Goal: Task Accomplishment & Management: Complete application form

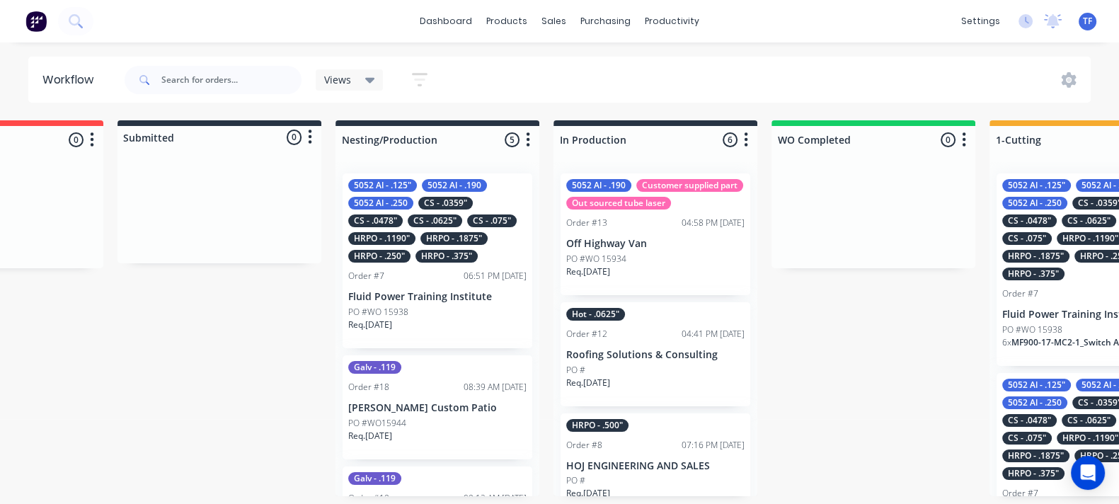
scroll to position [0, 81]
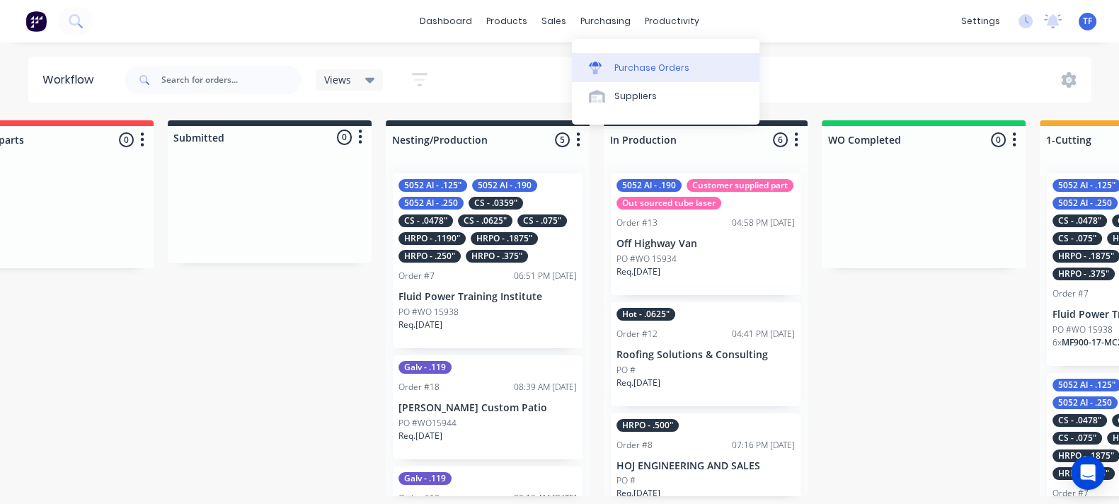
click at [579, 68] on link "Purchase Orders" at bounding box center [665, 67] width 187 height 28
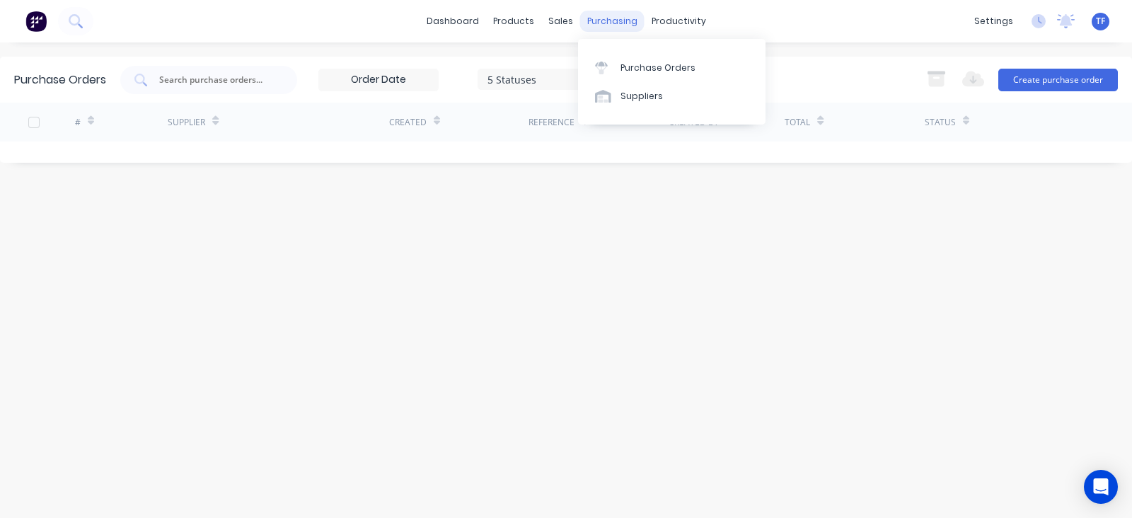
click at [589, 26] on div "purchasing" at bounding box center [612, 21] width 64 height 21
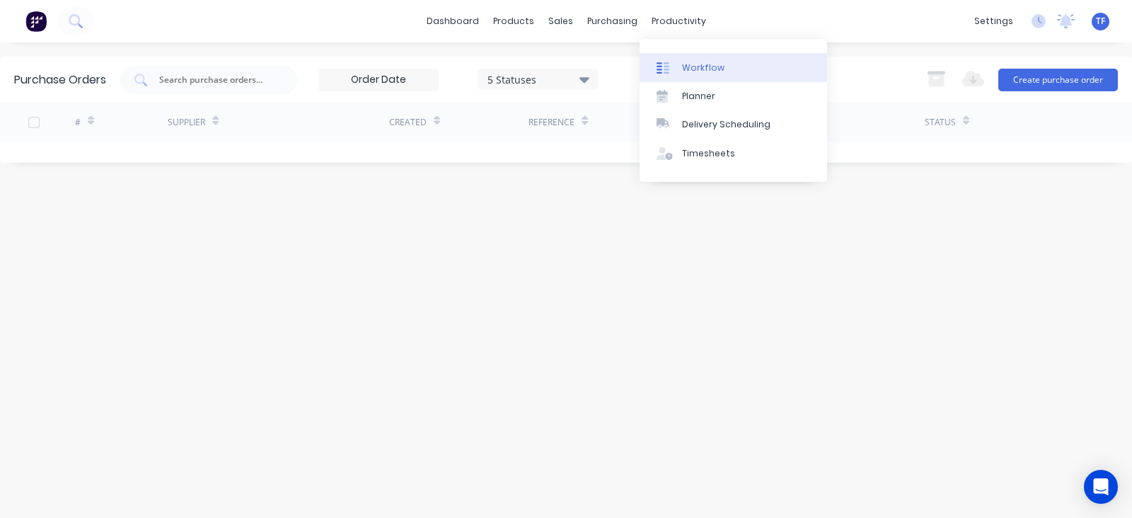
click at [690, 67] on div "Workflow" at bounding box center [703, 68] width 42 height 13
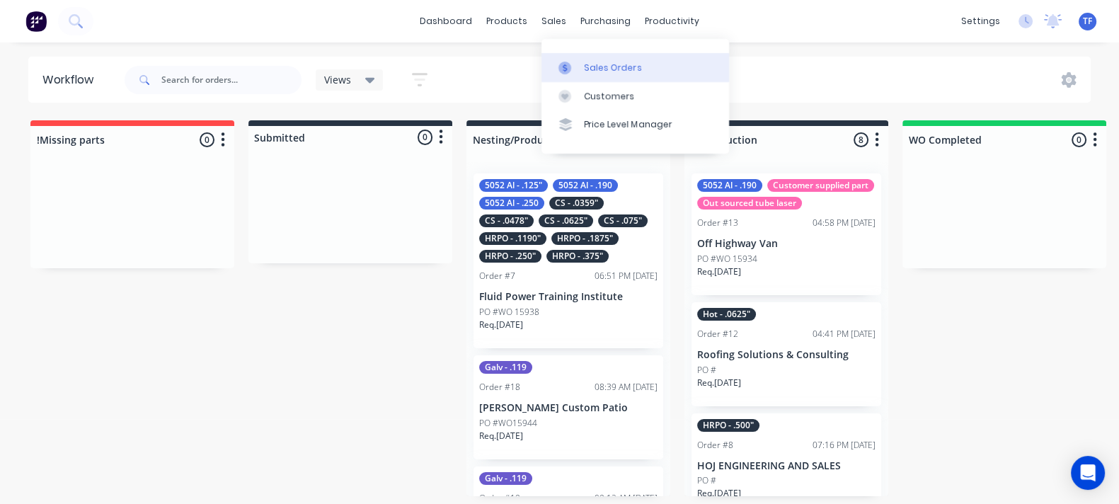
click at [580, 72] on link "Sales Orders" at bounding box center [634, 67] width 187 height 28
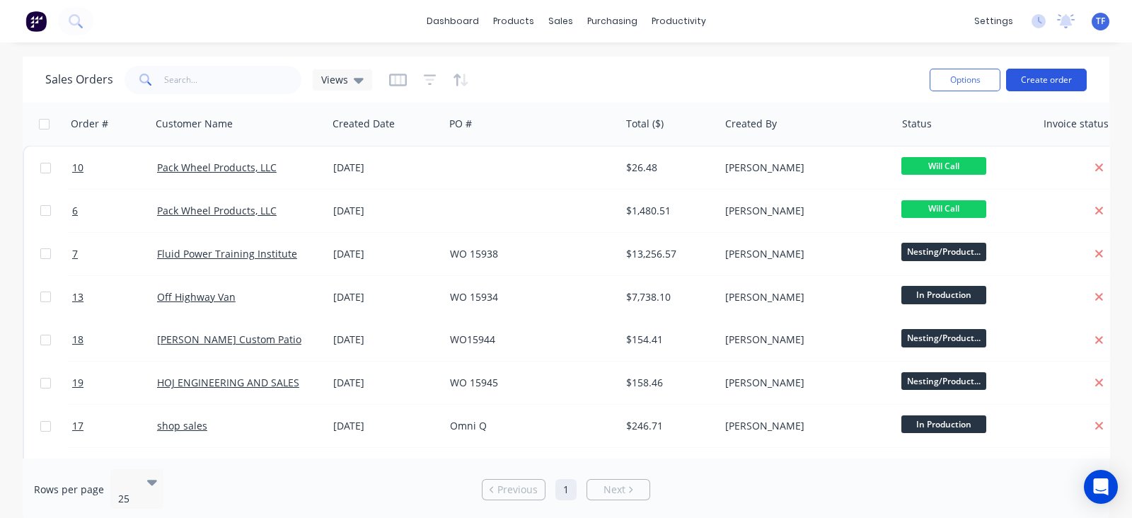
click at [1072, 73] on button "Create order" at bounding box center [1046, 80] width 81 height 23
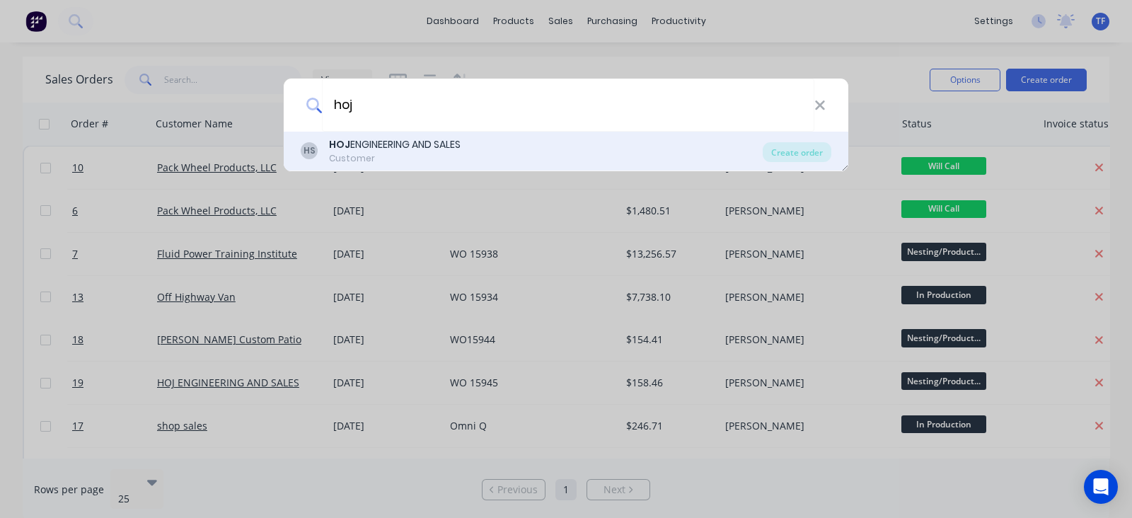
type input "hoj"
click at [453, 164] on div "HS HOJ ENGINEERING AND SALES Customer Create order" at bounding box center [566, 152] width 565 height 40
click at [785, 158] on div "Create order" at bounding box center [797, 152] width 69 height 20
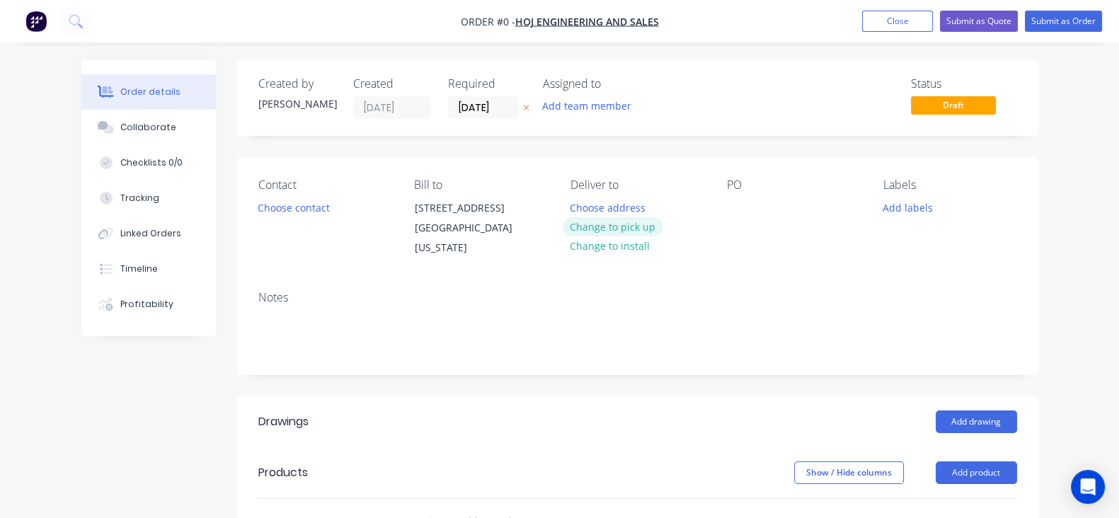
click at [613, 234] on button "Change to pick up" at bounding box center [612, 226] width 100 height 19
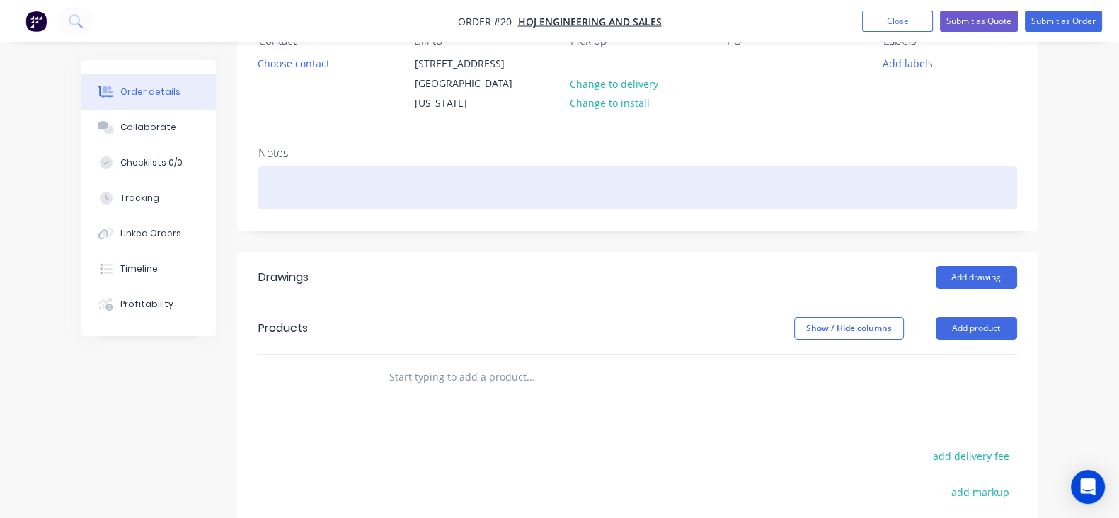
scroll to position [265, 0]
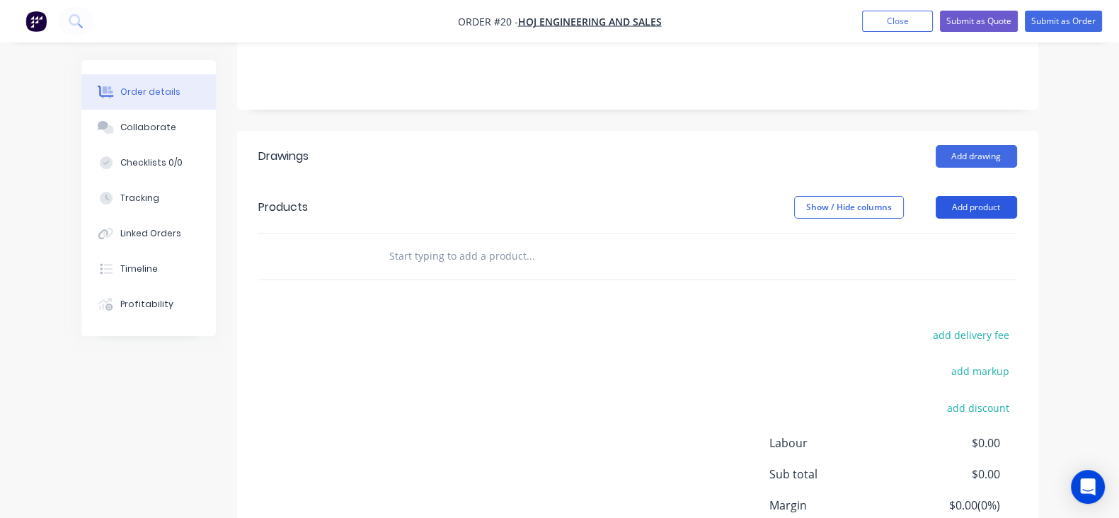
click at [1017, 208] on button "Add product" at bounding box center [975, 207] width 81 height 23
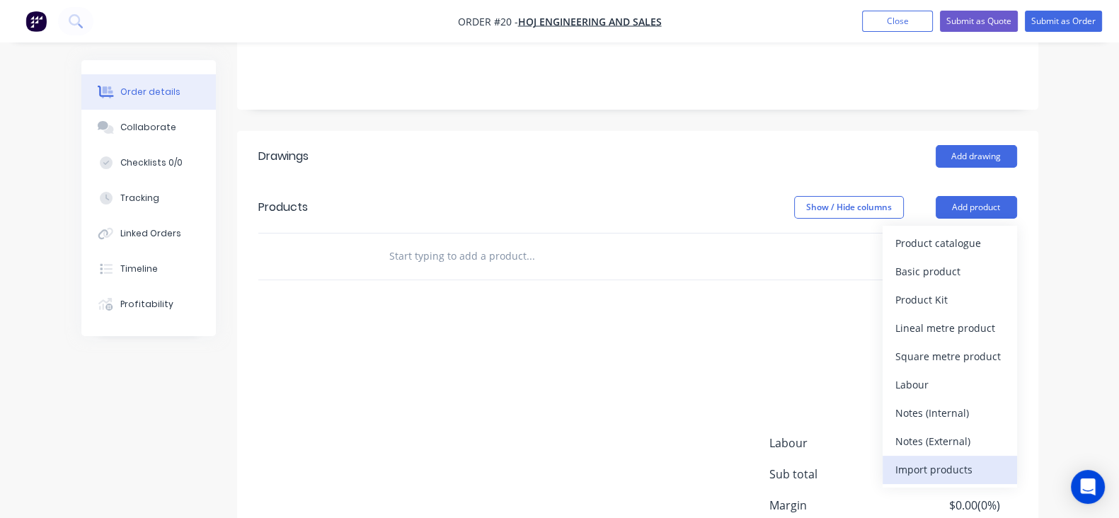
click at [987, 469] on div "Import products" at bounding box center [949, 469] width 109 height 21
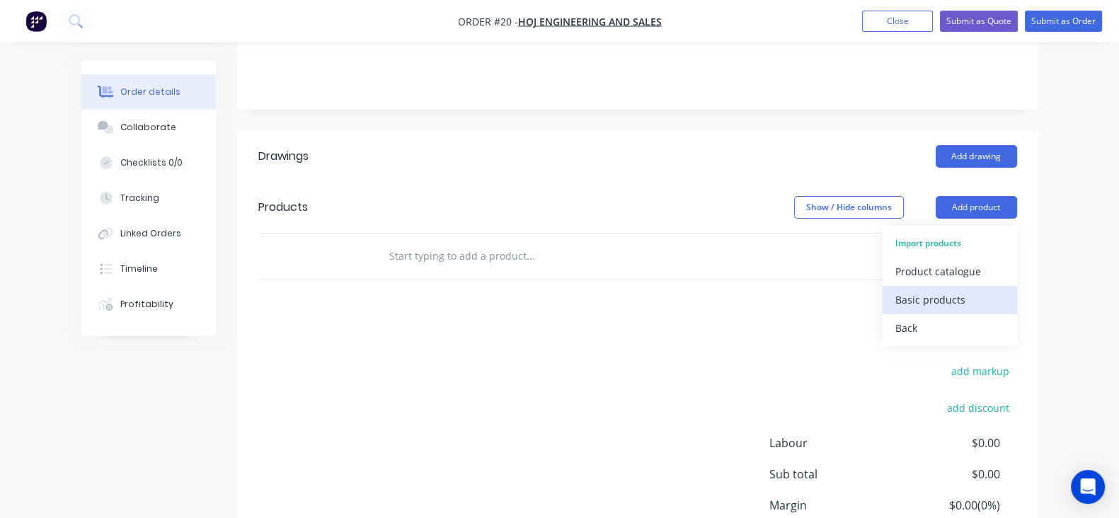
click at [1004, 297] on div "Basic products" at bounding box center [949, 299] width 109 height 21
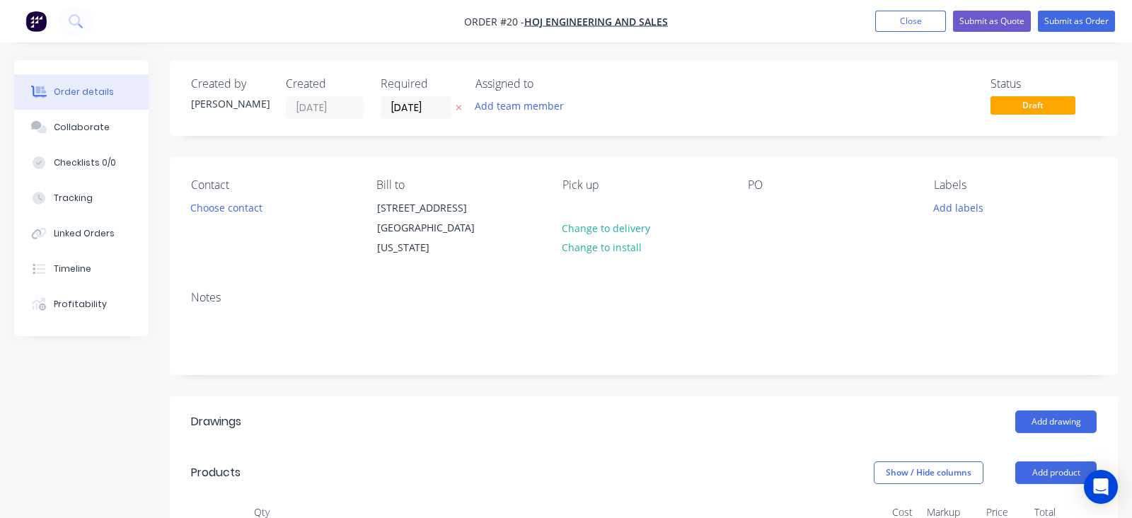
type input "80"
type input "10"
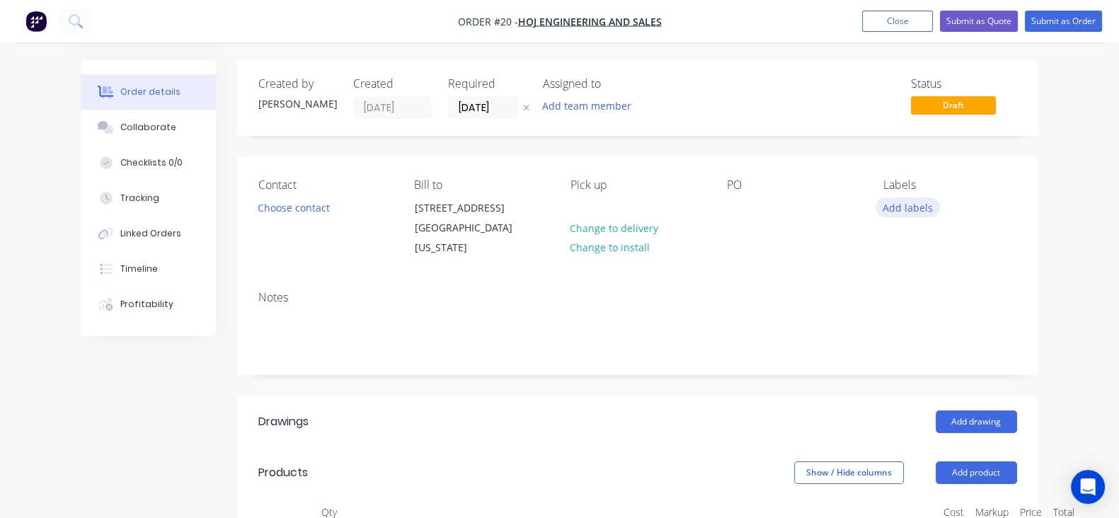
click at [940, 207] on button "Add labels" at bounding box center [907, 206] width 65 height 19
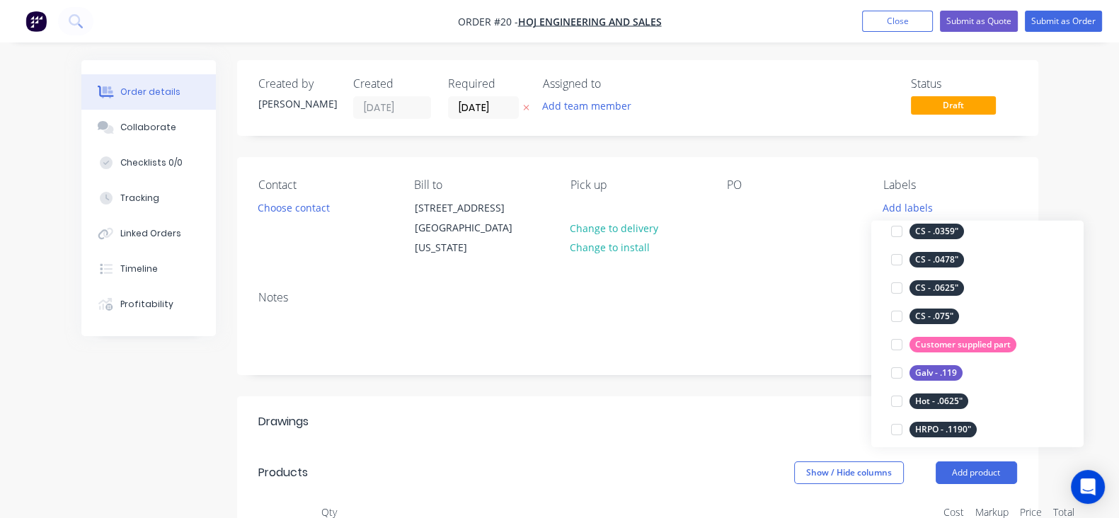
scroll to position [531, 0]
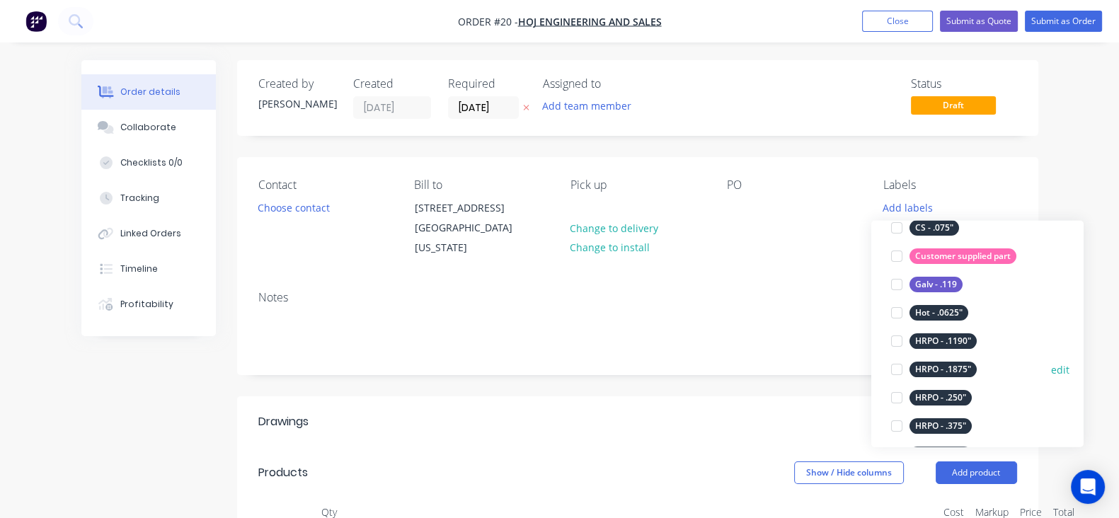
click at [901, 369] on div at bounding box center [896, 369] width 28 height 28
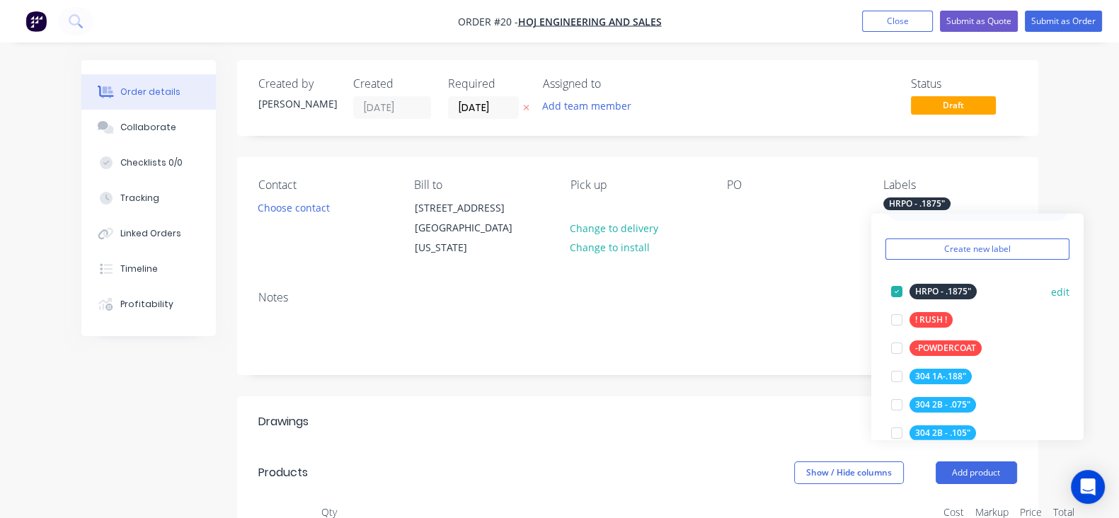
scroll to position [0, 0]
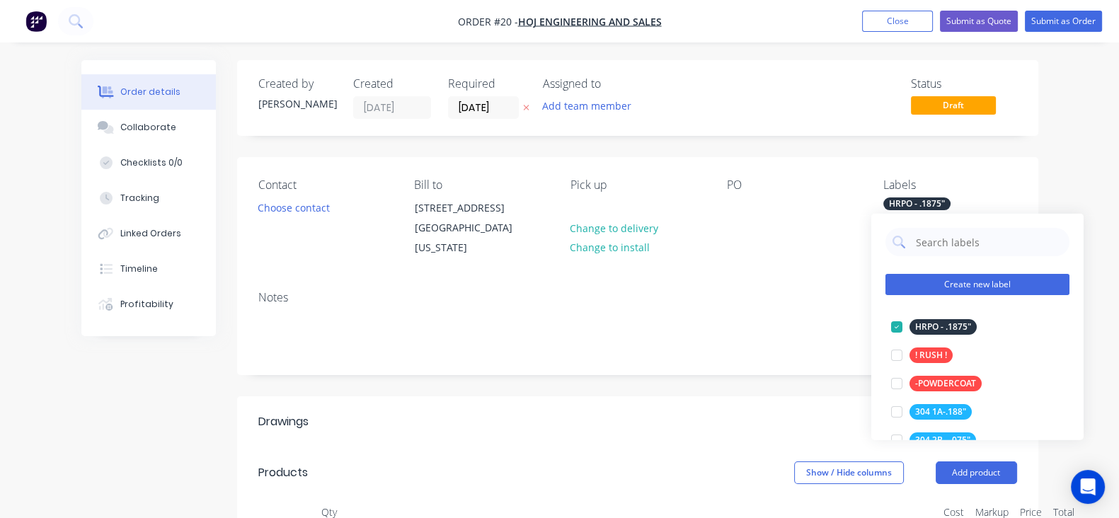
click at [961, 284] on button "Create new label" at bounding box center [977, 284] width 184 height 21
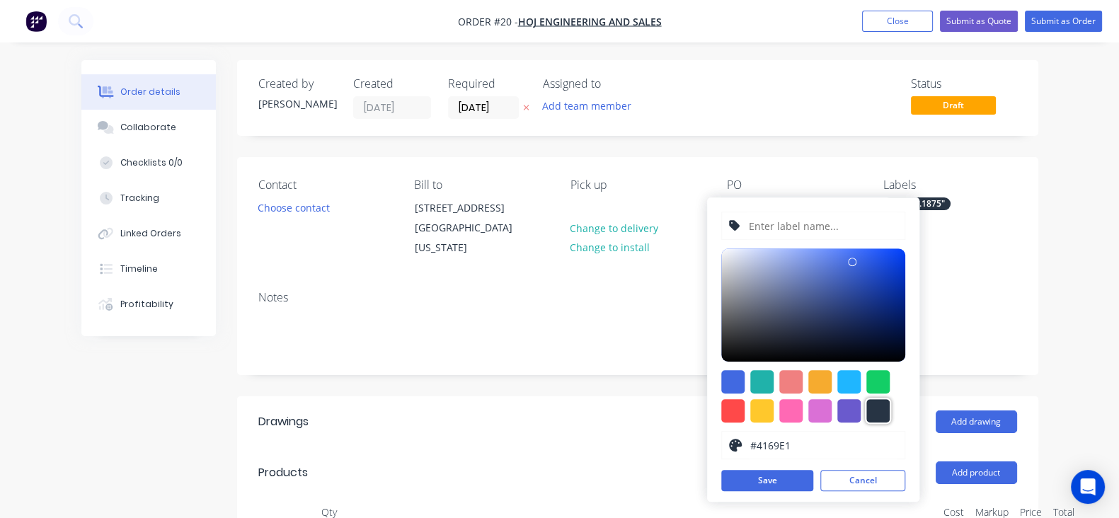
click at [870, 419] on div at bounding box center [877, 410] width 23 height 23
type input "#273444"
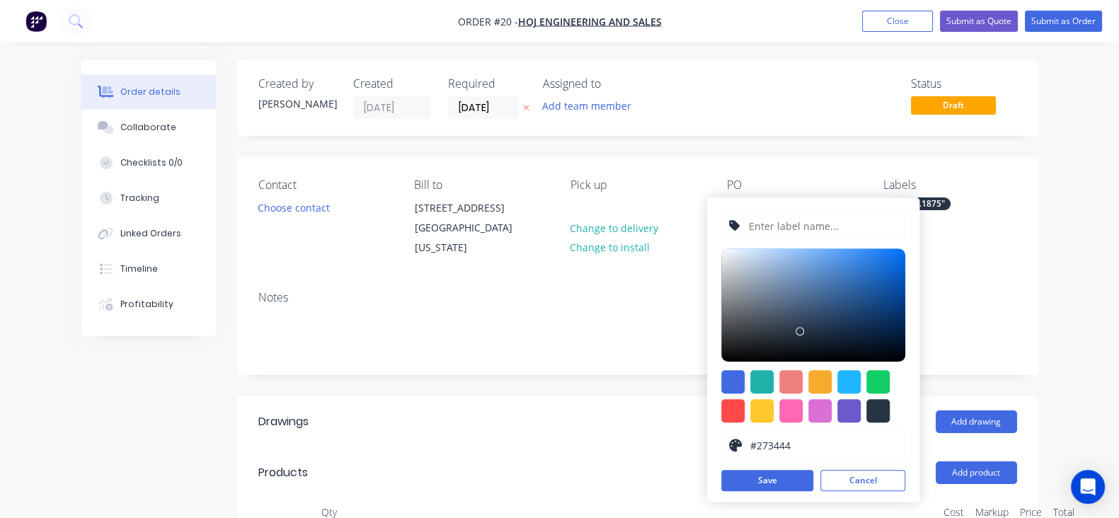
click at [771, 217] on input "text" at bounding box center [821, 225] width 151 height 27
click at [807, 228] on input "HRPO - .1190"" at bounding box center [821, 225] width 151 height 27
type input "HRPO - .135""
click at [785, 479] on button "Save" at bounding box center [767, 480] width 92 height 21
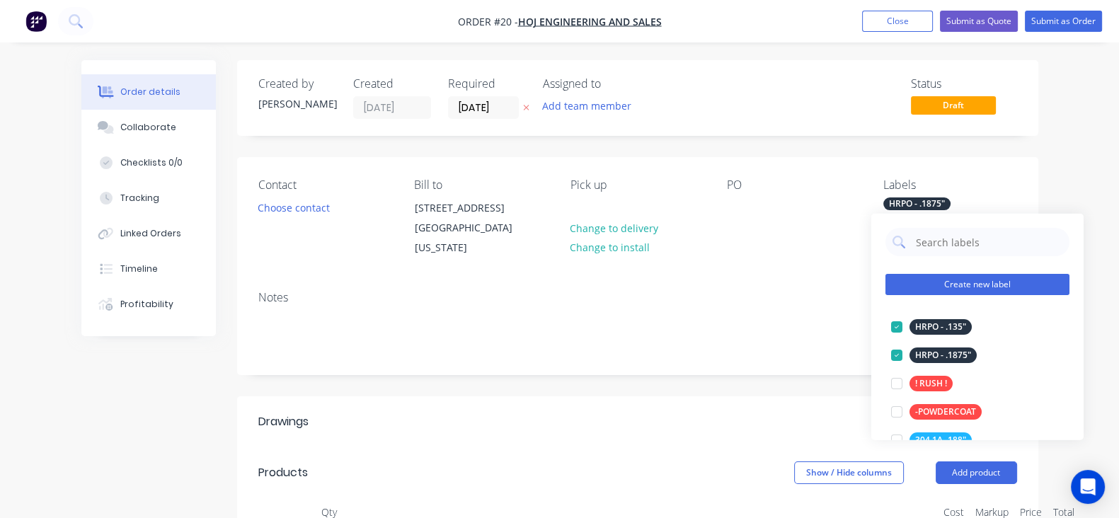
click at [945, 279] on button "Create new label" at bounding box center [977, 284] width 184 height 21
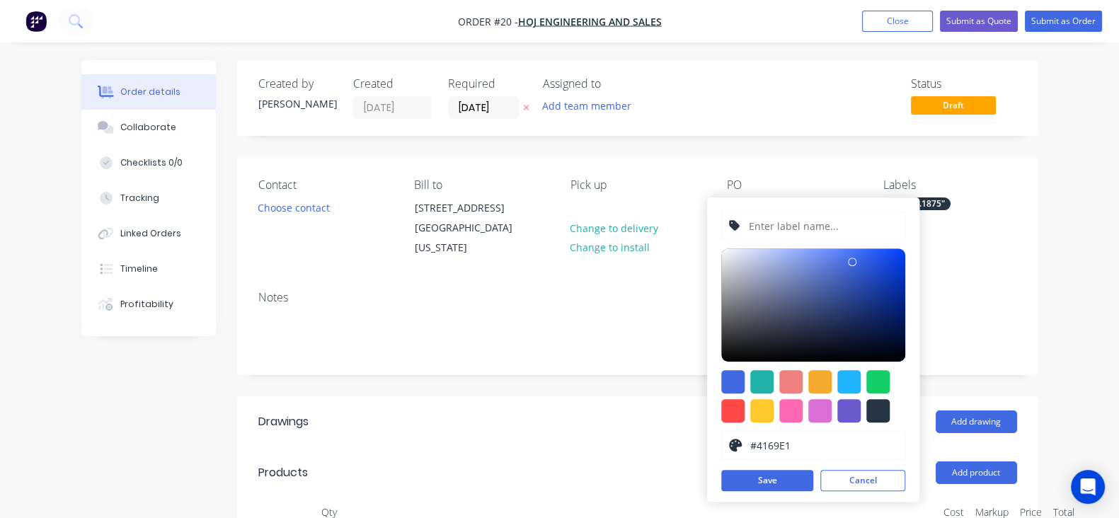
click at [786, 224] on input "text" at bounding box center [821, 225] width 151 height 27
click at [801, 231] on input "HRPO - .375"" at bounding box center [821, 225] width 151 height 27
type input "HRPO - .105""
click at [874, 399] on div at bounding box center [877, 410] width 23 height 23
type input "#273444"
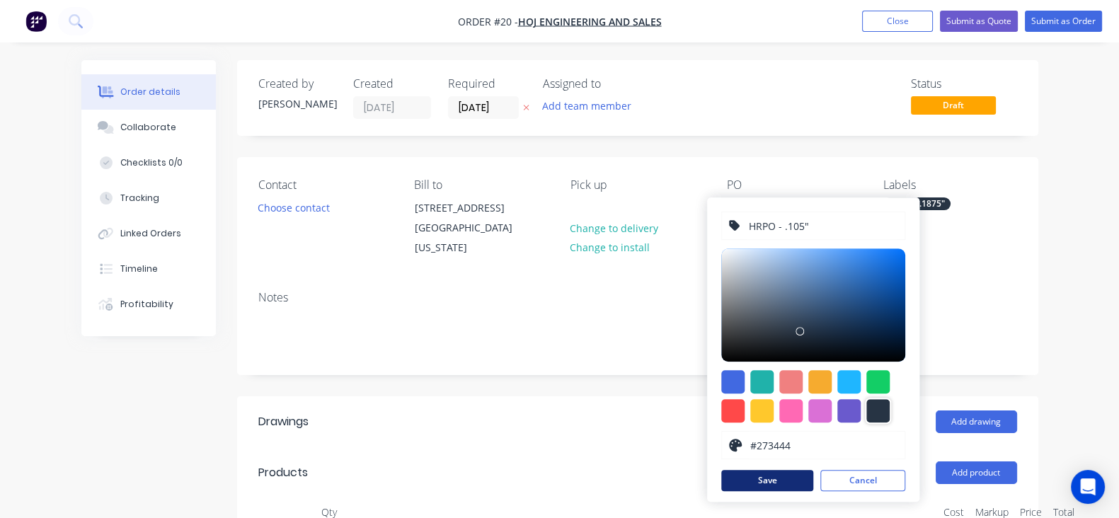
click at [754, 484] on button "Save" at bounding box center [767, 480] width 92 height 21
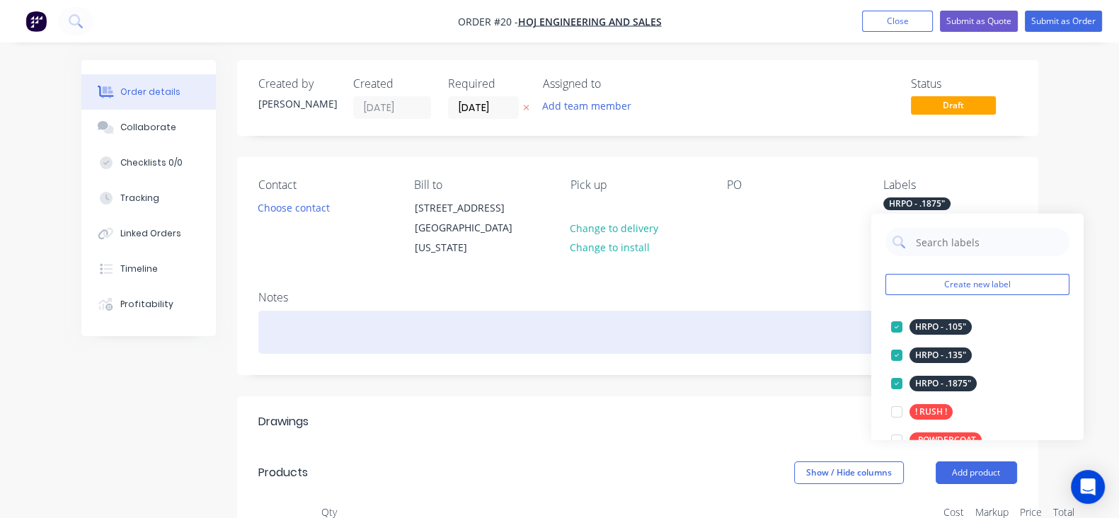
click at [843, 317] on div at bounding box center [637, 332] width 758 height 43
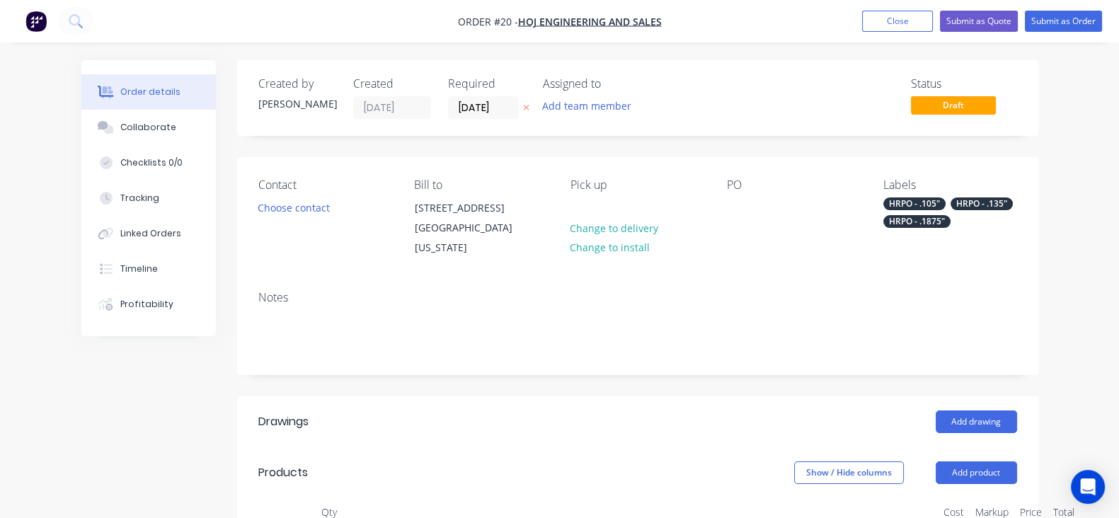
click at [945, 202] on div "HRPO - .105"" at bounding box center [914, 203] width 62 height 13
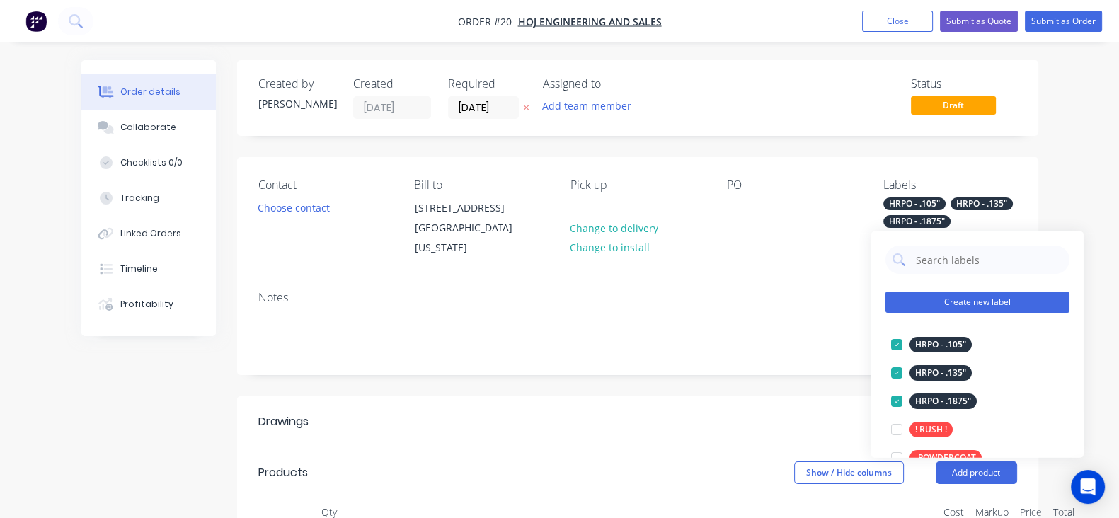
click at [966, 296] on button "Create new label" at bounding box center [977, 301] width 184 height 21
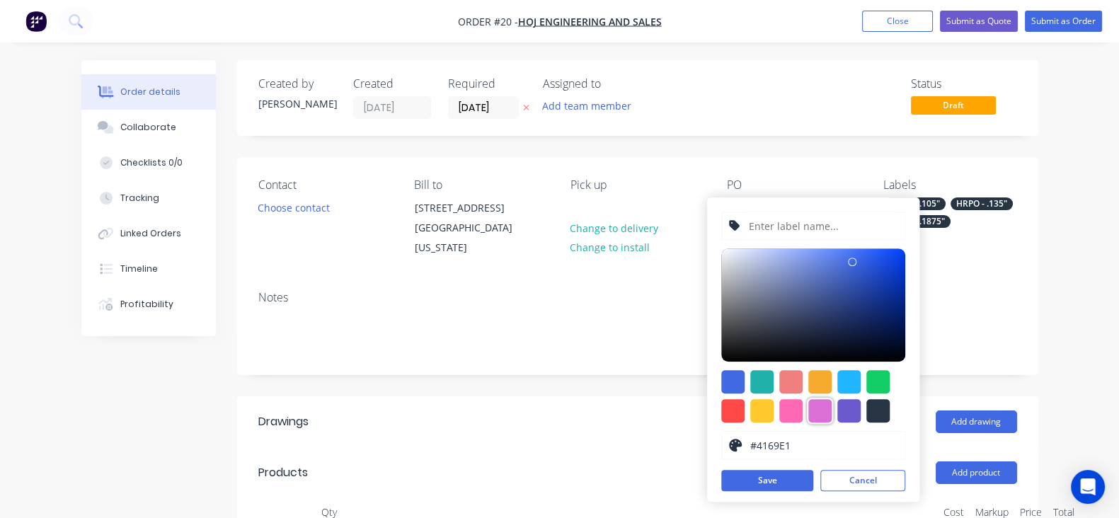
click at [815, 414] on div at bounding box center [819, 410] width 23 height 23
type input "#DA70D6"
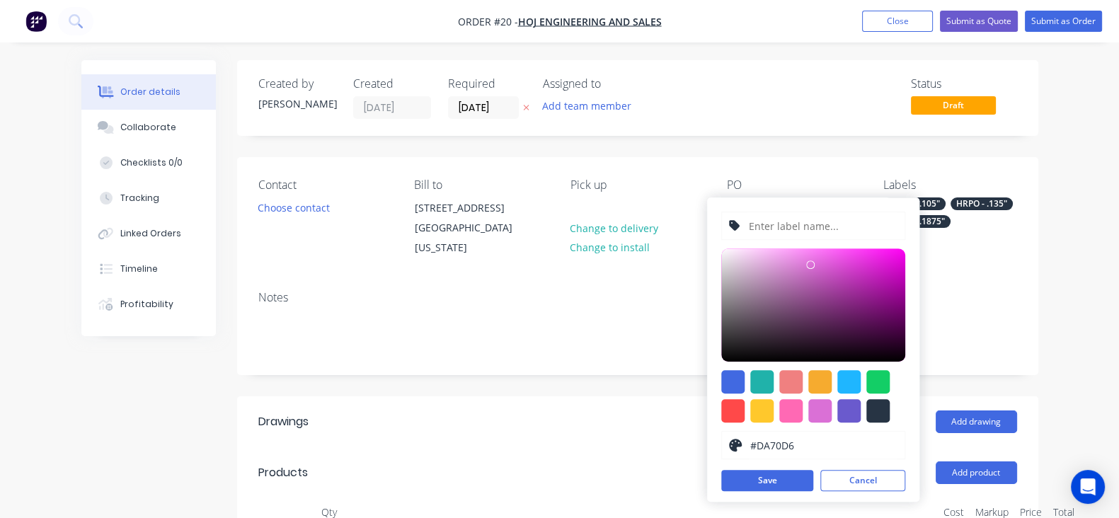
click at [785, 226] on input "text" at bounding box center [821, 225] width 151 height 27
click at [787, 231] on input "Galv - .119" at bounding box center [821, 225] width 151 height 27
click at [797, 232] on input "Galv - .119" at bounding box center [821, 225] width 151 height 27
type input "Galv - .135""
click at [748, 483] on button "Save" at bounding box center [767, 480] width 92 height 21
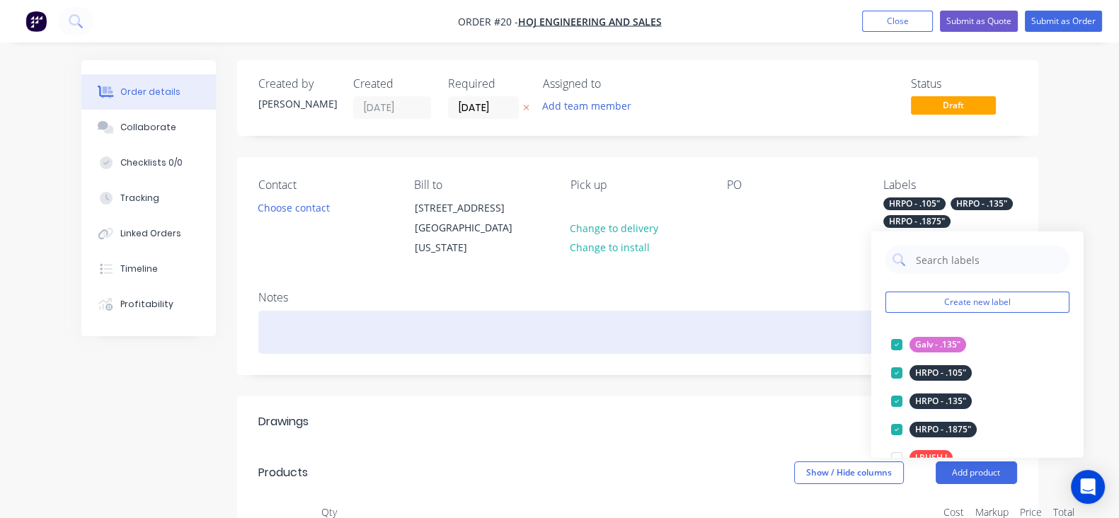
click at [860, 320] on div at bounding box center [637, 332] width 758 height 43
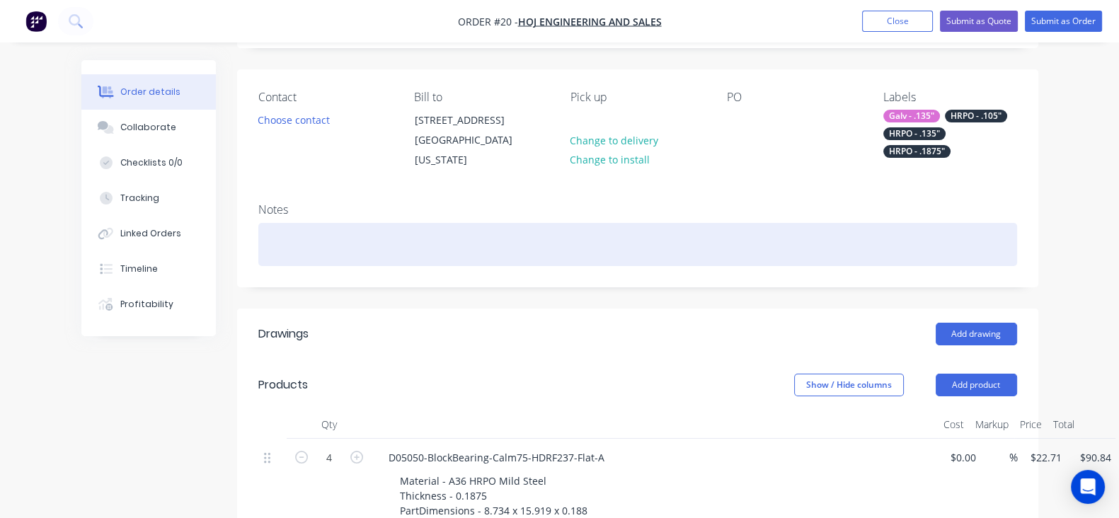
scroll to position [176, 0]
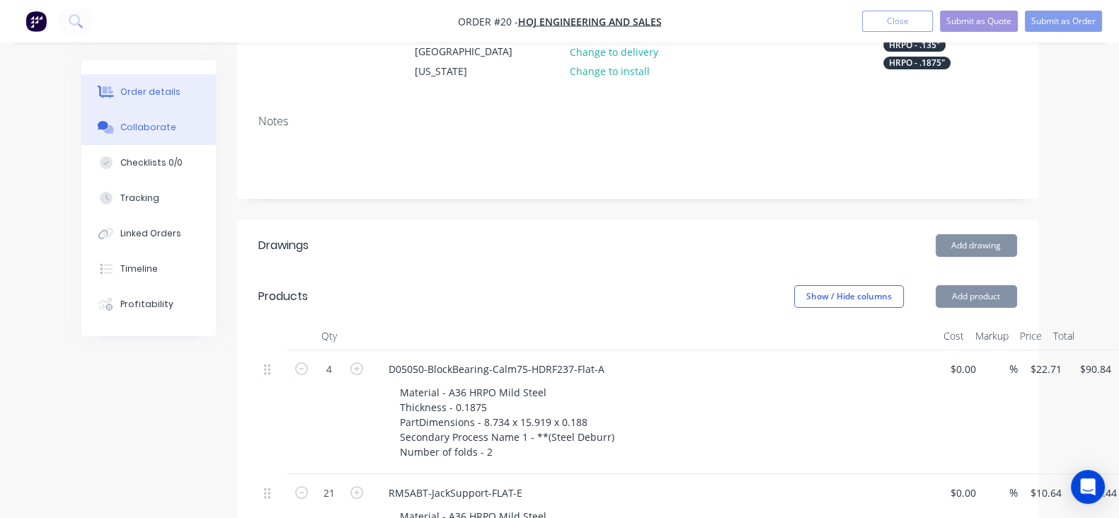
click at [99, 139] on button "Collaborate" at bounding box center [148, 127] width 134 height 35
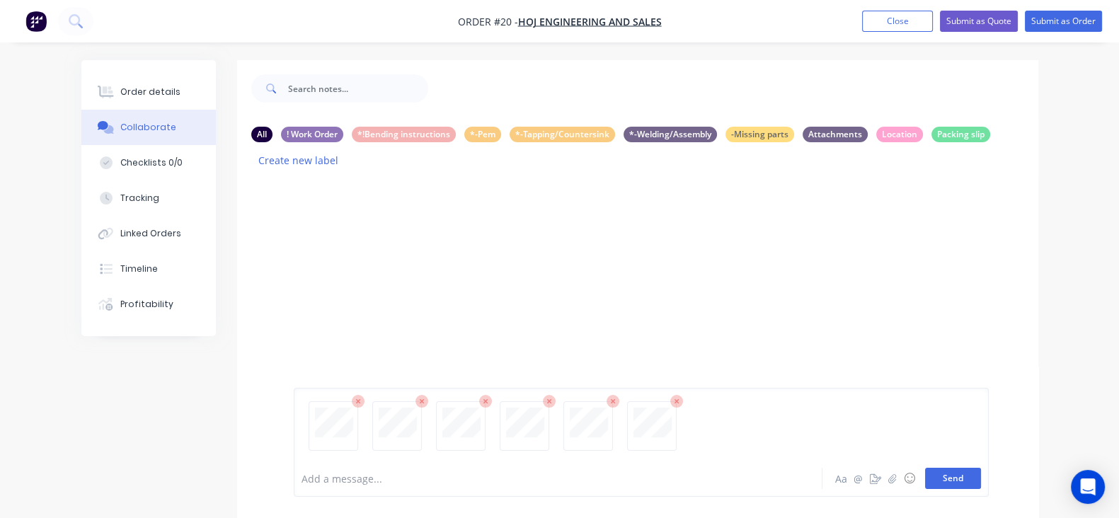
click at [981, 483] on button "Send" at bounding box center [953, 478] width 56 height 21
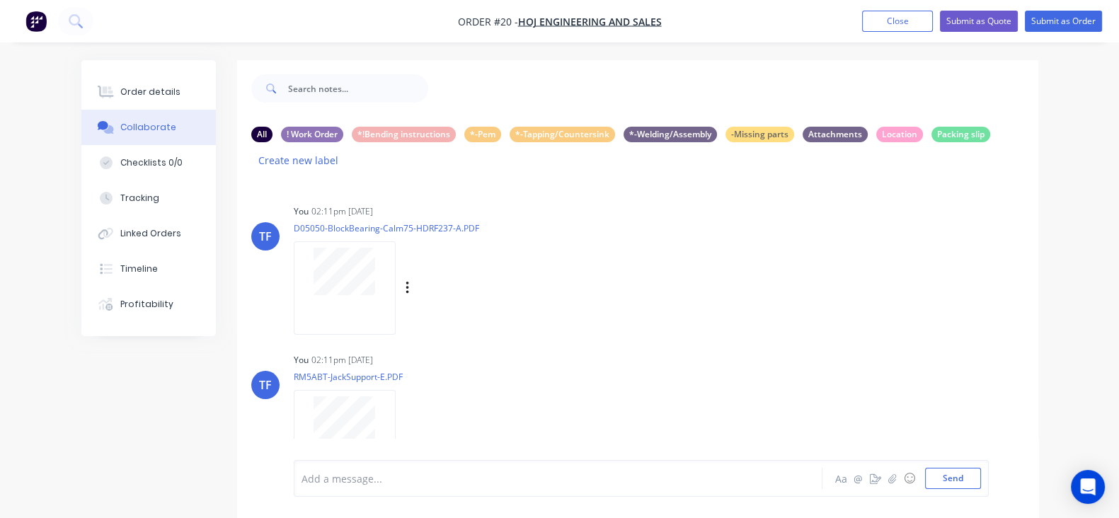
click at [401, 278] on div "Labels Download Delete" at bounding box center [480, 288] width 159 height 21
click at [405, 280] on icon "button" at bounding box center [407, 288] width 4 height 16
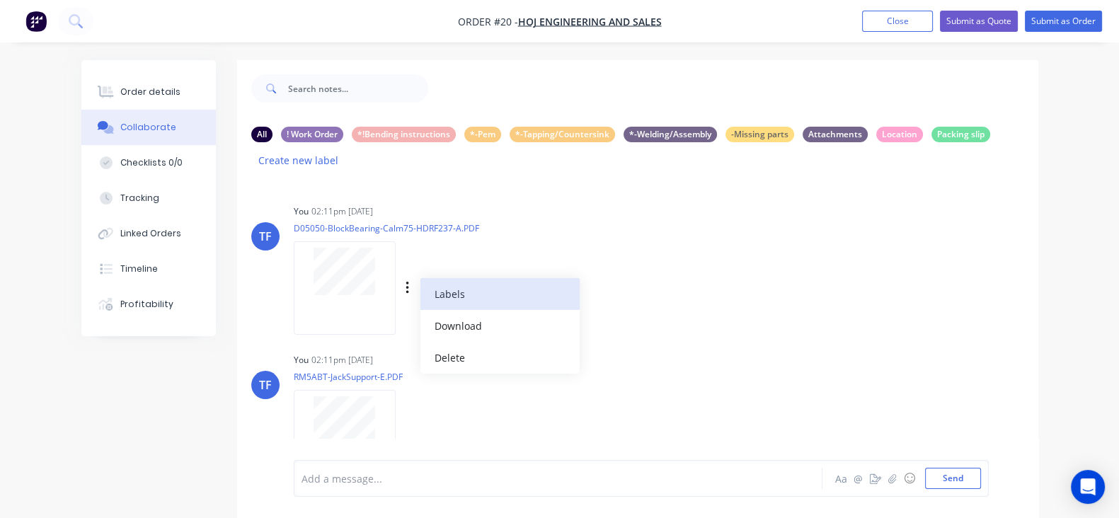
click at [420, 281] on button "Labels" at bounding box center [499, 294] width 159 height 32
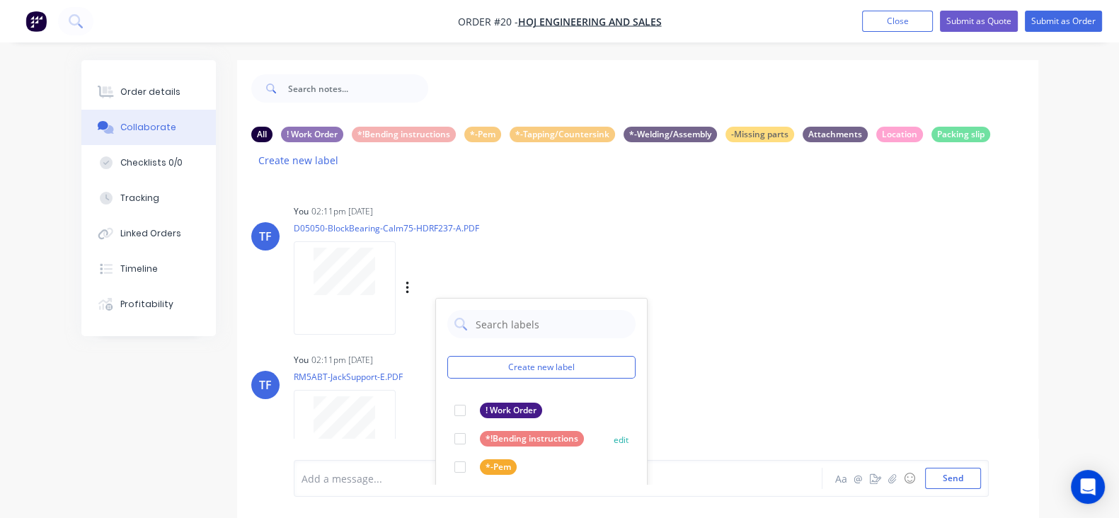
click at [446, 424] on div at bounding box center [460, 438] width 28 height 28
click at [637, 354] on div "You 02:11pm [DATE]" at bounding box center [514, 360] width 441 height 13
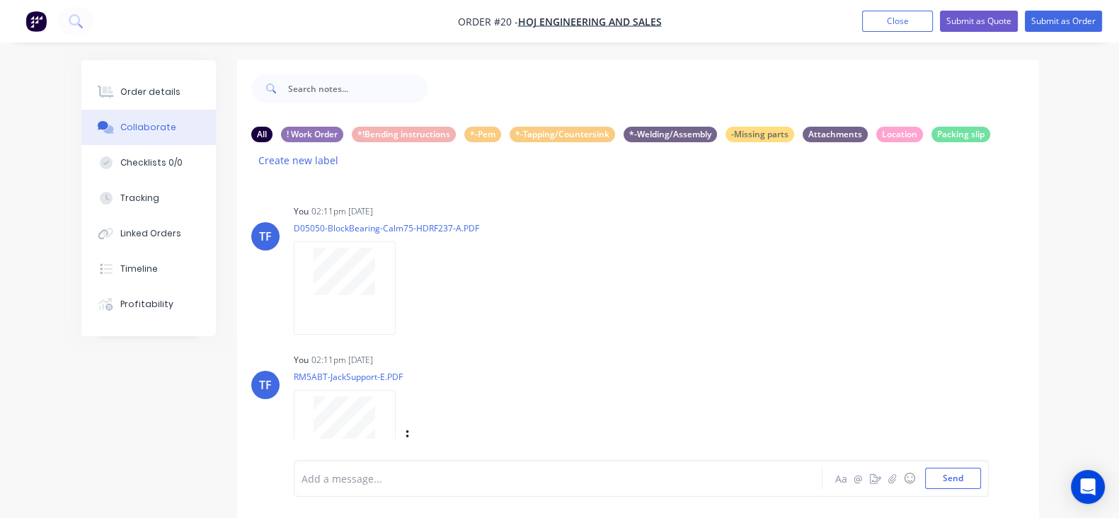
scroll to position [88, 0]
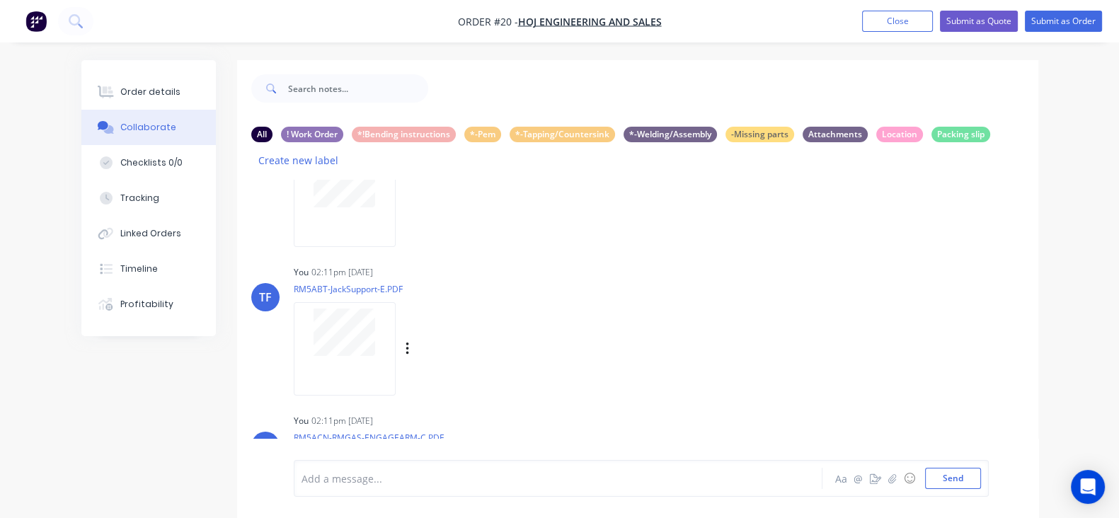
click at [401, 339] on div "Labels Download Delete" at bounding box center [480, 349] width 159 height 21
click at [405, 341] on icon "button" at bounding box center [407, 349] width 4 height 16
click at [420, 371] on button "Download" at bounding box center [499, 387] width 159 height 32
click at [405, 341] on icon "button" at bounding box center [407, 349] width 4 height 16
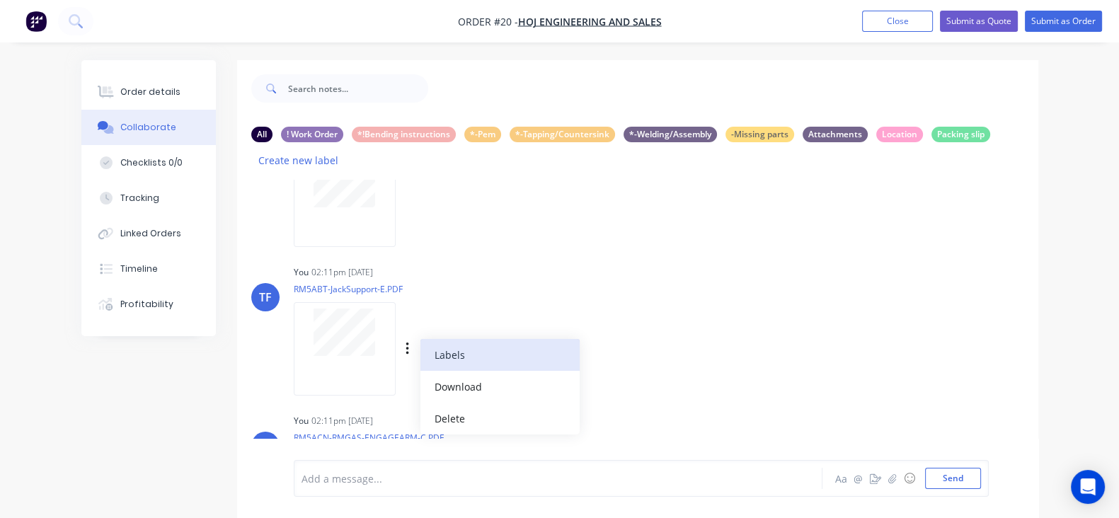
click at [420, 339] on button "Labels" at bounding box center [499, 355] width 159 height 32
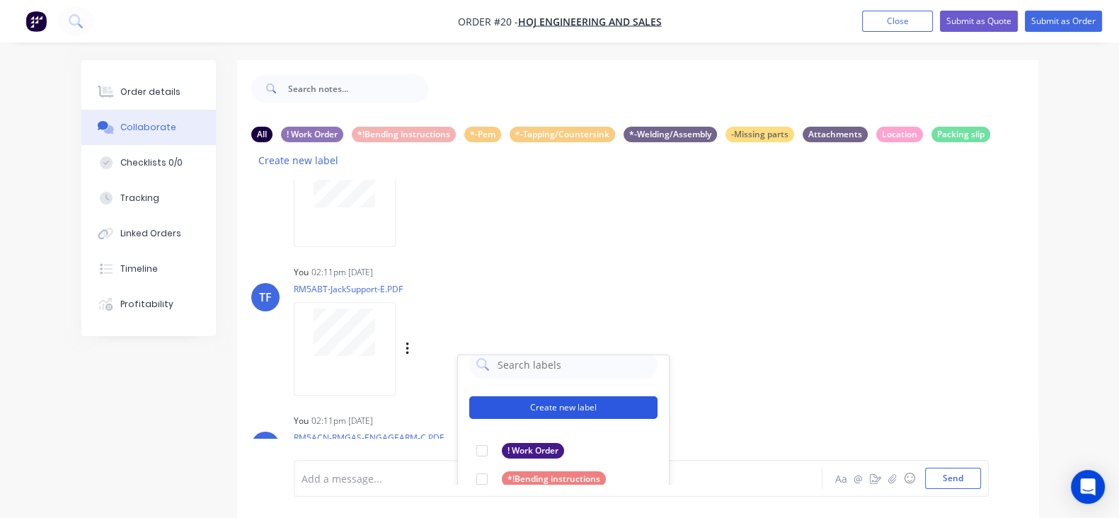
scroll to position [25, 0]
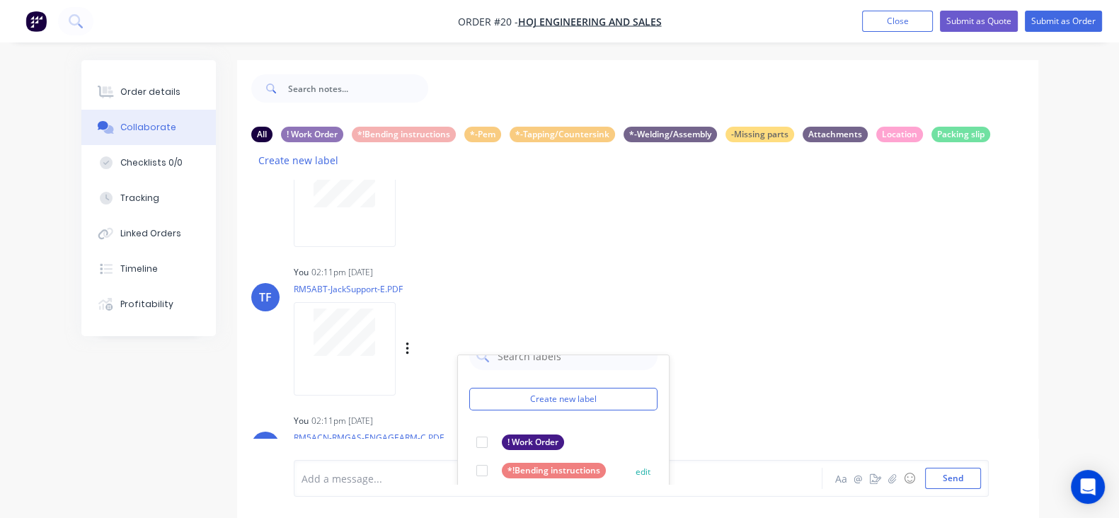
click at [468, 456] on div at bounding box center [482, 470] width 28 height 28
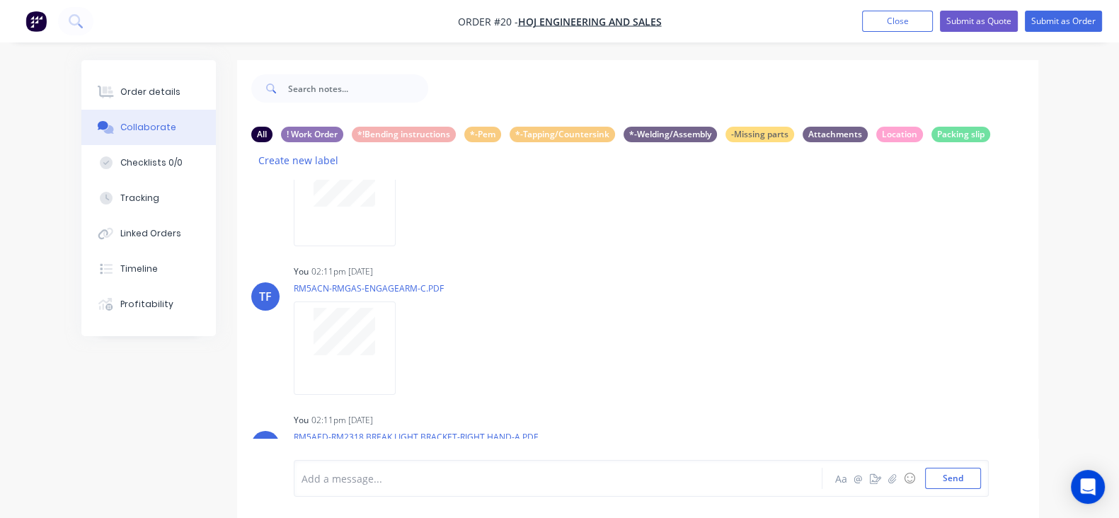
scroll to position [265, 0]
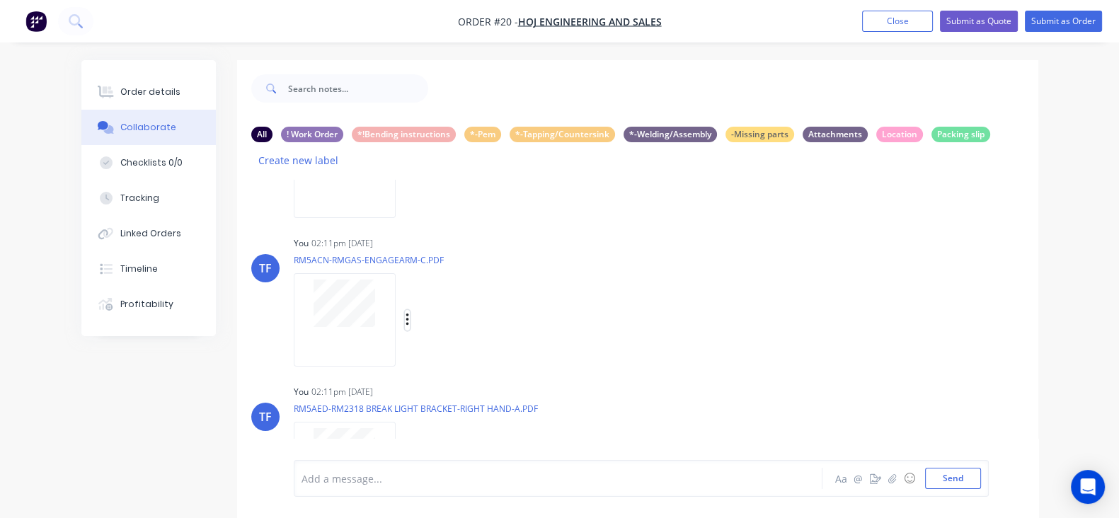
click at [405, 312] on icon "button" at bounding box center [407, 320] width 4 height 16
click at [420, 310] on button "Labels" at bounding box center [499, 326] width 159 height 32
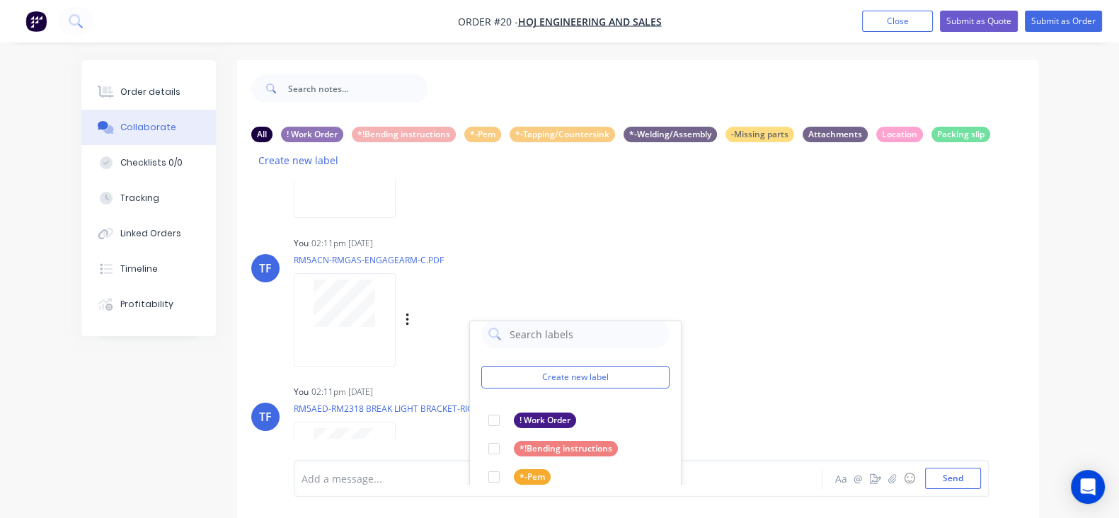
scroll to position [25, 0]
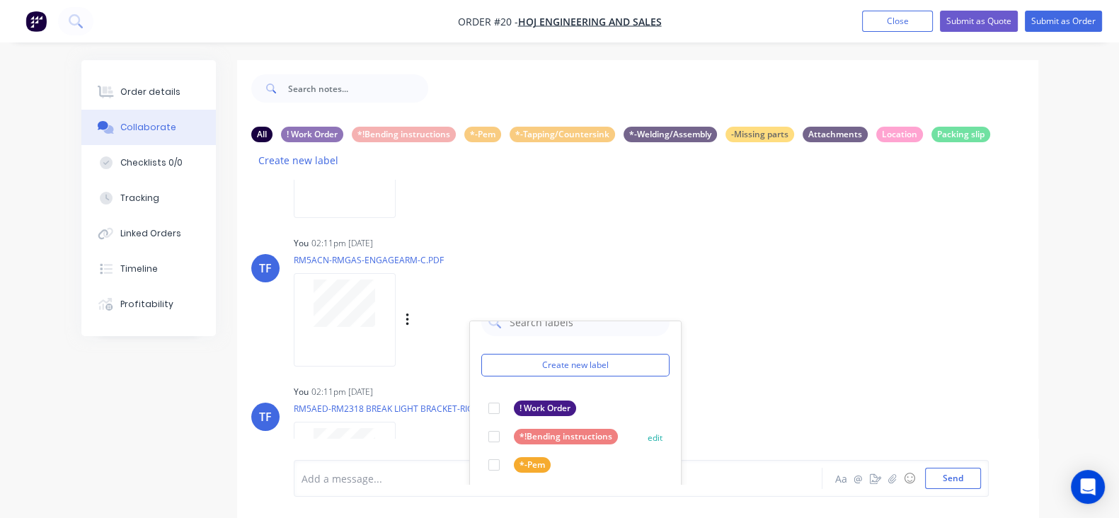
click at [480, 422] on div at bounding box center [494, 436] width 28 height 28
click at [635, 381] on div "You 02:11pm [DATE] RM5AED-RM2318 BREAK LIGHT BRACKET-RIGHT HAND-A.PDF Labels Do…" at bounding box center [514, 444] width 441 height 127
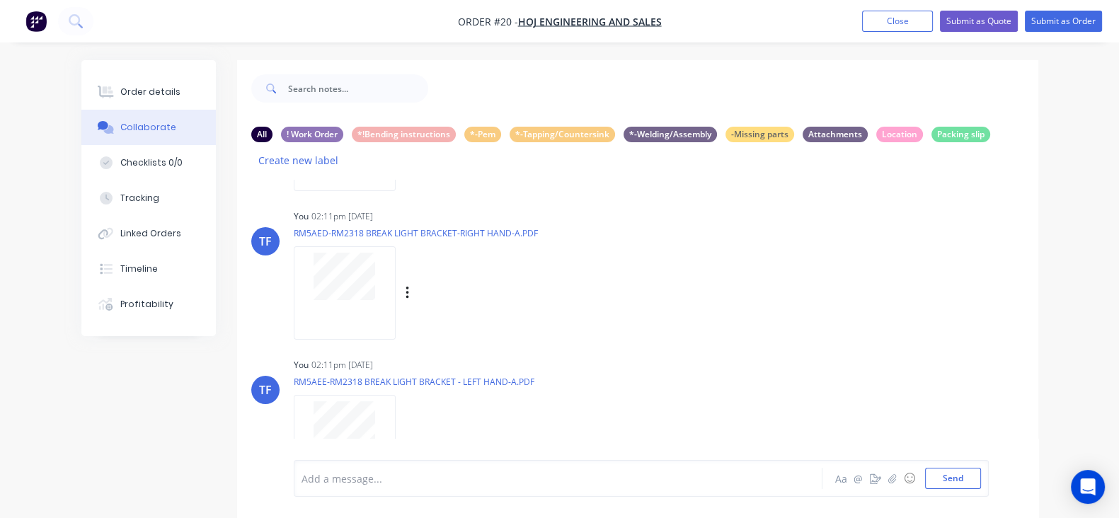
scroll to position [442, 0]
click at [401, 282] on div "Labels Download Delete" at bounding box center [480, 292] width 159 height 21
click at [405, 282] on button "button" at bounding box center [408, 292] width 6 height 21
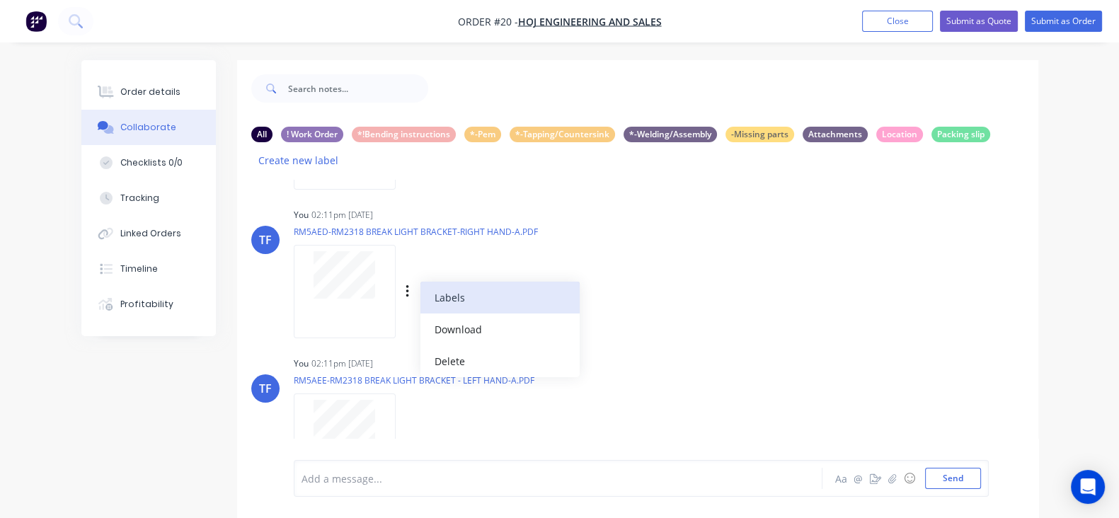
click at [420, 282] on button "Labels" at bounding box center [499, 298] width 159 height 32
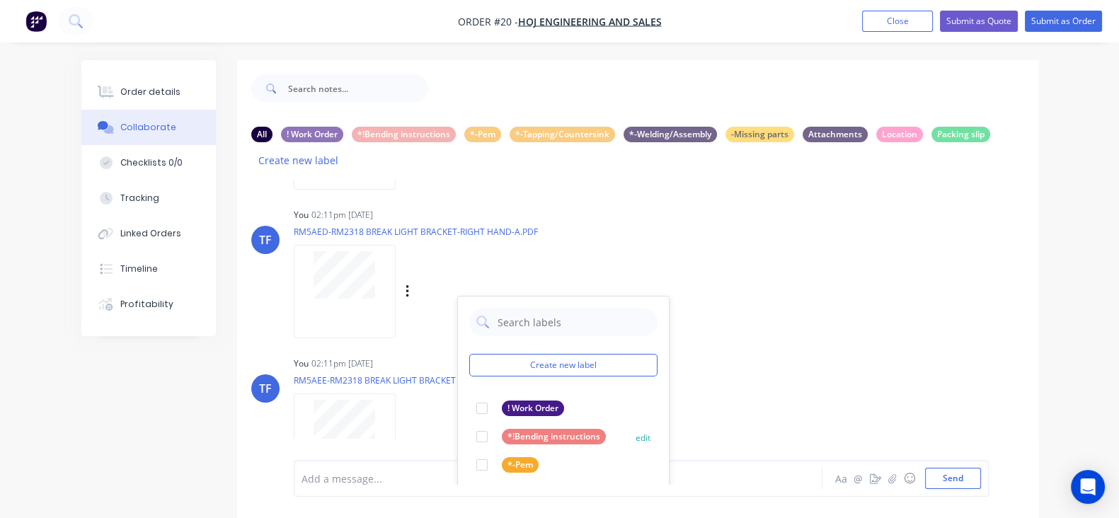
click at [468, 422] on div at bounding box center [482, 436] width 28 height 28
click at [690, 357] on div "TF You 02:11pm [DATE] RM5AEE-RM2318 BREAK LIGHT BRACKET - LEFT HAND-A.PDF Label…" at bounding box center [637, 416] width 801 height 127
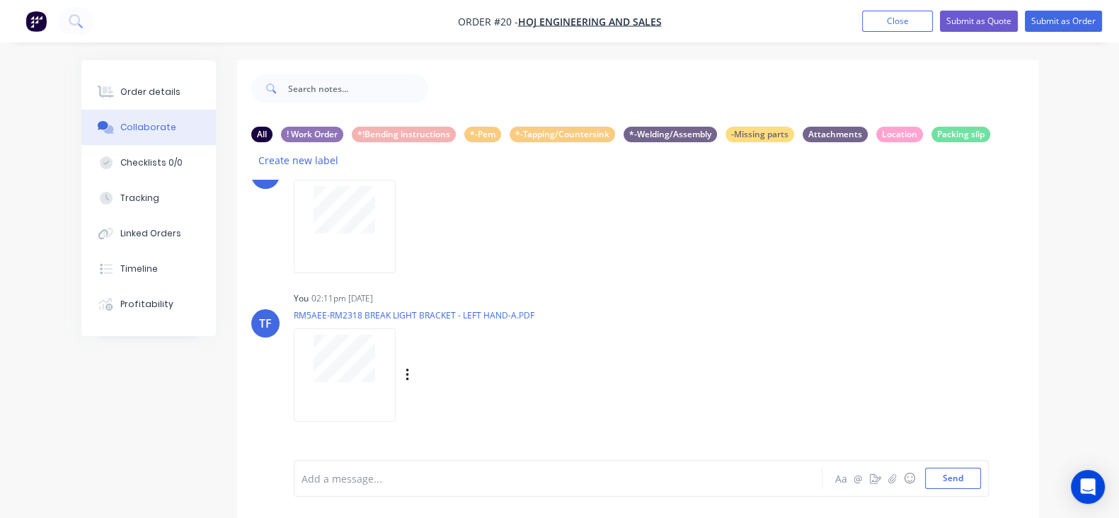
scroll to position [599, 0]
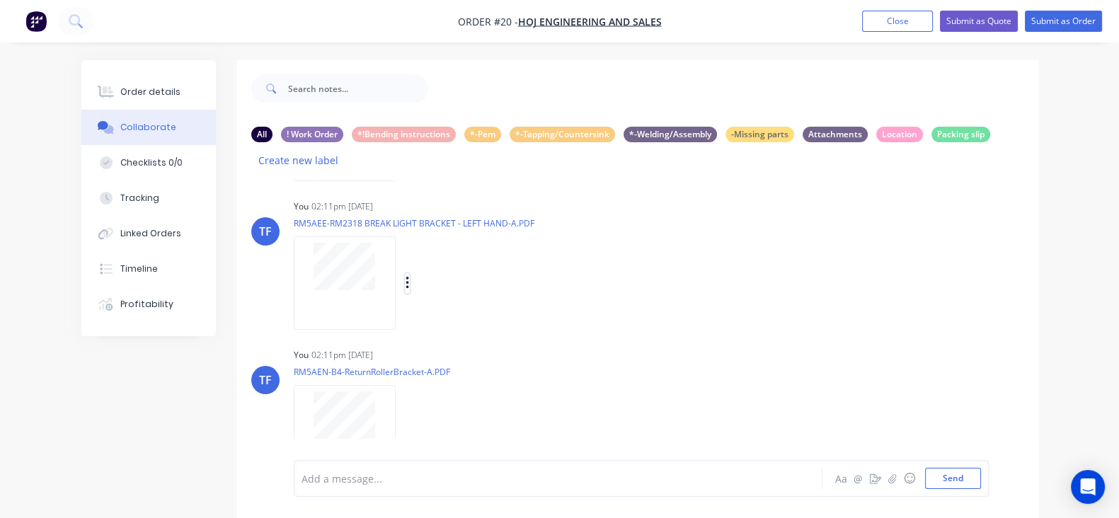
click at [405, 273] on button "button" at bounding box center [408, 283] width 6 height 21
click at [429, 273] on button "Labels" at bounding box center [499, 289] width 159 height 32
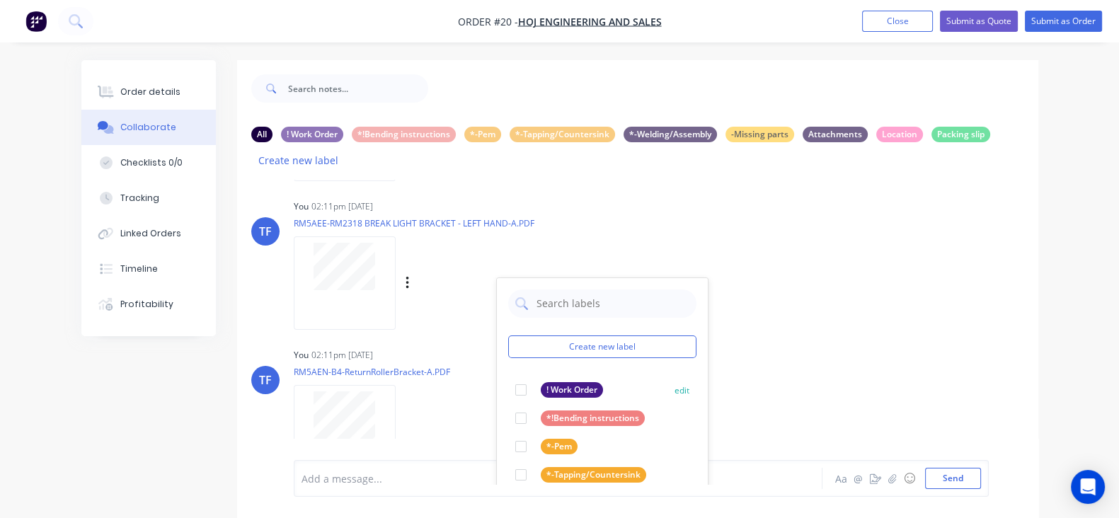
scroll to position [25, 0]
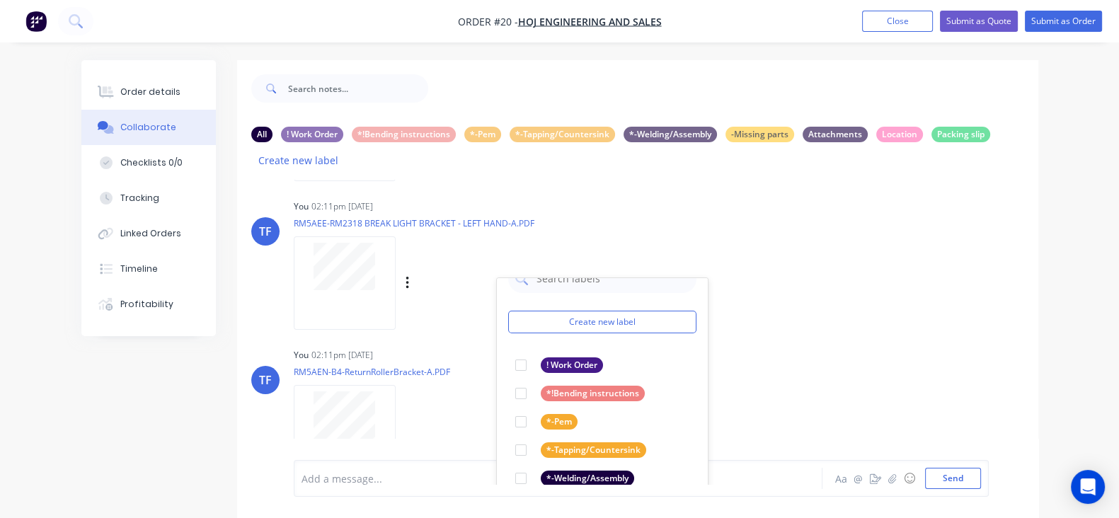
drag, startPoint x: 460, startPoint y: 362, endPoint x: 635, endPoint y: 334, distance: 177.0
click at [507, 379] on div at bounding box center [521, 393] width 28 height 28
click at [685, 345] on div "TF You 02:11pm [DATE] RM5AEN-B4-ReturnRollerBracket-A.PDF Labels Download Delete" at bounding box center [637, 408] width 801 height 127
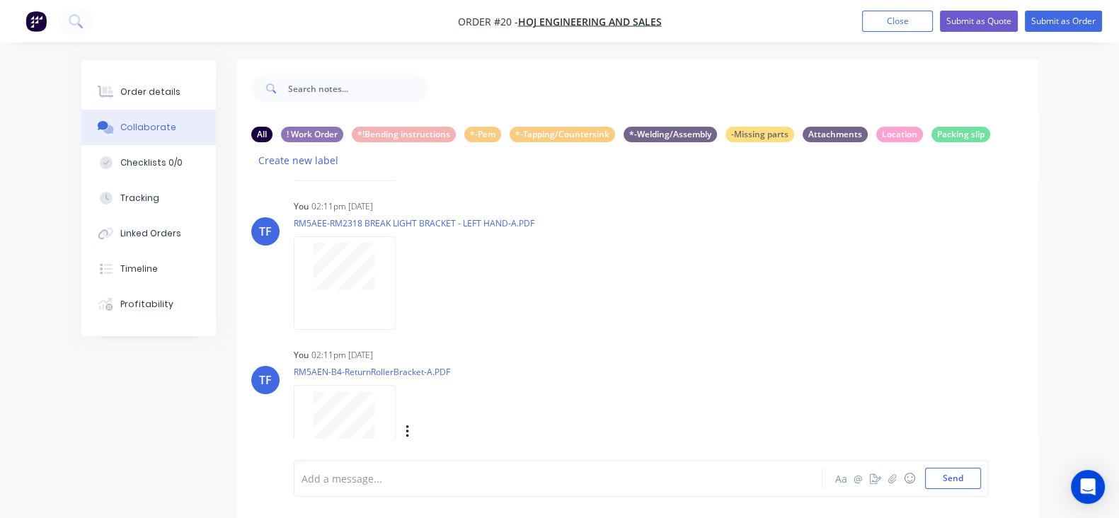
click at [333, 410] on div at bounding box center [348, 431] width 108 height 93
click at [405, 422] on button "button" at bounding box center [408, 432] width 6 height 21
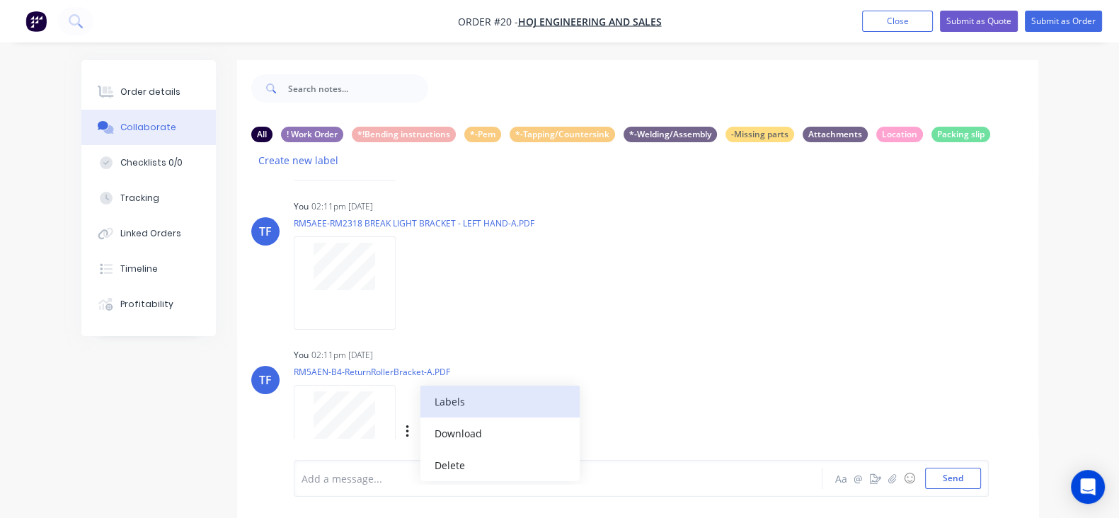
click at [420, 386] on button "Labels" at bounding box center [499, 402] width 159 height 32
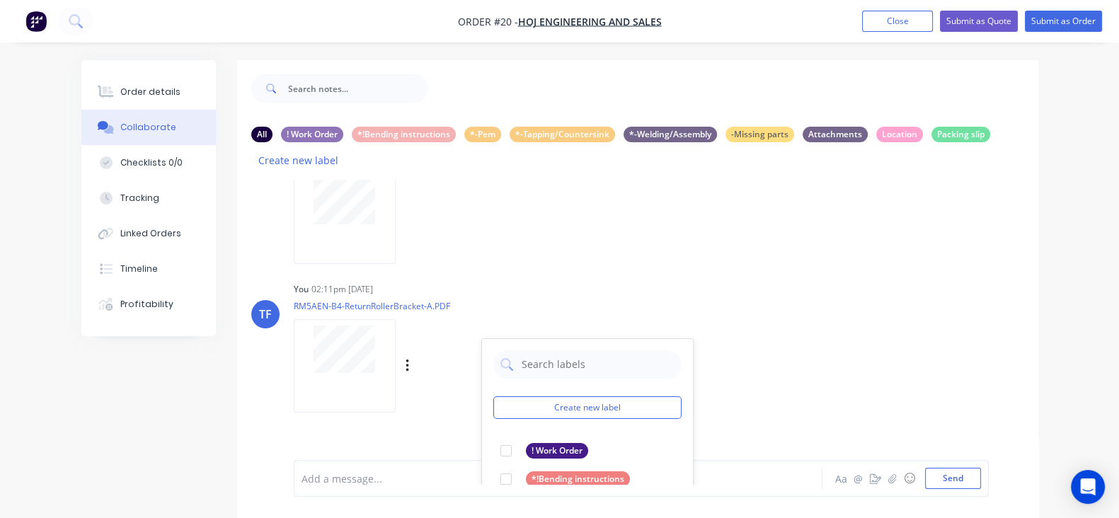
scroll to position [776, 0]
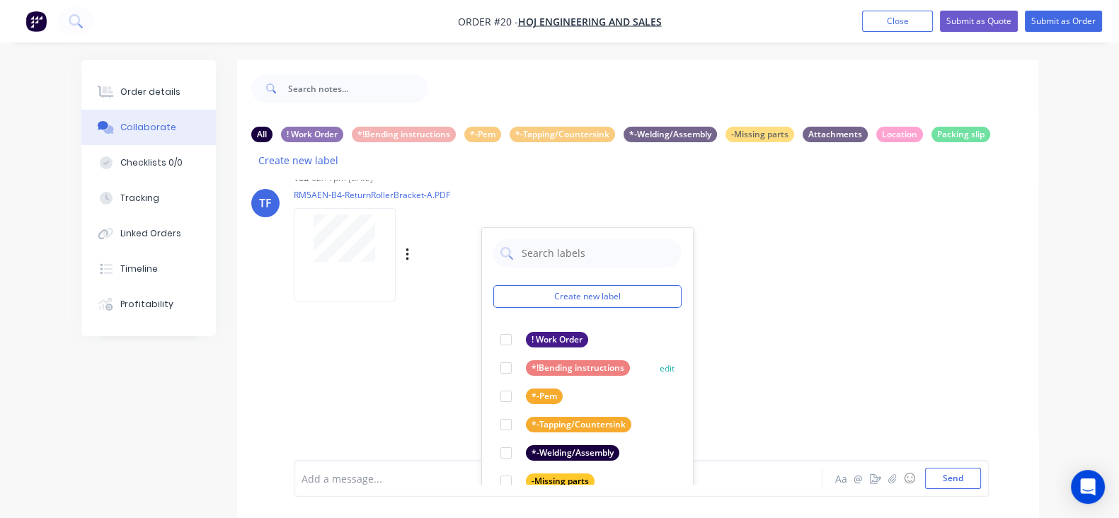
click at [492, 354] on div at bounding box center [506, 368] width 28 height 28
click at [725, 323] on div "TF You 02:11pm [DATE] D05050-BlockBearing-Calm75-HDRF237-A.PDF Labels Download …" at bounding box center [637, 332] width 801 height 304
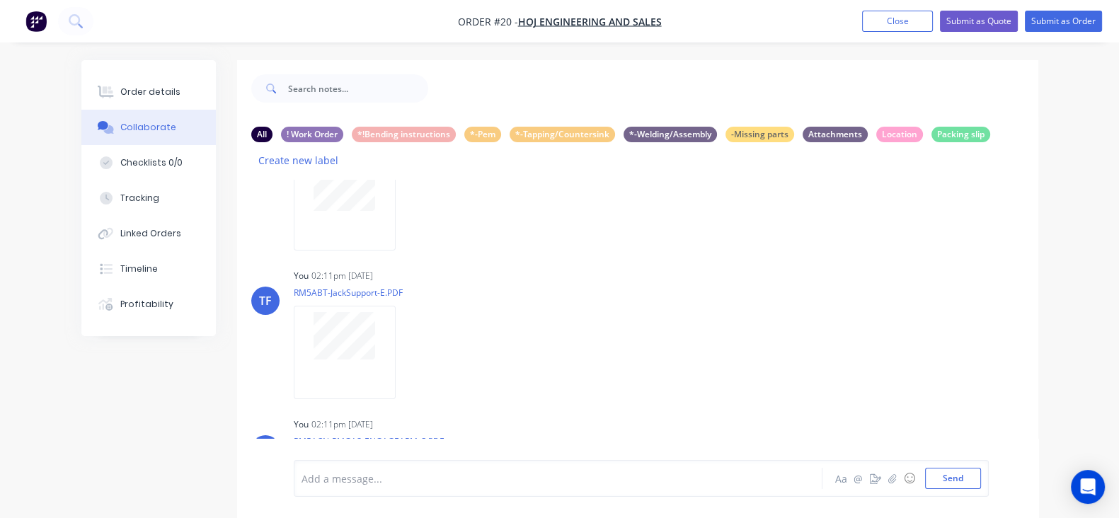
scroll to position [265, 0]
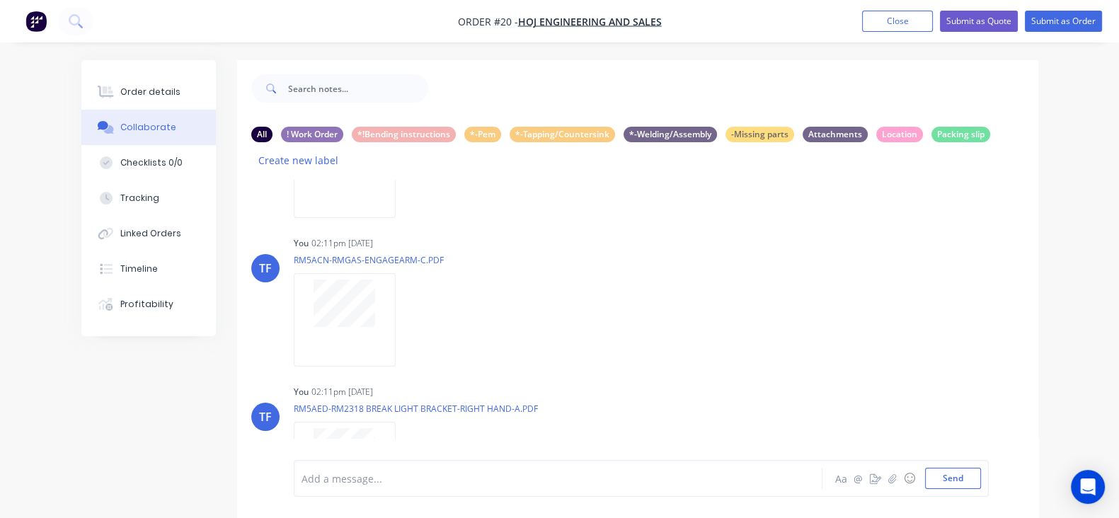
click at [304, 472] on div at bounding box center [556, 478] width 509 height 15
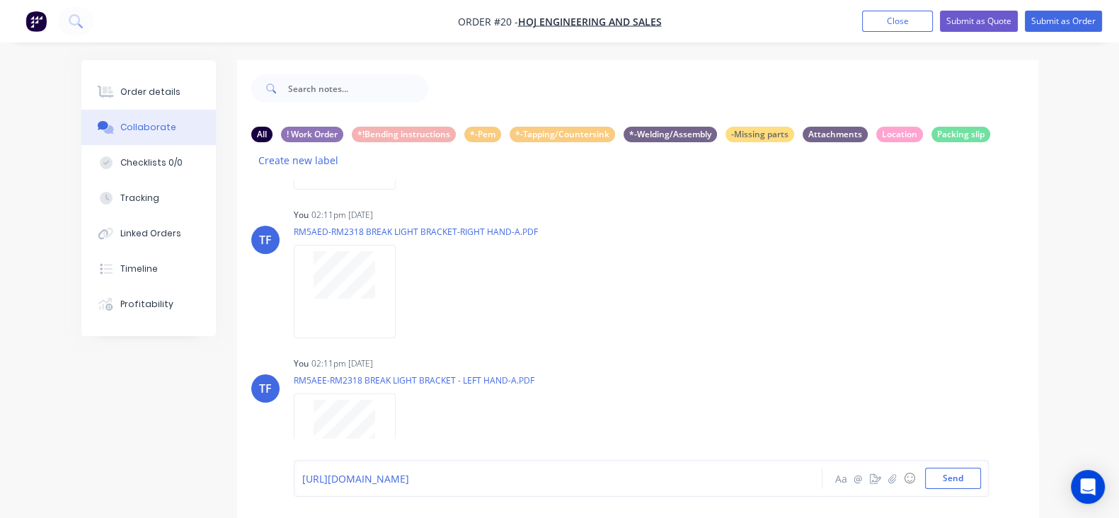
scroll to position [599, 0]
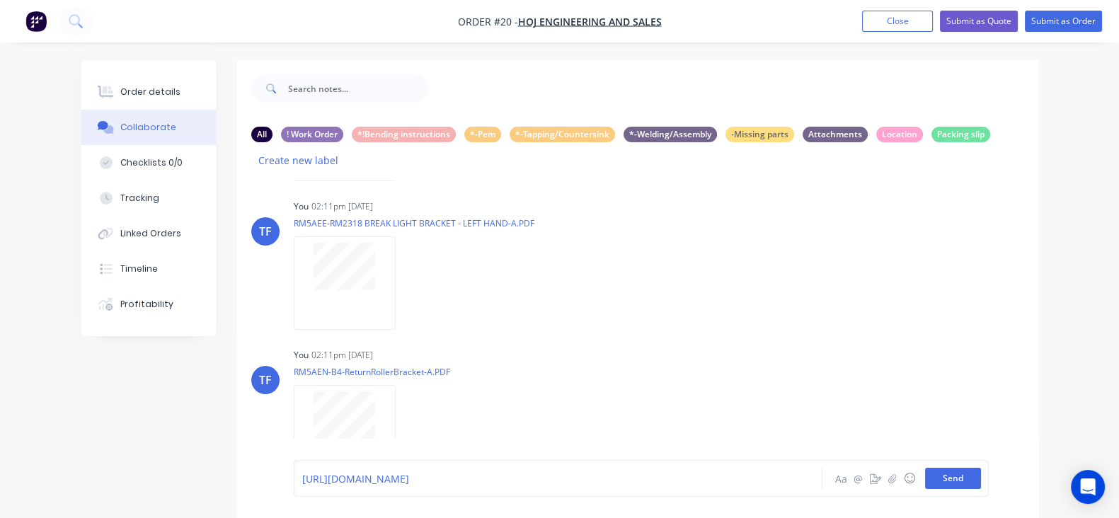
click at [981, 478] on button "Send" at bounding box center [953, 478] width 56 height 21
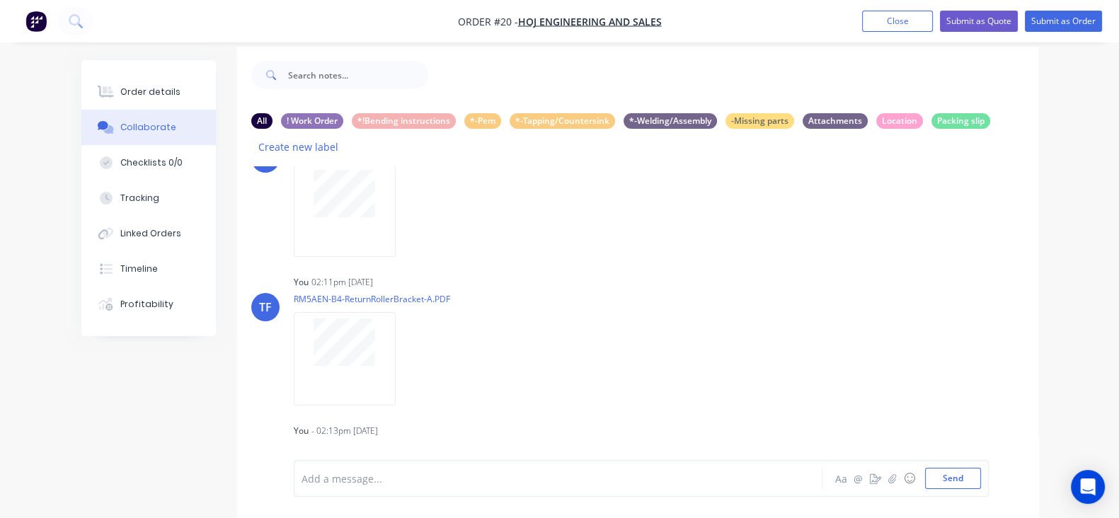
scroll to position [21, 0]
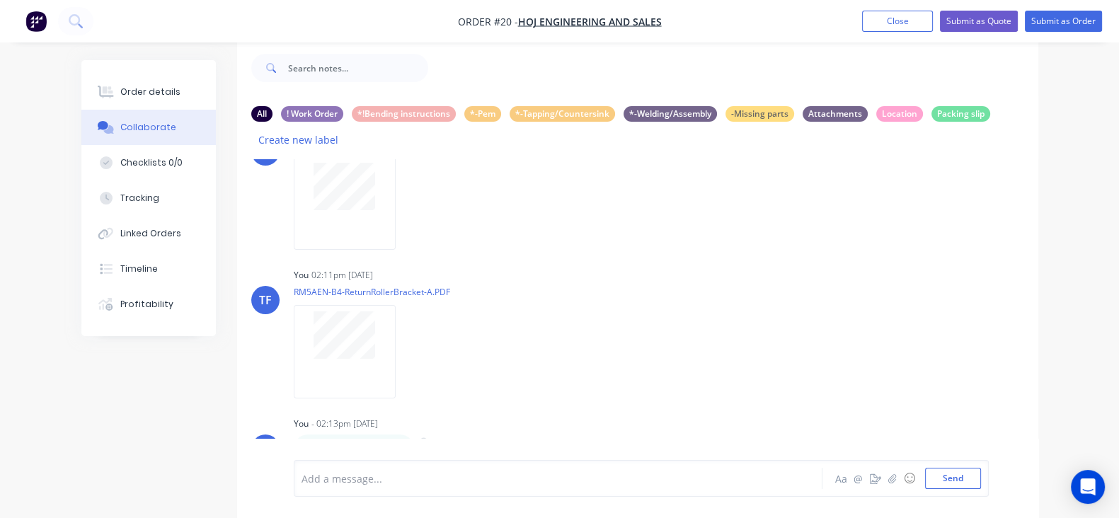
click at [426, 441] on icon "button" at bounding box center [424, 449] width 4 height 16
click at [519, 393] on button "Labels" at bounding box center [474, 404] width 89 height 23
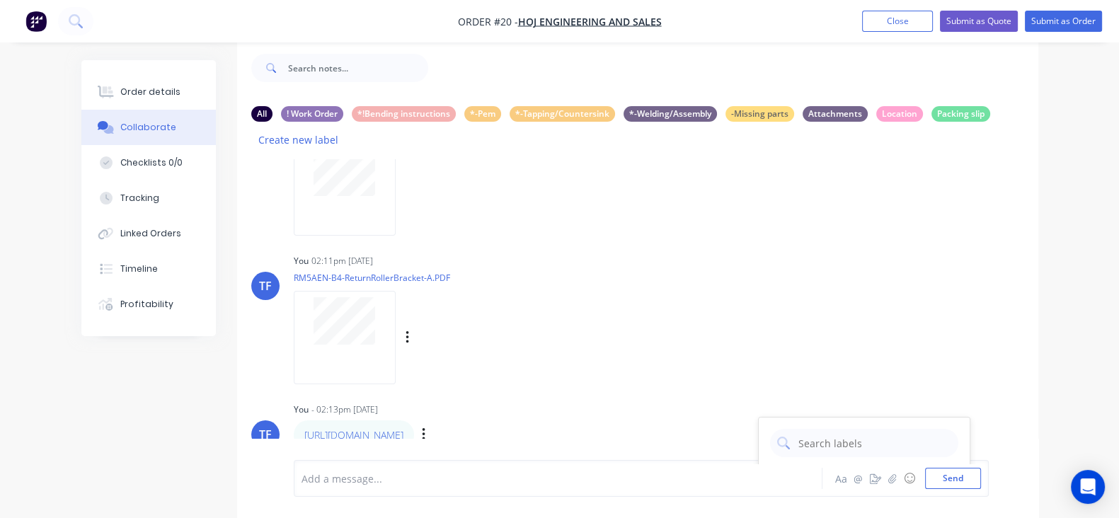
scroll to position [937, 0]
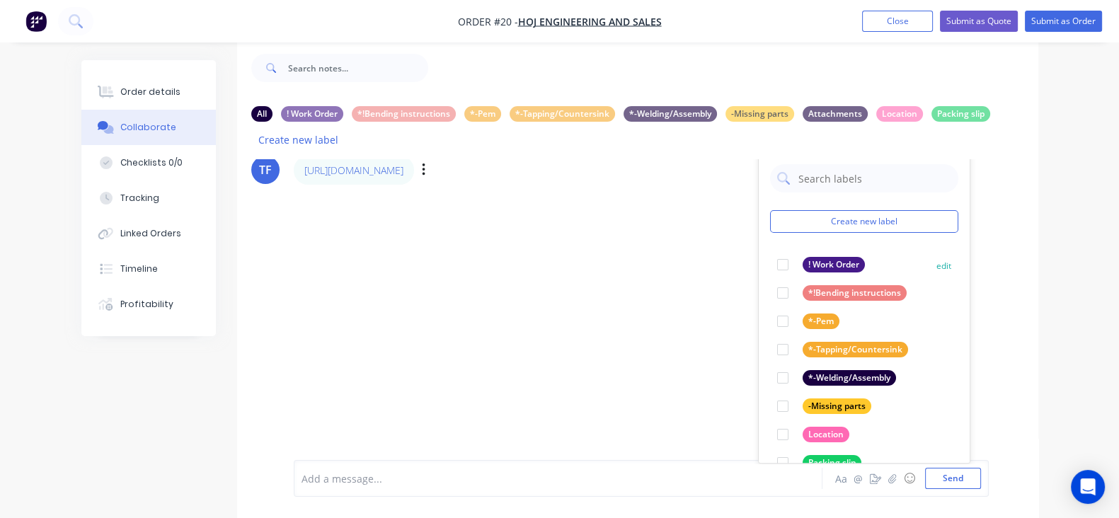
click at [768, 250] on div at bounding box center [782, 264] width 28 height 28
click at [1001, 263] on div "TF You 02:11pm [DATE] D05050-BlockBearing-Calm75-HDRF237-A.PDF Labels Download …" at bounding box center [637, 311] width 801 height 304
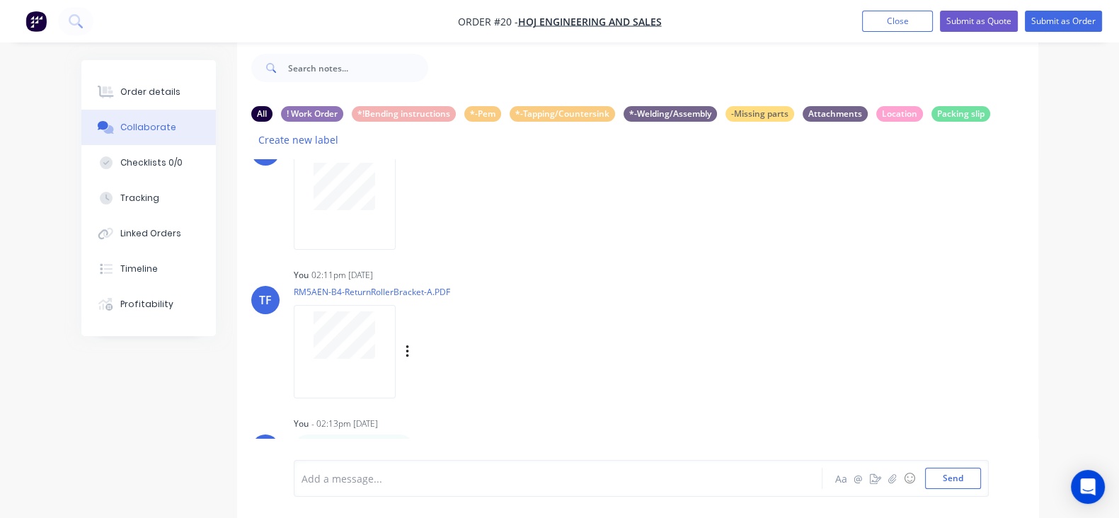
scroll to position [673, 0]
click at [981, 484] on button "Send" at bounding box center [953, 478] width 56 height 21
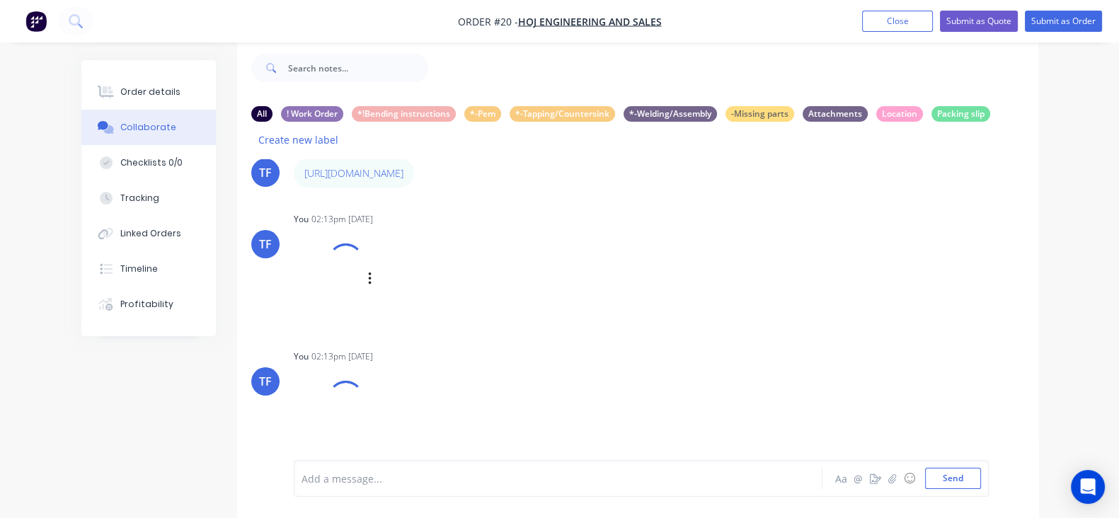
scroll to position [949, 0]
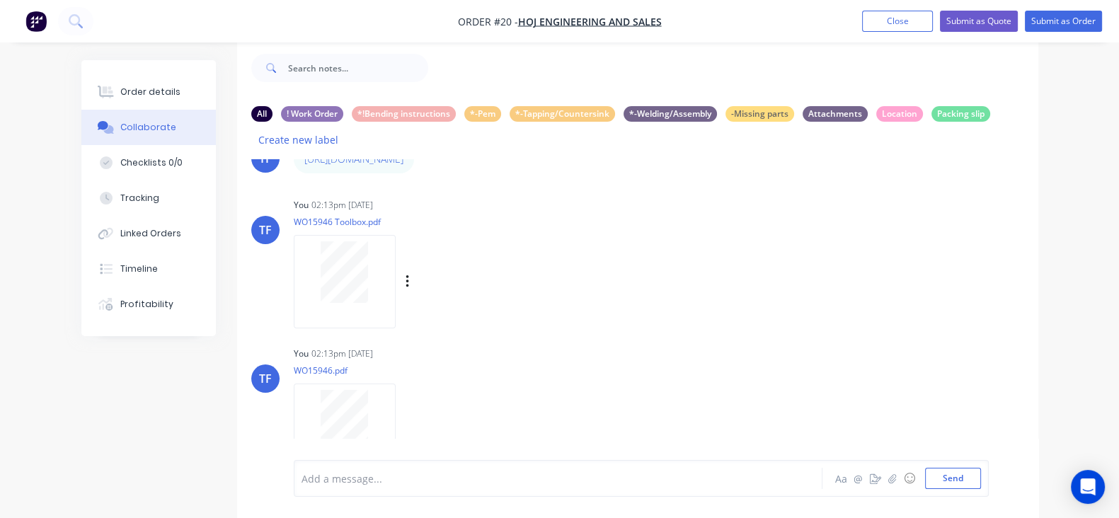
click at [401, 272] on div "Labels Download Delete" at bounding box center [480, 282] width 159 height 21
click at [405, 275] on icon "button" at bounding box center [406, 281] width 3 height 13
click at [420, 284] on button "Labels" at bounding box center [499, 288] width 159 height 32
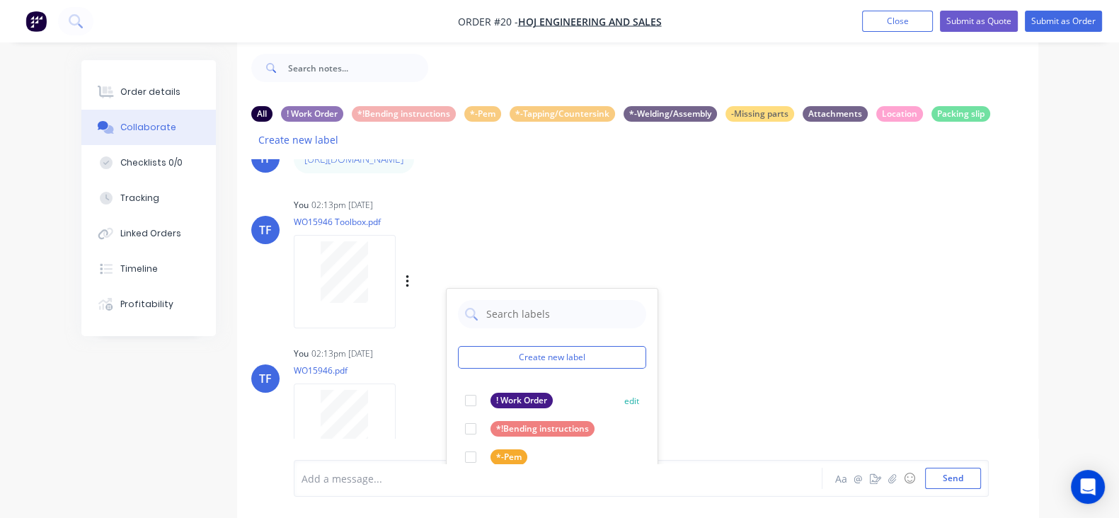
click at [456, 395] on div at bounding box center [470, 400] width 28 height 28
click at [336, 398] on div "Labels Download Delete" at bounding box center [424, 430] width 260 height 106
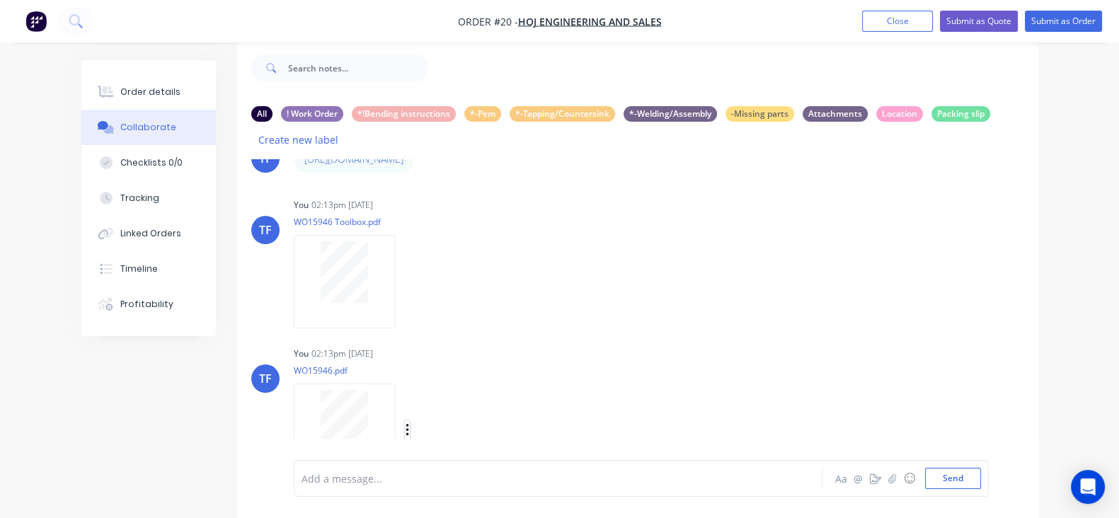
click at [405, 422] on icon "button" at bounding box center [407, 430] width 4 height 16
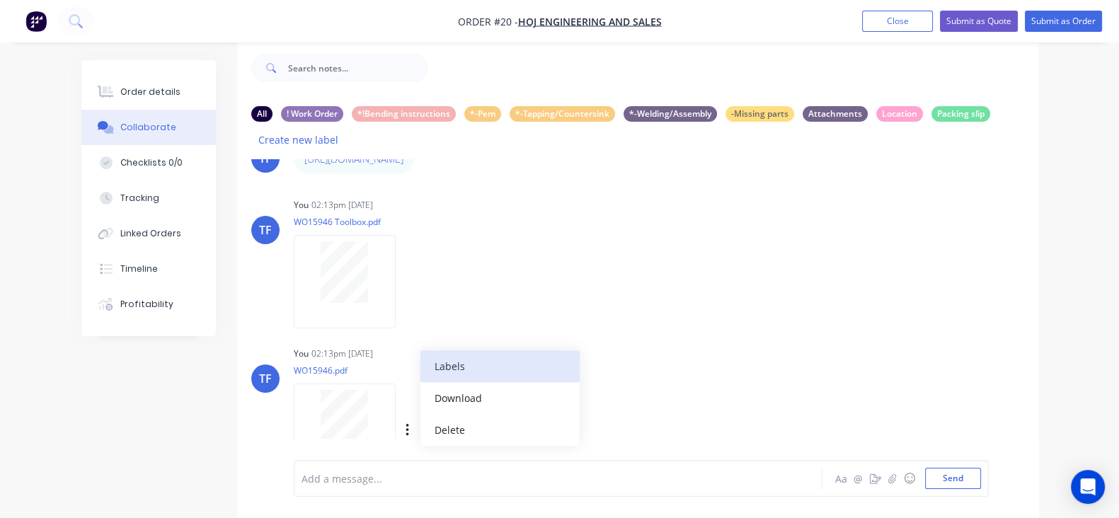
click at [420, 355] on button "Labels" at bounding box center [499, 366] width 159 height 32
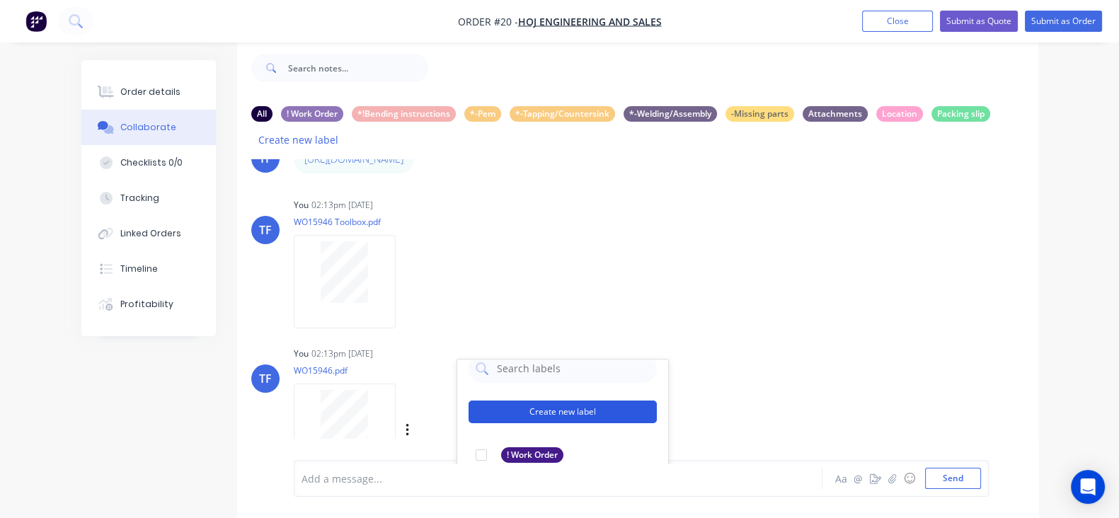
scroll to position [25, 0]
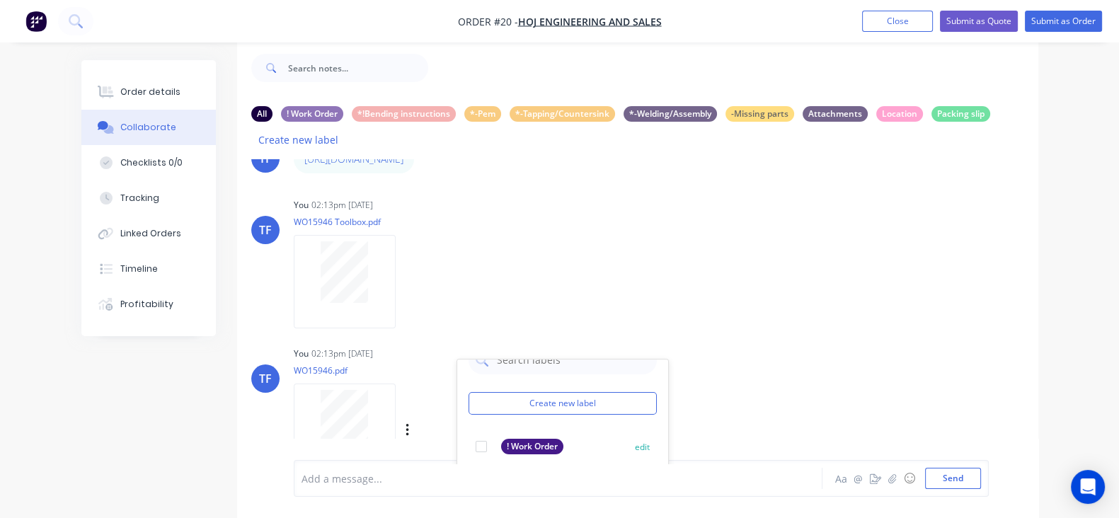
click at [467, 433] on div at bounding box center [481, 446] width 28 height 28
click at [668, 406] on div "You 02:13pm [DATE] WO15946.pdf Labels Download Delete Create new label ! Work O…" at bounding box center [514, 406] width 441 height 127
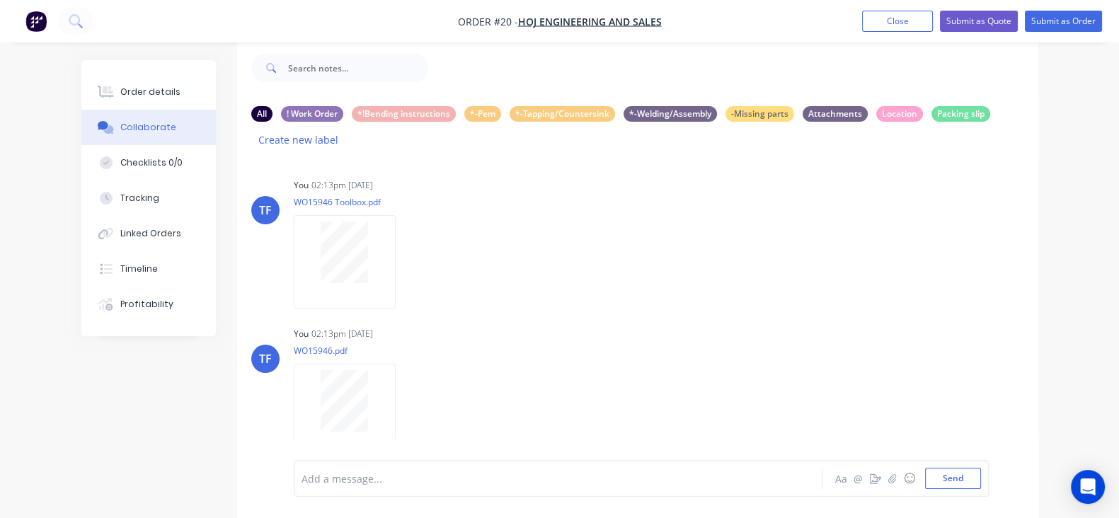
scroll to position [983, 0]
click at [344, 469] on div "Add a message..." at bounding box center [555, 478] width 509 height 21
click at [981, 479] on button "Send" at bounding box center [953, 478] width 56 height 21
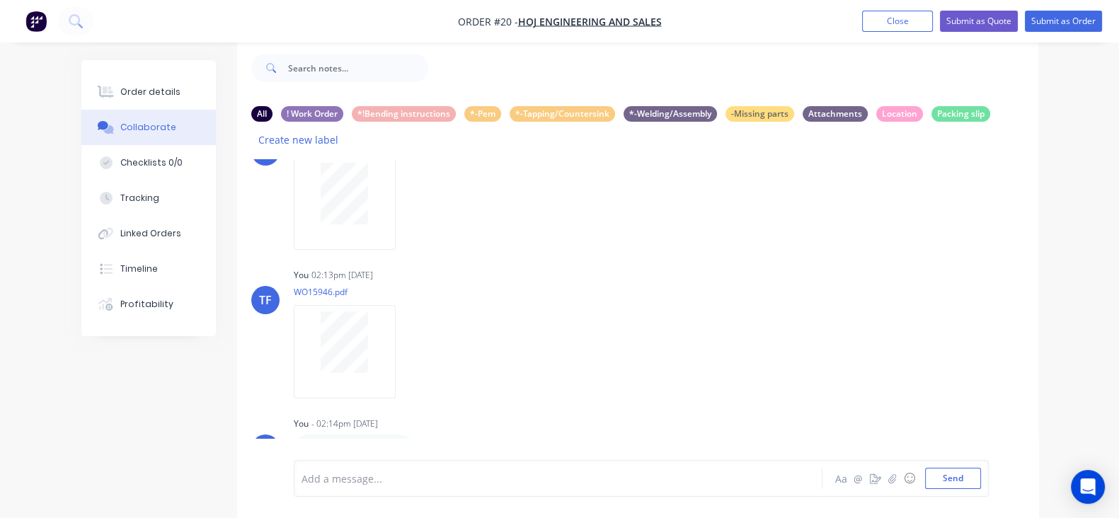
scroll to position [1056, 0]
click at [427, 439] on button "button" at bounding box center [424, 449] width 6 height 21
click at [519, 393] on button "Labels" at bounding box center [474, 404] width 89 height 23
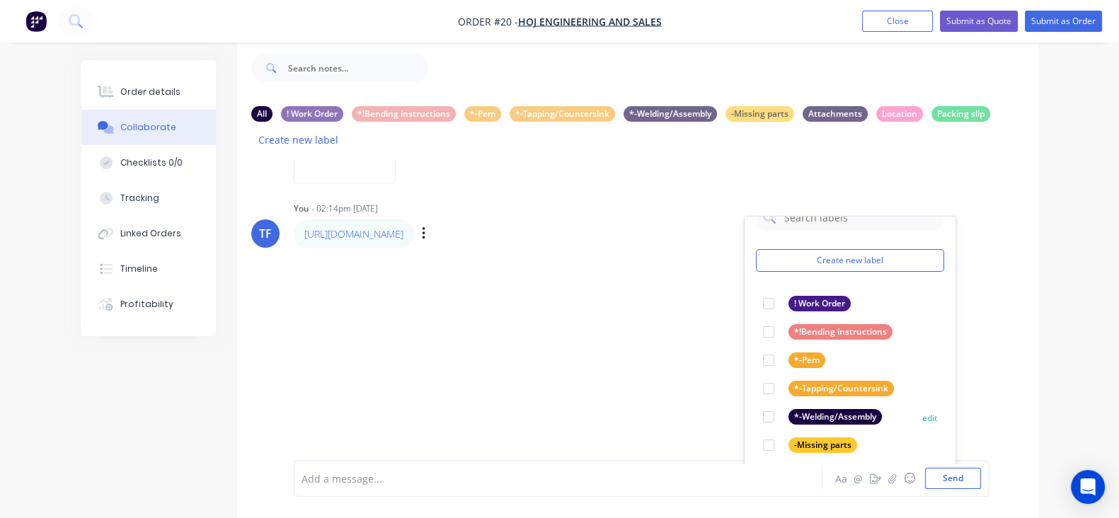
scroll to position [1320, 0]
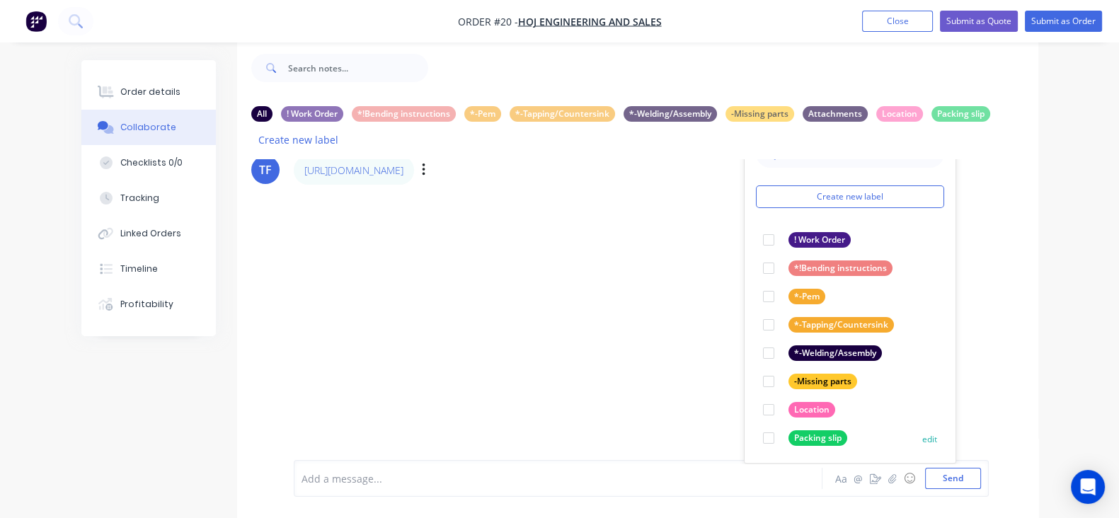
click at [788, 430] on div "Packing slip" at bounding box center [817, 438] width 59 height 16
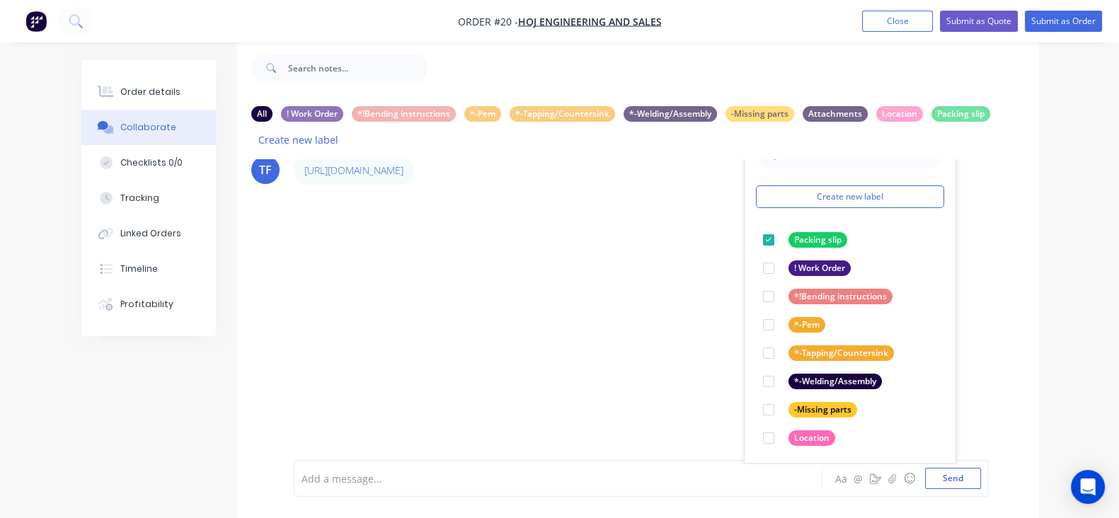
click at [978, 270] on div "TF You 02:11pm [DATE] D05050-BlockBearing-Calm75-HDRF237-A.PDF Labels Download …" at bounding box center [637, 311] width 801 height 304
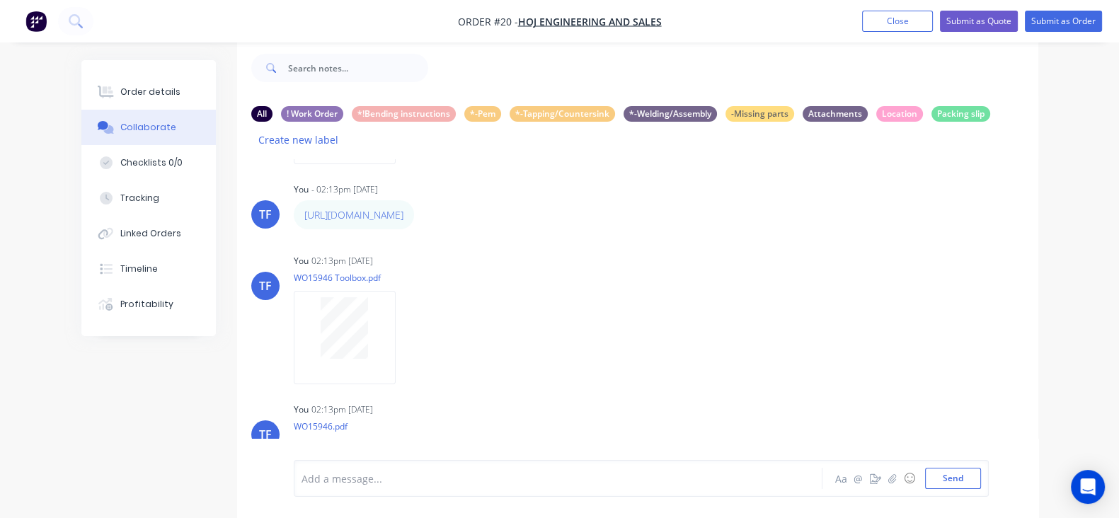
scroll to position [1056, 0]
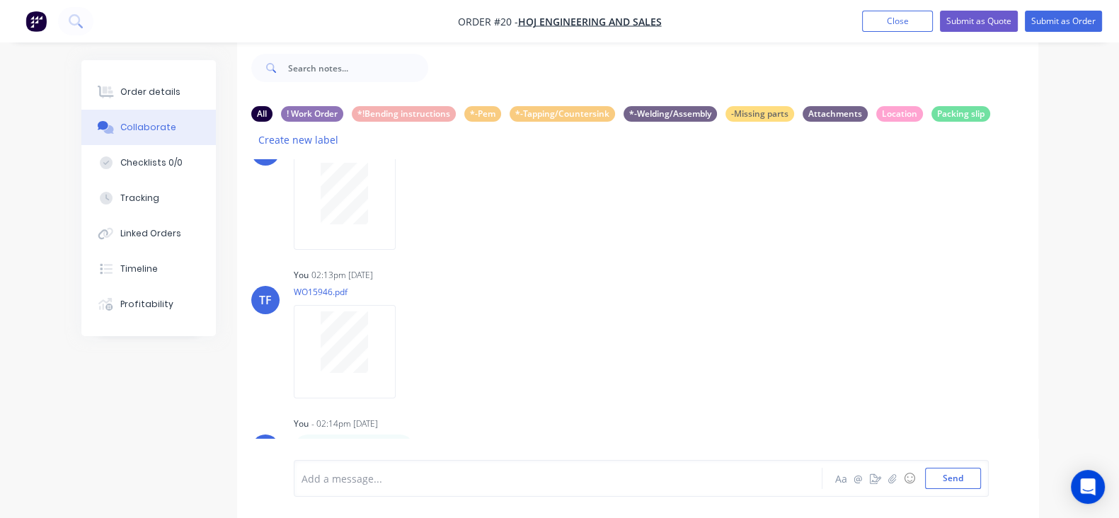
click at [105, 110] on button "Collaborate" at bounding box center [148, 127] width 134 height 35
click at [111, 101] on button "Order details" at bounding box center [148, 91] width 134 height 35
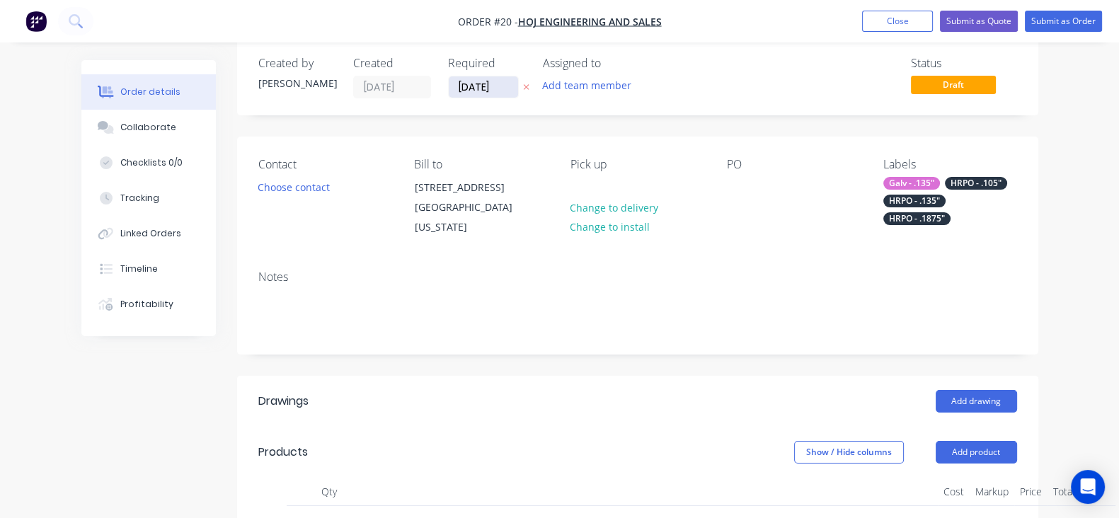
click at [449, 93] on input "[DATE]" at bounding box center [483, 86] width 69 height 21
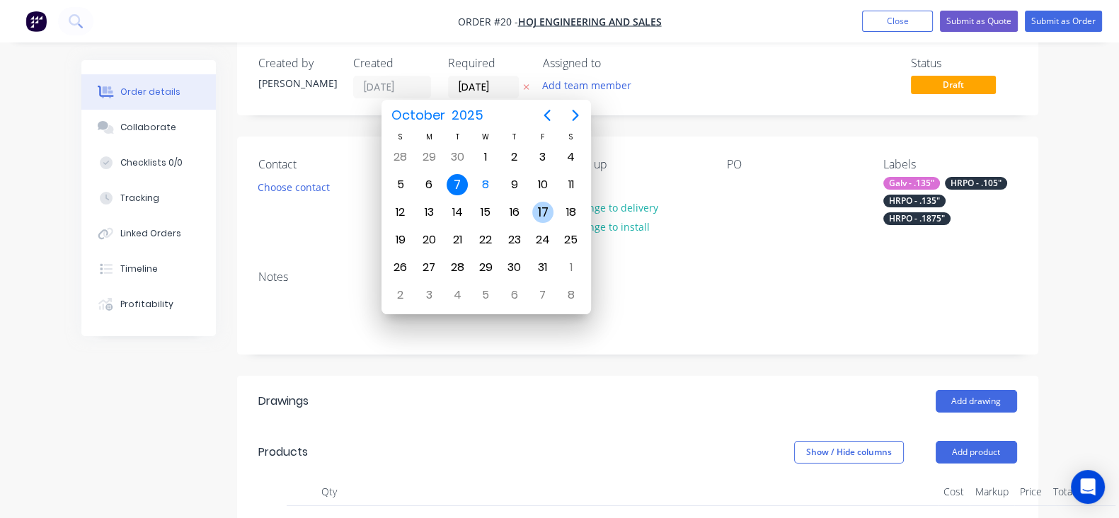
click at [539, 204] on div "17" at bounding box center [542, 212] width 21 height 21
type input "[DATE]"
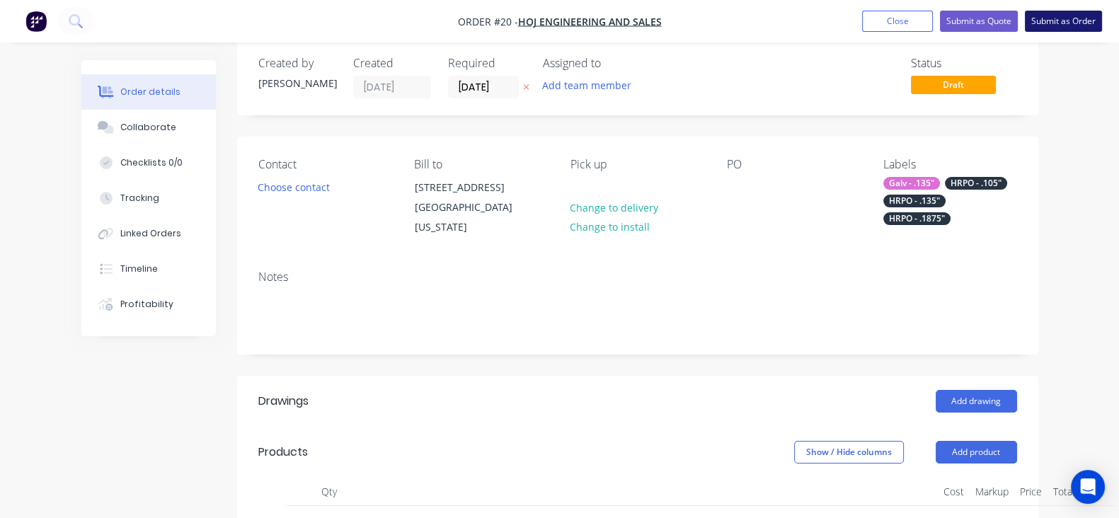
click at [1058, 29] on button "Submit as Order" at bounding box center [1062, 21] width 77 height 21
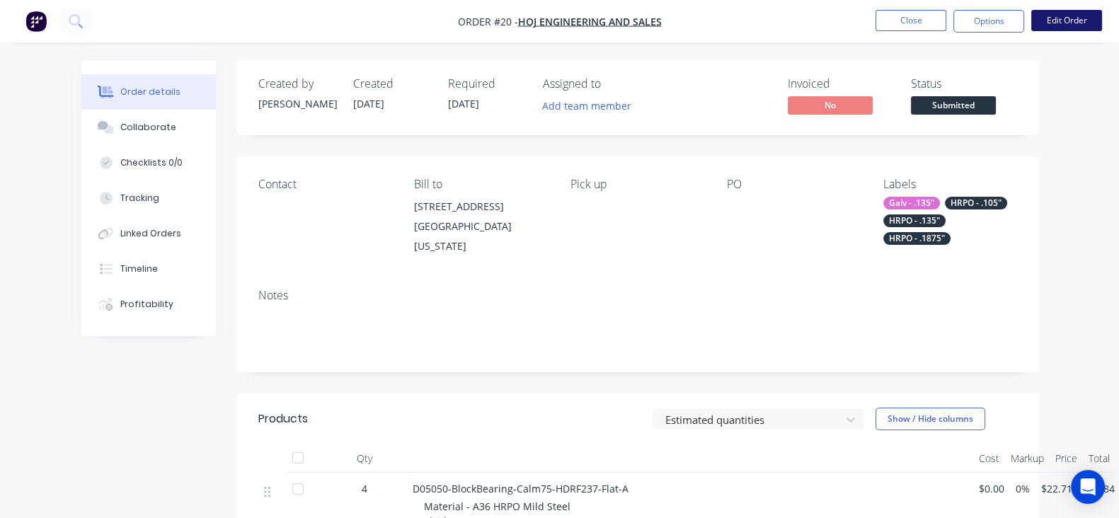
click at [1050, 13] on button "Edit Order" at bounding box center [1066, 20] width 71 height 21
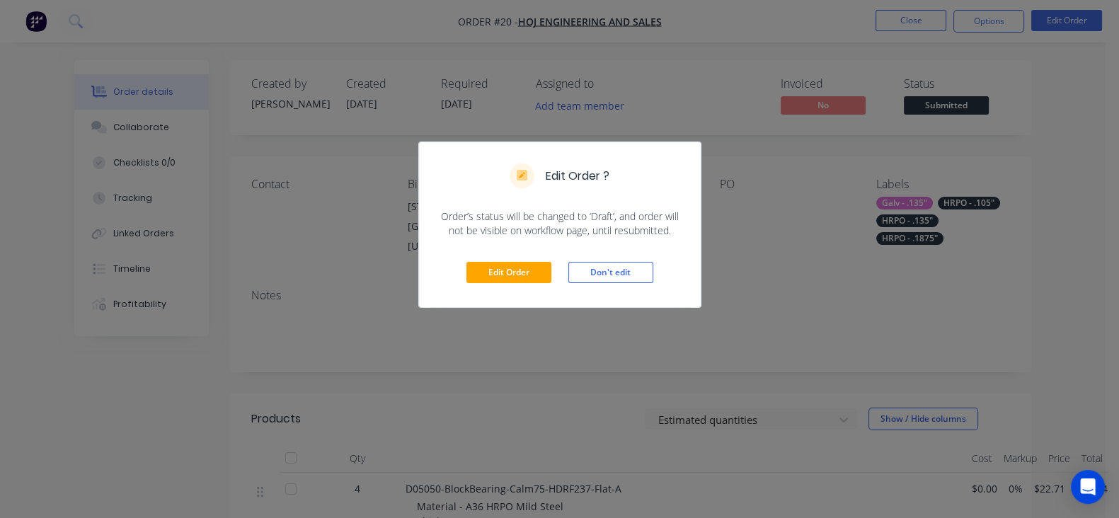
click at [506, 284] on div "Edit Order Don't edit" at bounding box center [560, 272] width 282 height 69
click at [504, 278] on button "Edit Order" at bounding box center [508, 272] width 85 height 21
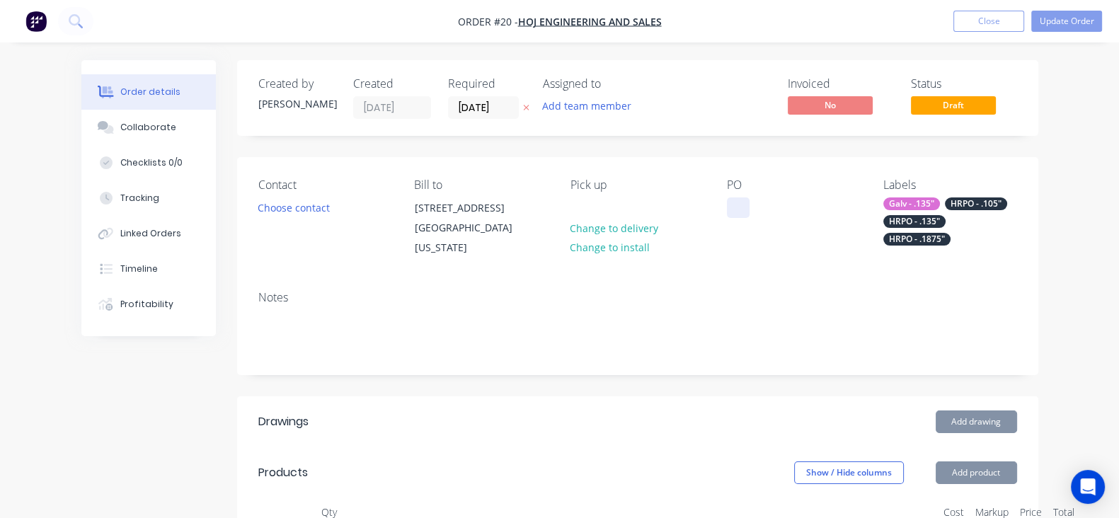
type input "[DATE]"
click at [746, 209] on div at bounding box center [738, 207] width 23 height 21
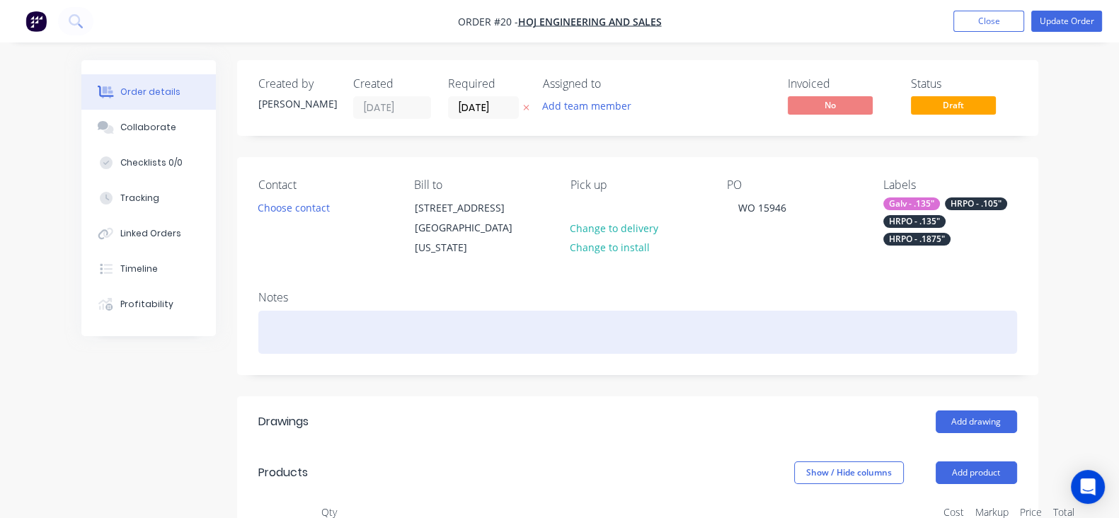
click at [729, 318] on div at bounding box center [637, 332] width 758 height 43
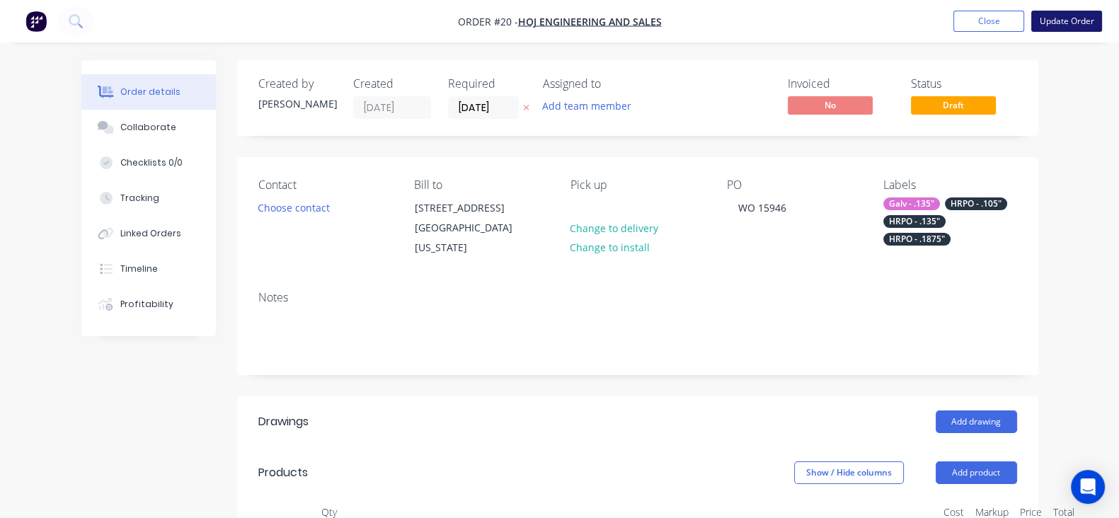
click at [1093, 21] on button "Update Order" at bounding box center [1066, 21] width 71 height 21
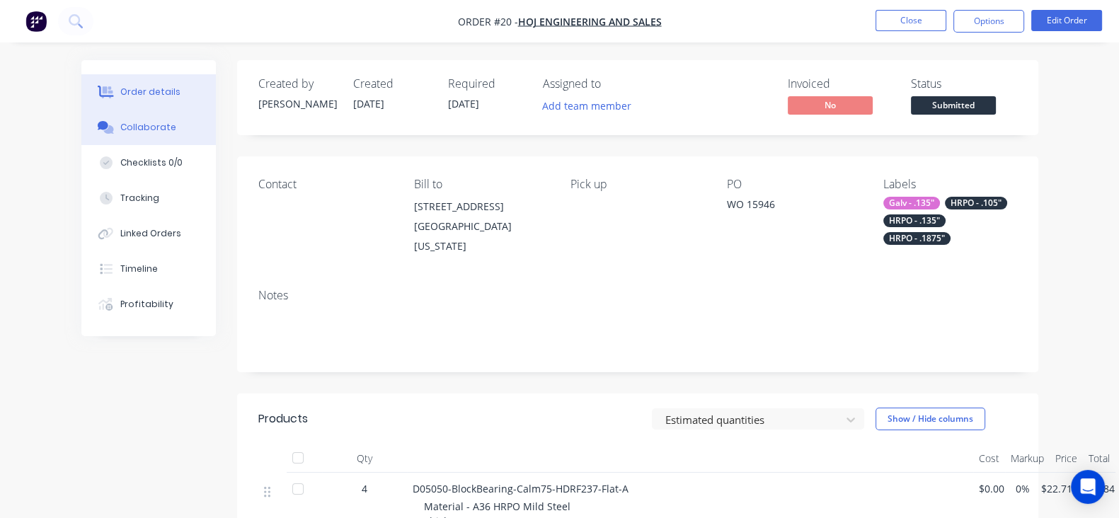
click at [84, 140] on button "Collaborate" at bounding box center [148, 127] width 134 height 35
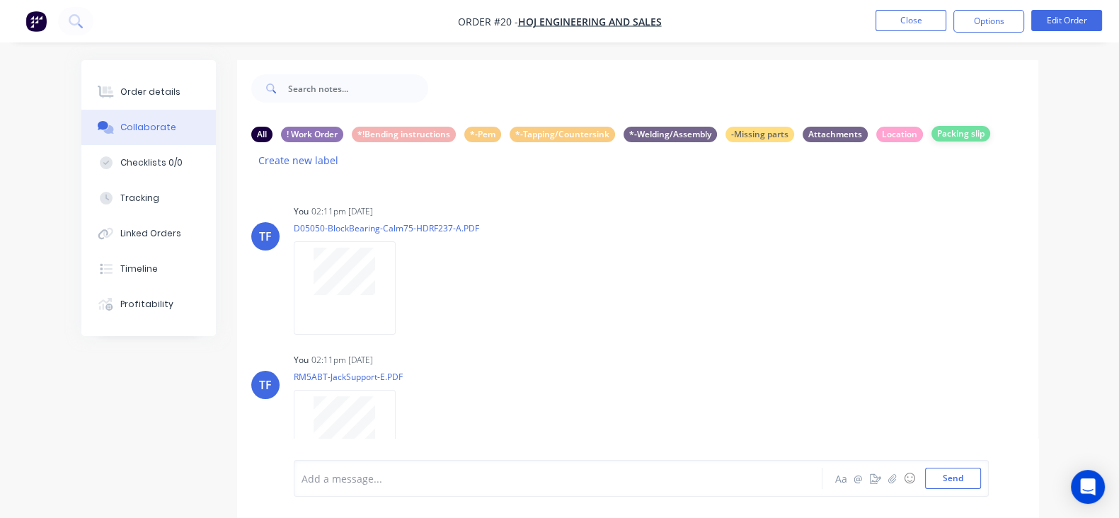
click at [931, 134] on div "Packing slip" at bounding box center [960, 134] width 59 height 16
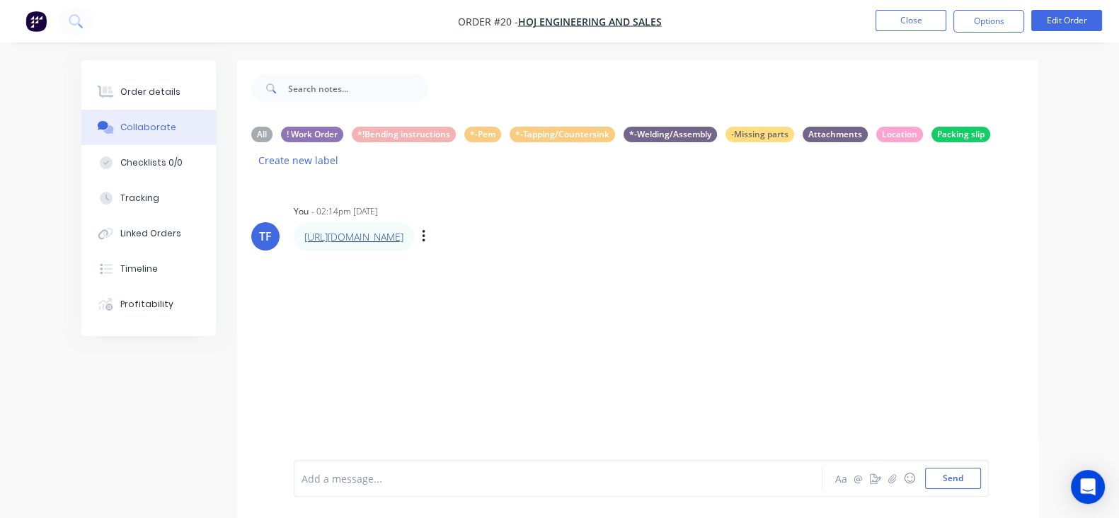
click at [353, 230] on link "[URL][DOMAIN_NAME]" at bounding box center [353, 236] width 99 height 13
click at [981, 485] on button "Send" at bounding box center [953, 478] width 56 height 21
click at [931, 132] on div "Packing slip" at bounding box center [960, 134] width 59 height 16
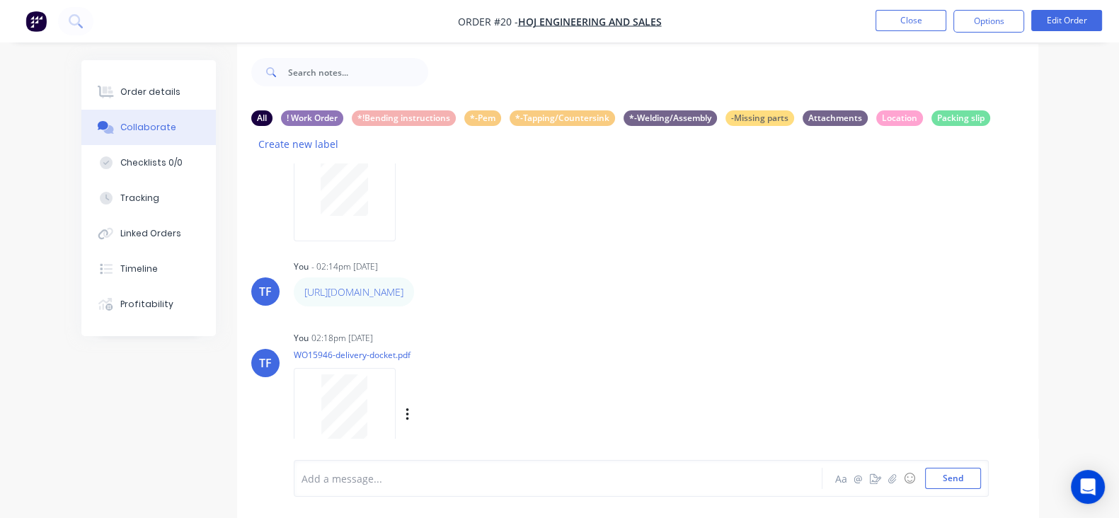
scroll to position [21, 0]
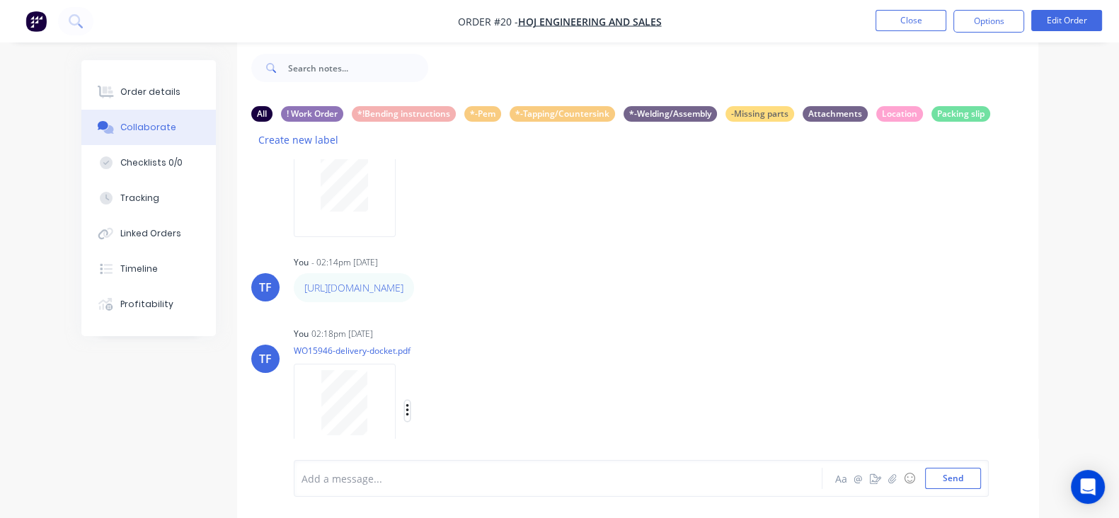
click at [405, 403] on icon "button" at bounding box center [407, 411] width 4 height 16
click at [420, 364] on button "Labels" at bounding box center [499, 380] width 159 height 32
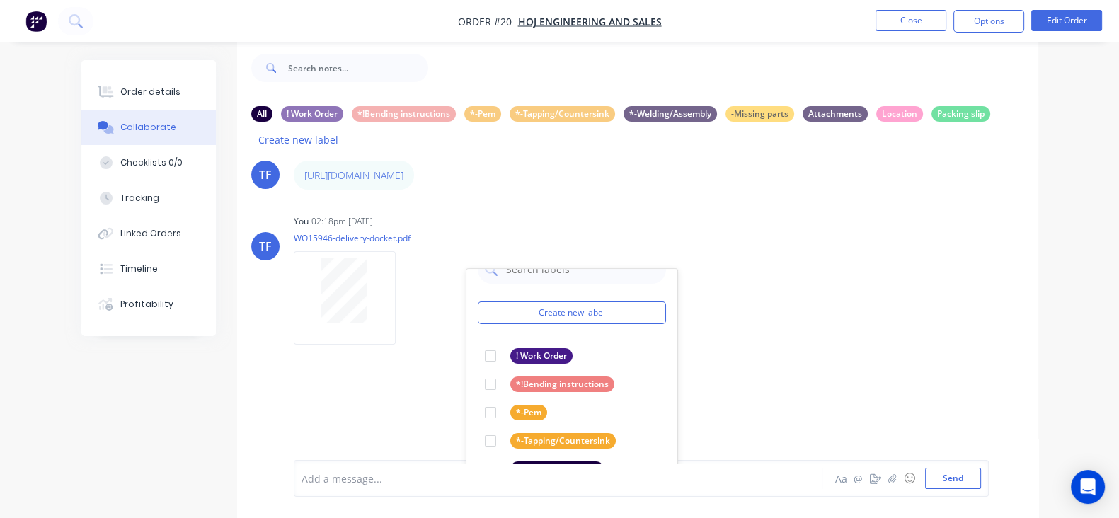
scroll to position [1446, 0]
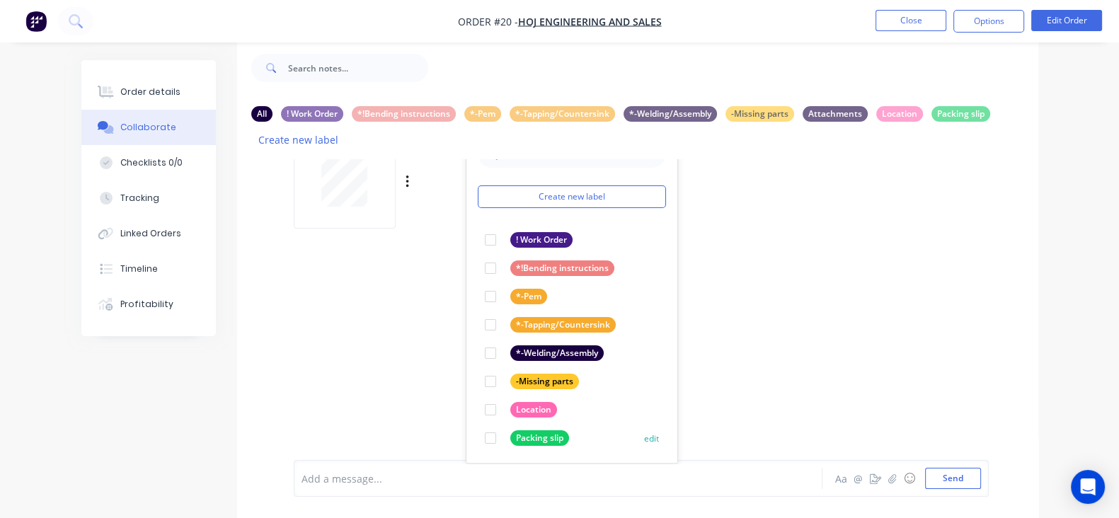
click at [510, 430] on div "Packing slip" at bounding box center [539, 438] width 59 height 16
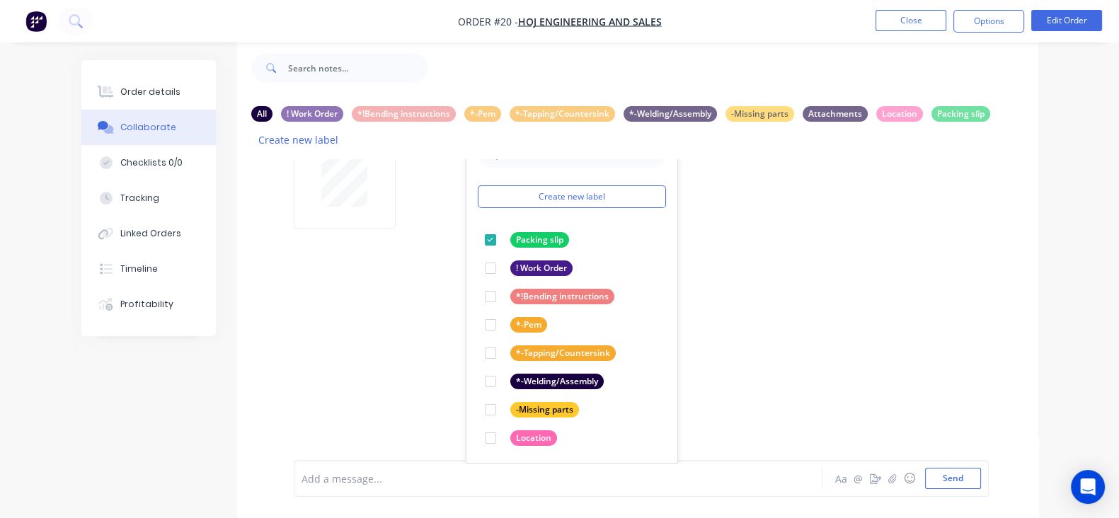
click at [746, 313] on div "TF You 02:11pm [DATE] D05050-BlockBearing-Calm75-HDRF237-A.PDF Labels Download …" at bounding box center [637, 311] width 801 height 304
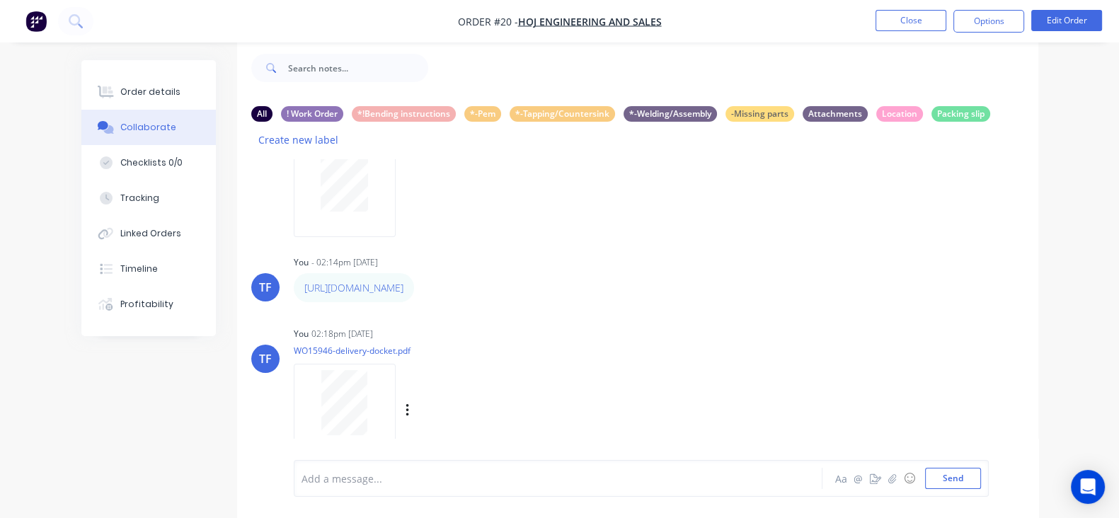
scroll to position [1218, 0]
click at [429, 277] on div "Labels Edit Delete" at bounding box center [425, 287] width 8 height 21
click at [426, 279] on icon "button" at bounding box center [424, 287] width 4 height 16
click at [519, 325] on button "Delete" at bounding box center [474, 336] width 89 height 23
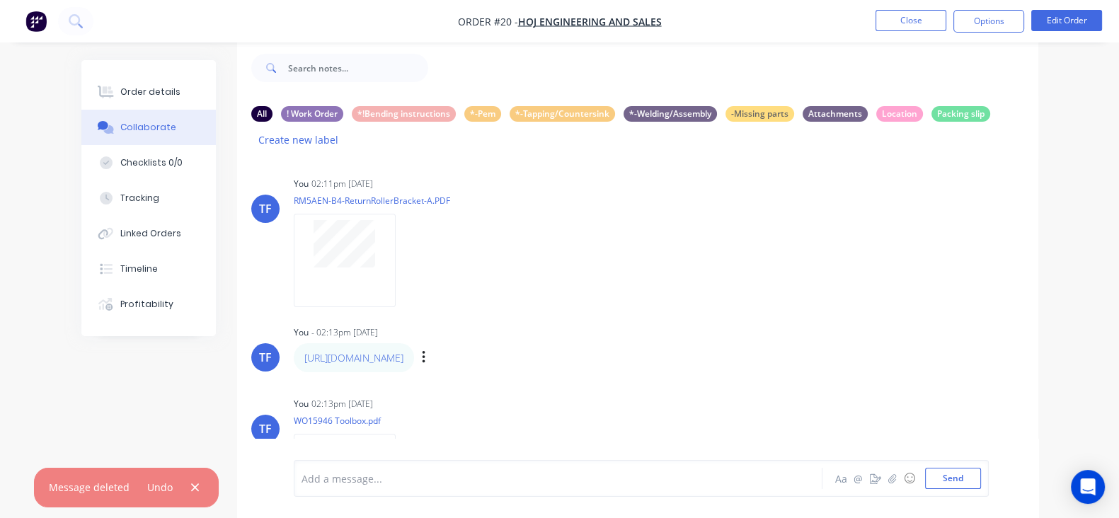
scroll to position [778, 0]
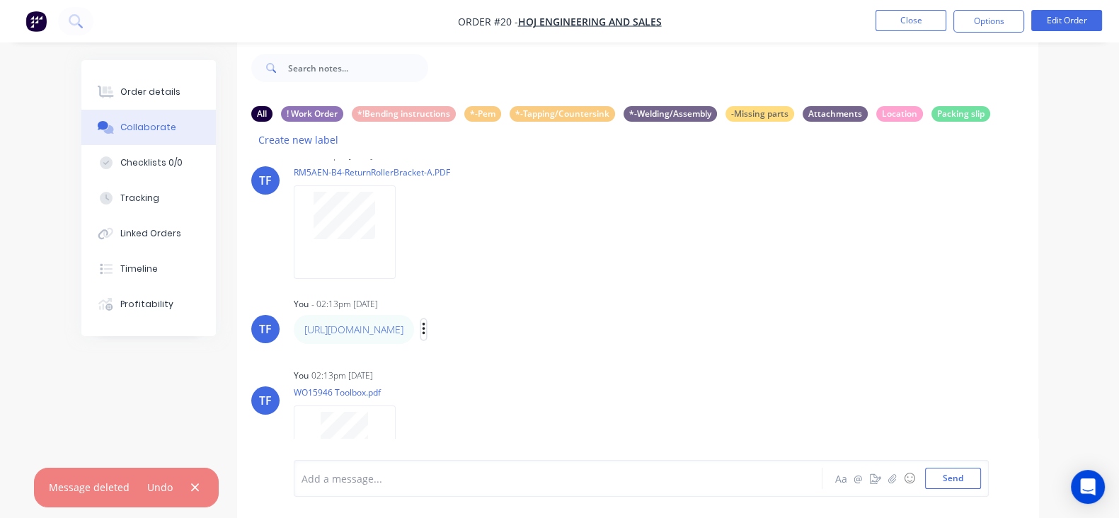
click at [426, 321] on icon "button" at bounding box center [424, 329] width 4 height 16
click at [519, 366] on button "Delete" at bounding box center [474, 377] width 89 height 23
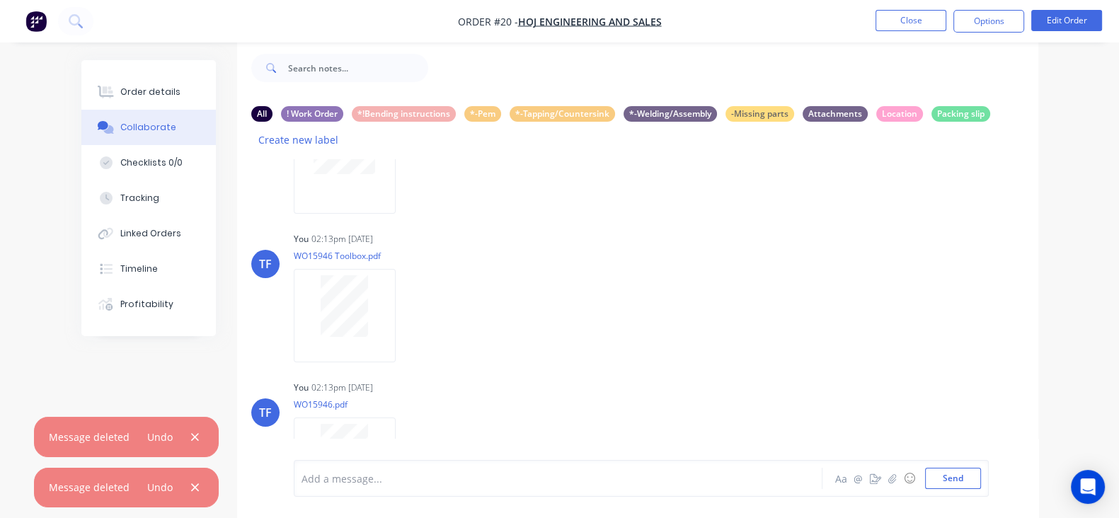
scroll to position [1045, 0]
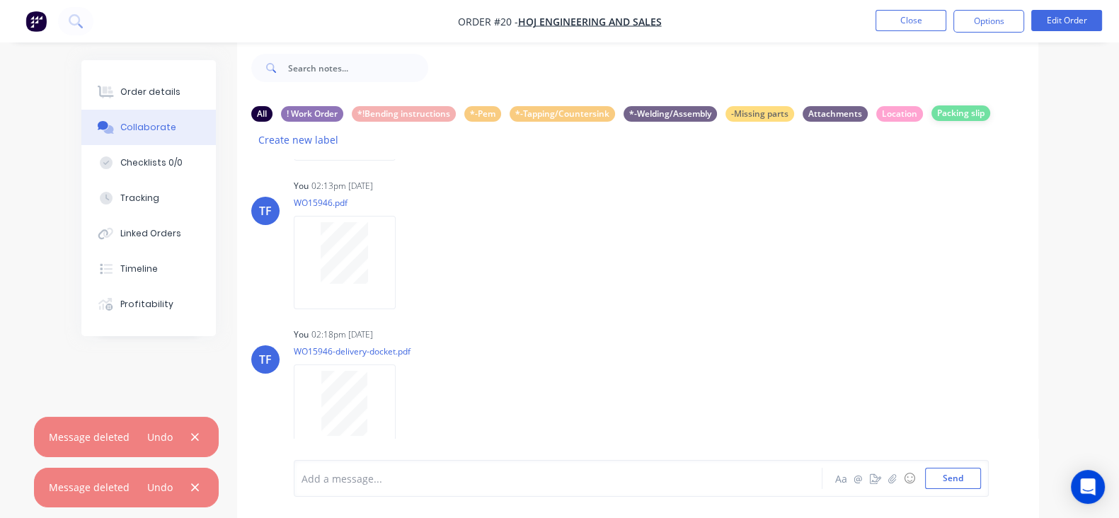
click at [931, 118] on div "Packing slip" at bounding box center [960, 113] width 59 height 16
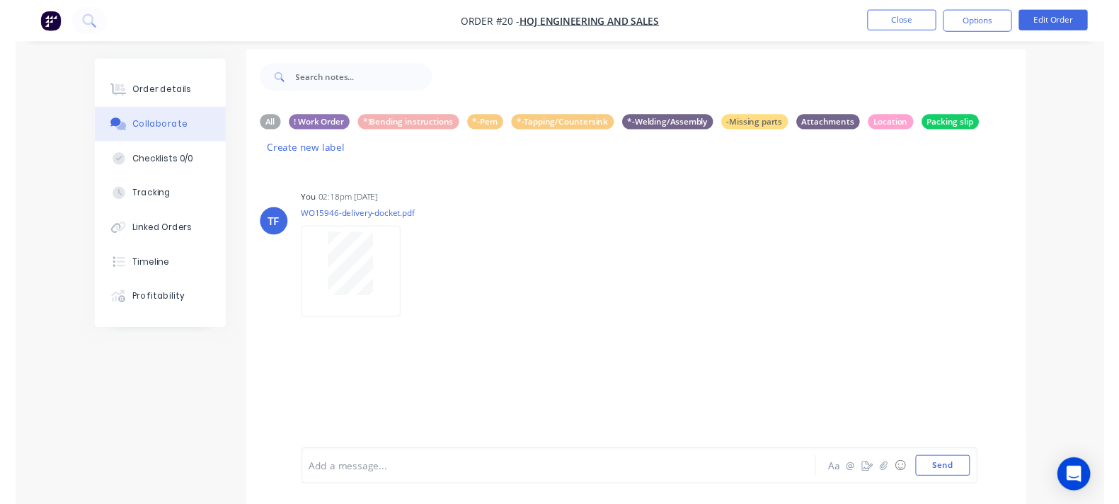
scroll to position [0, 0]
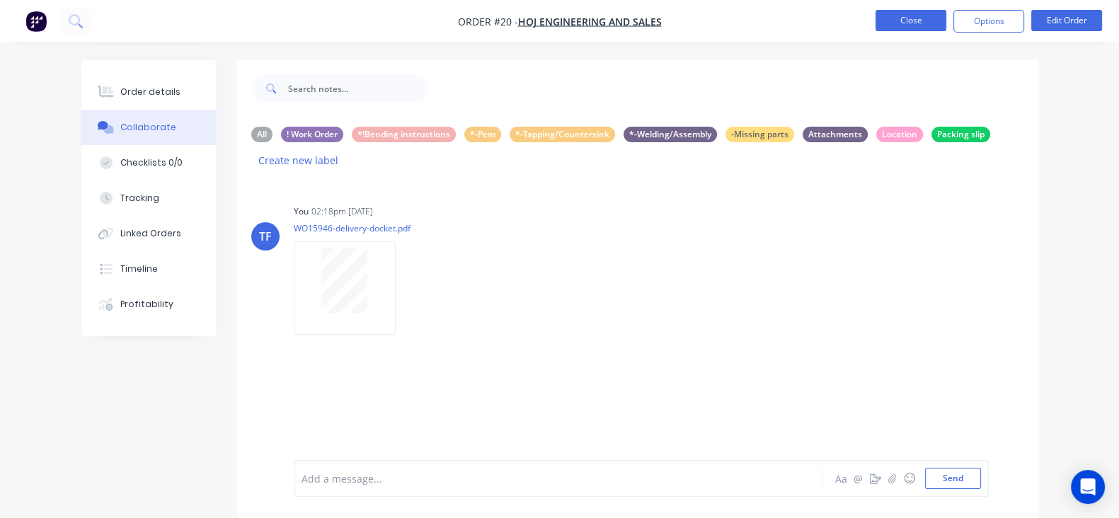
click at [896, 18] on button "Close" at bounding box center [910, 20] width 71 height 21
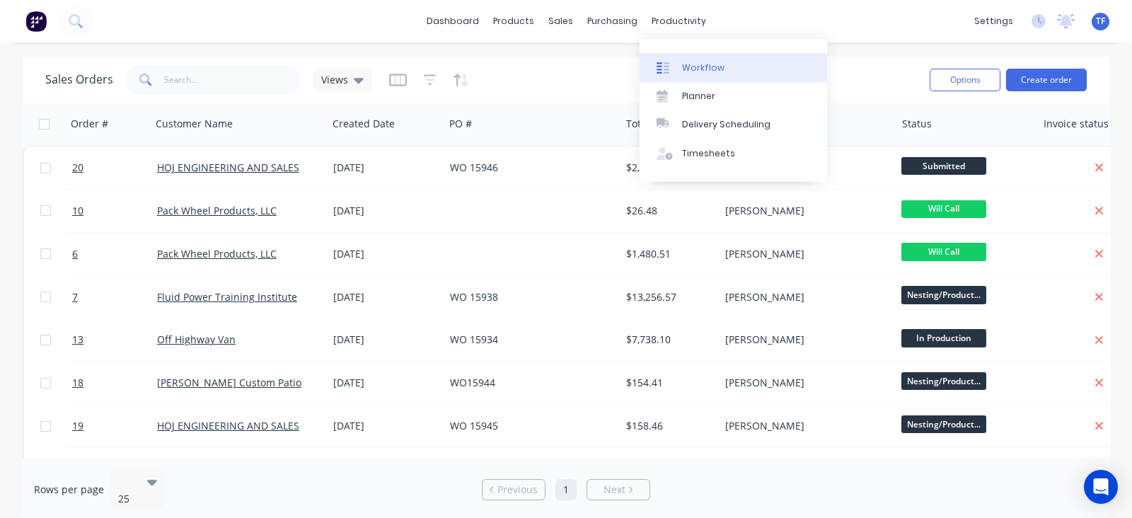
click at [677, 68] on div at bounding box center [667, 68] width 21 height 13
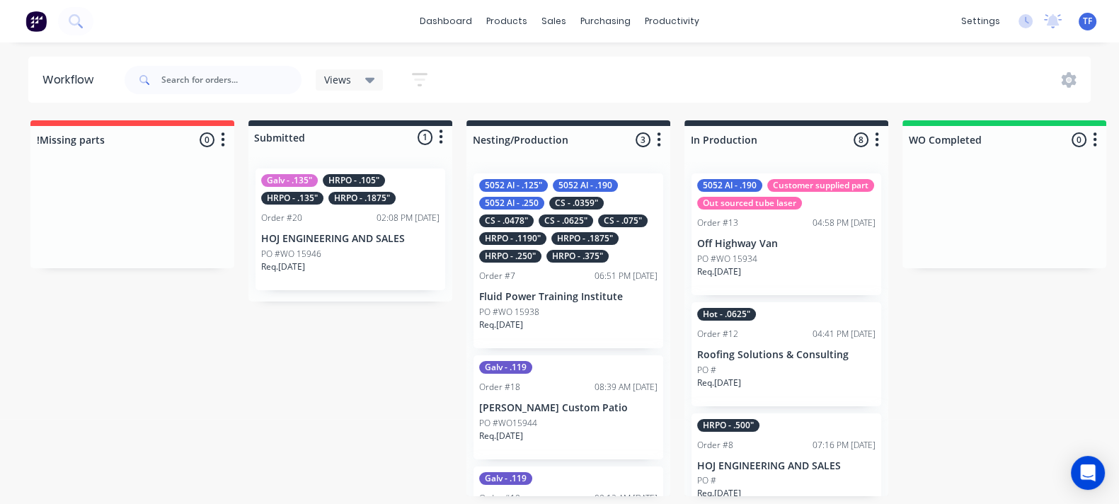
click at [417, 212] on div "02:08 PM [DATE]" at bounding box center [407, 218] width 63 height 13
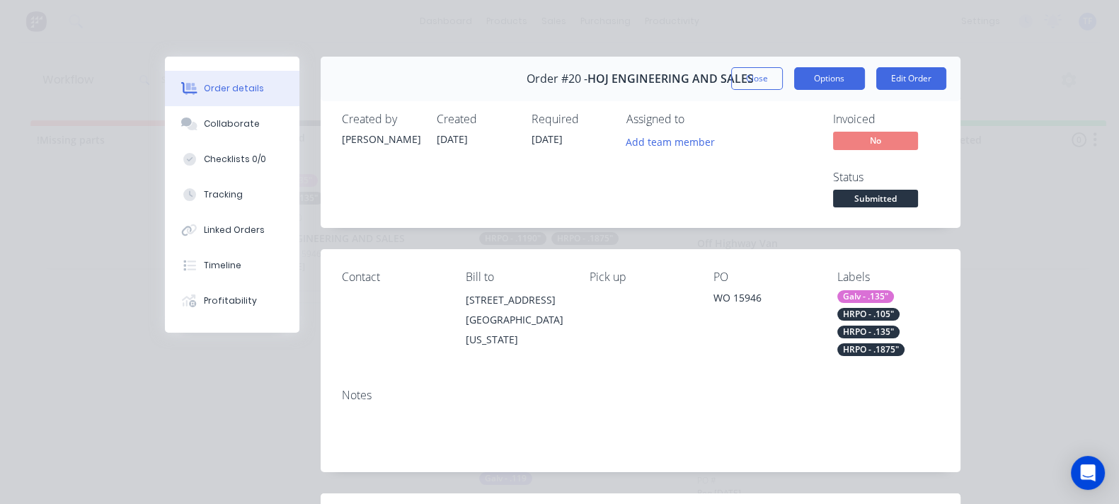
click at [865, 81] on button "Options" at bounding box center [829, 78] width 71 height 23
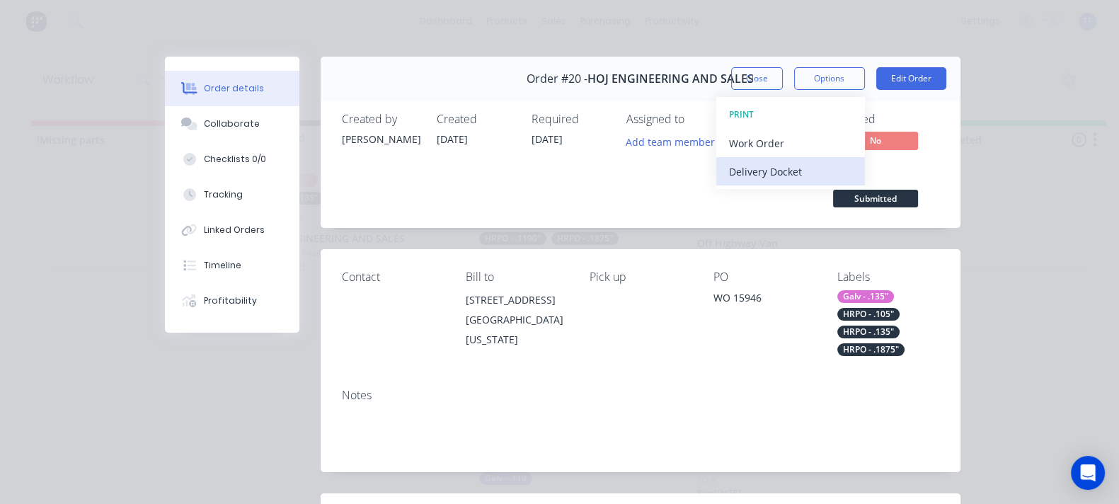
click at [852, 166] on div "Delivery Docket" at bounding box center [790, 171] width 123 height 21
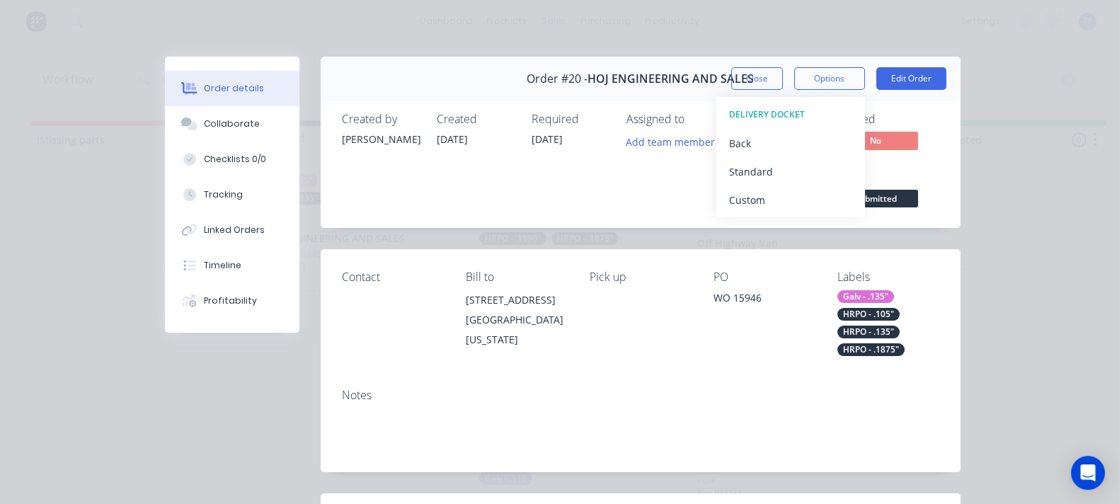
click at [852, 166] on div "Standard" at bounding box center [790, 171] width 123 height 21
click at [541, 279] on div "Contact [PERSON_NAME] to [STREET_ADDRESS][US_STATE] Pick up PO WO 15946 Labels …" at bounding box center [640, 312] width 640 height 127
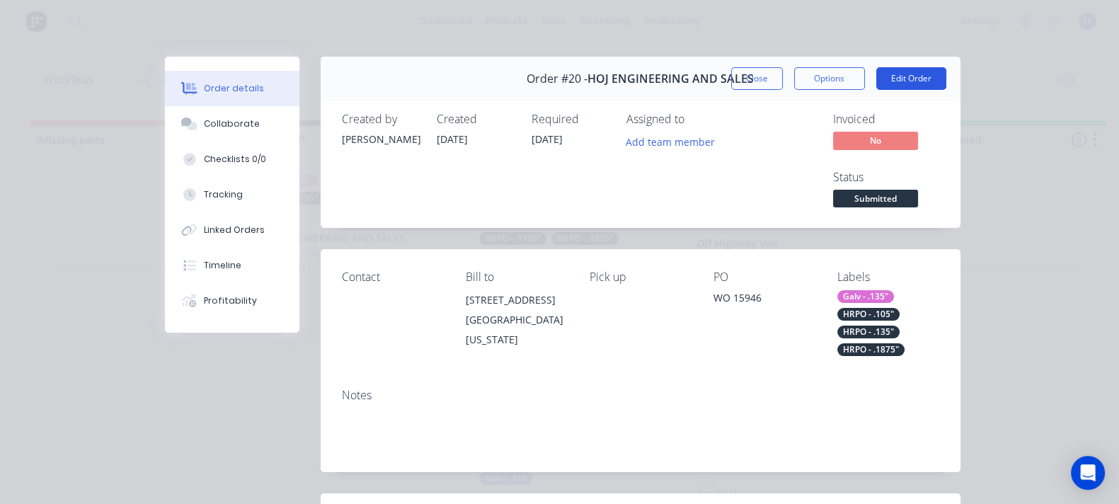
click at [946, 86] on button "Edit Order" at bounding box center [911, 78] width 70 height 23
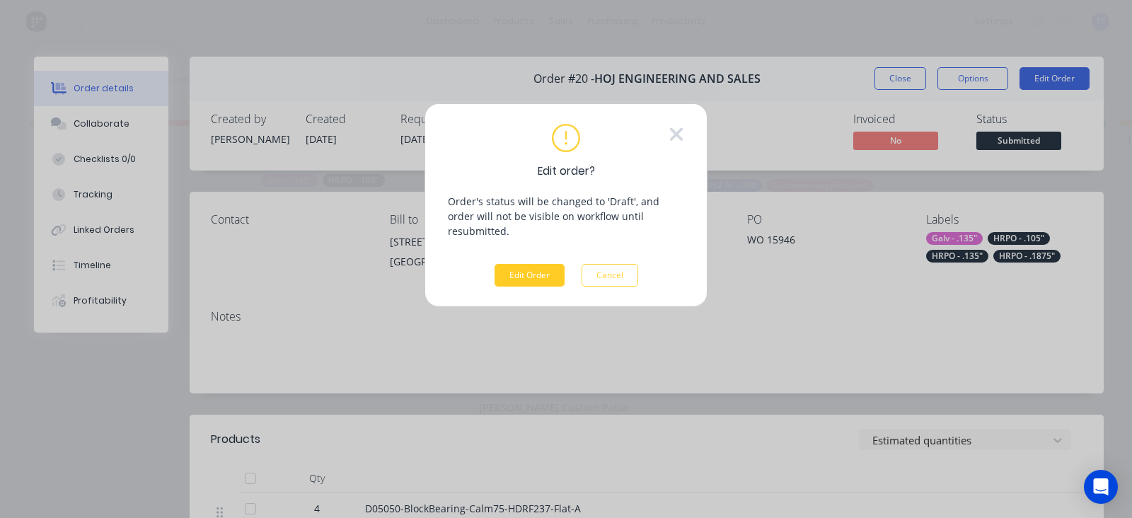
click at [541, 264] on button "Edit Order" at bounding box center [530, 275] width 70 height 23
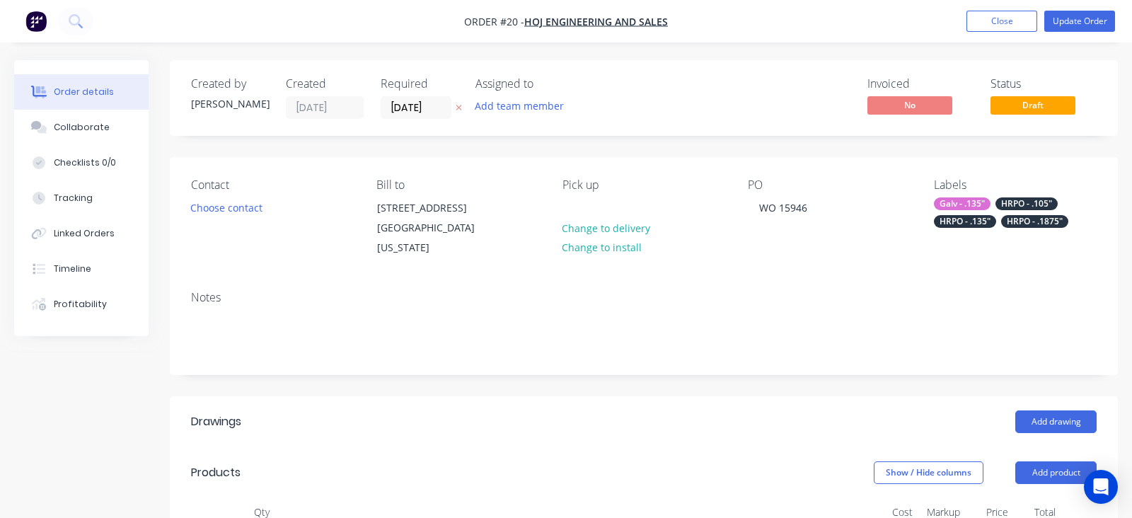
type input "$22.71"
type input "$90.84"
type input "$10.64"
type input "$223.44"
type input "$9.37"
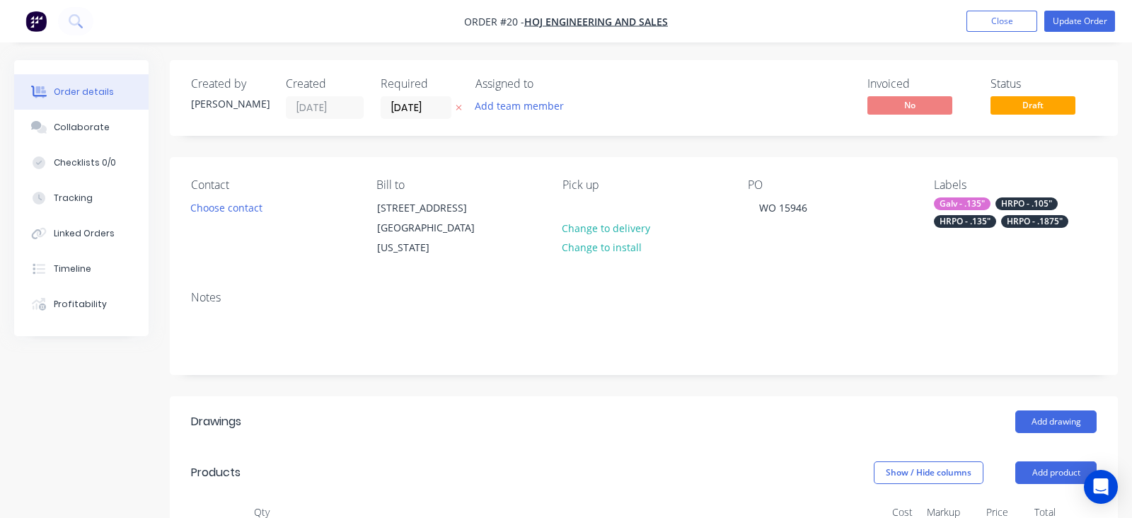
type input "$93.70"
type input "$3.48"
type input "$69.60"
type input "$1.22"
type input "$97.60"
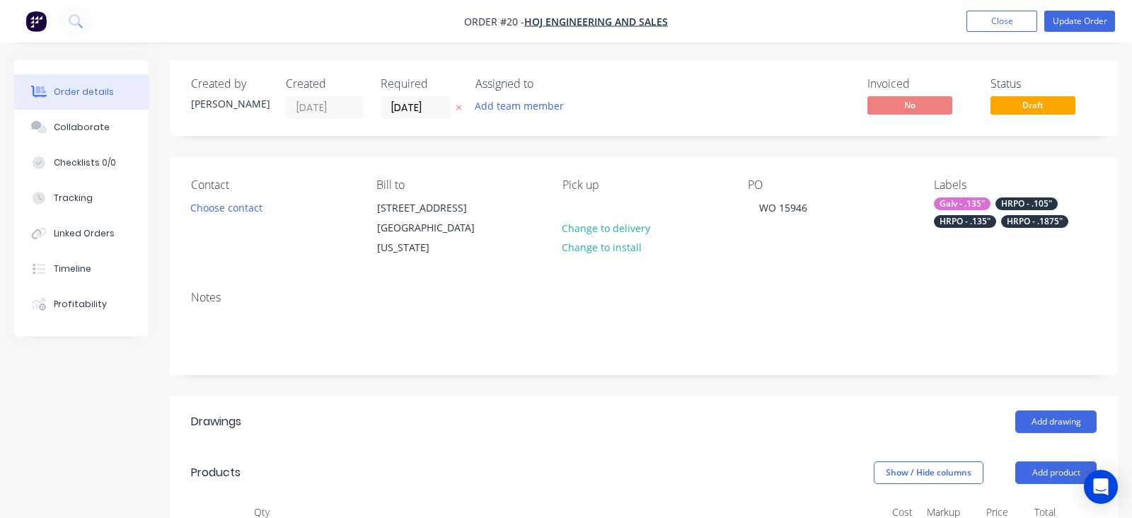
type input "$8.18"
type input "$171.78"
type input "$8.17"
type input "$171.57"
type input "$4.91"
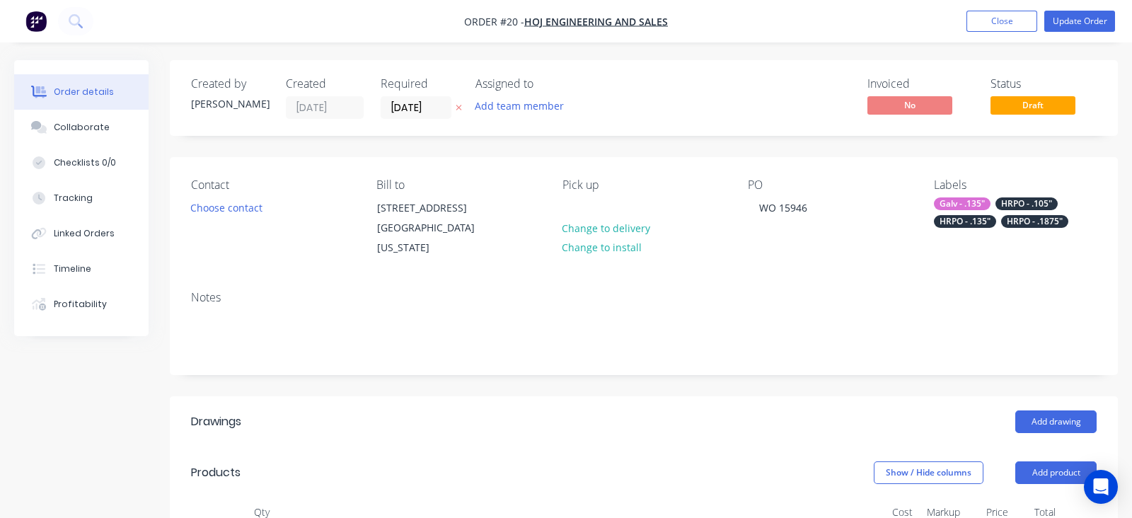
type input "$982.00"
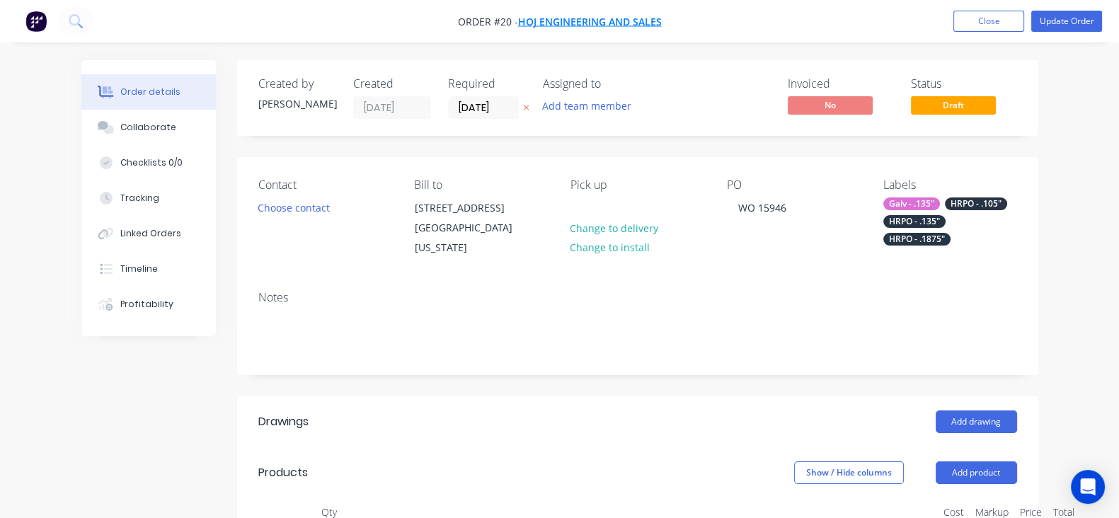
click at [606, 19] on span "HOJ ENGINEERING AND SALES" at bounding box center [590, 21] width 144 height 13
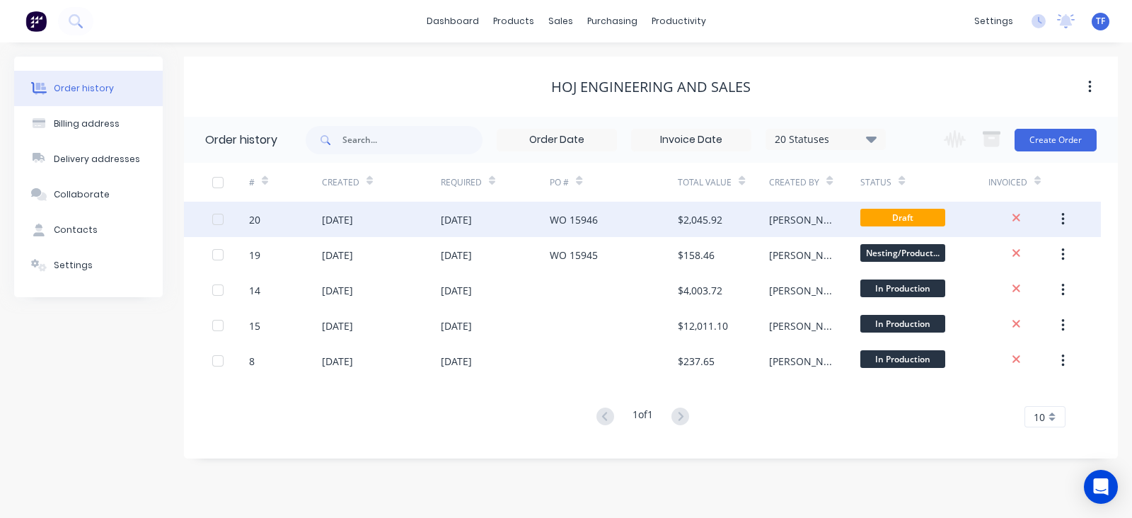
click at [1068, 214] on button "button" at bounding box center [1062, 219] width 33 height 25
click at [414, 221] on div "[DATE]" at bounding box center [381, 219] width 119 height 35
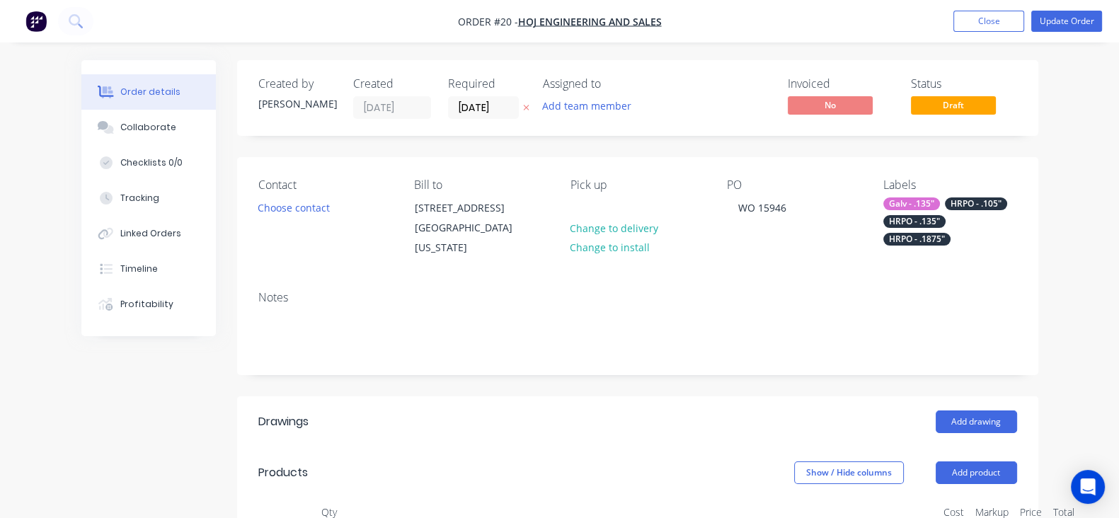
drag, startPoint x: 594, startPoint y: 21, endPoint x: 488, endPoint y: 23, distance: 106.1
click at [488, 23] on span "Order #20 -" at bounding box center [488, 21] width 60 height 13
click at [600, 19] on span "HOJ ENGINEERING AND SALES" at bounding box center [590, 21] width 144 height 13
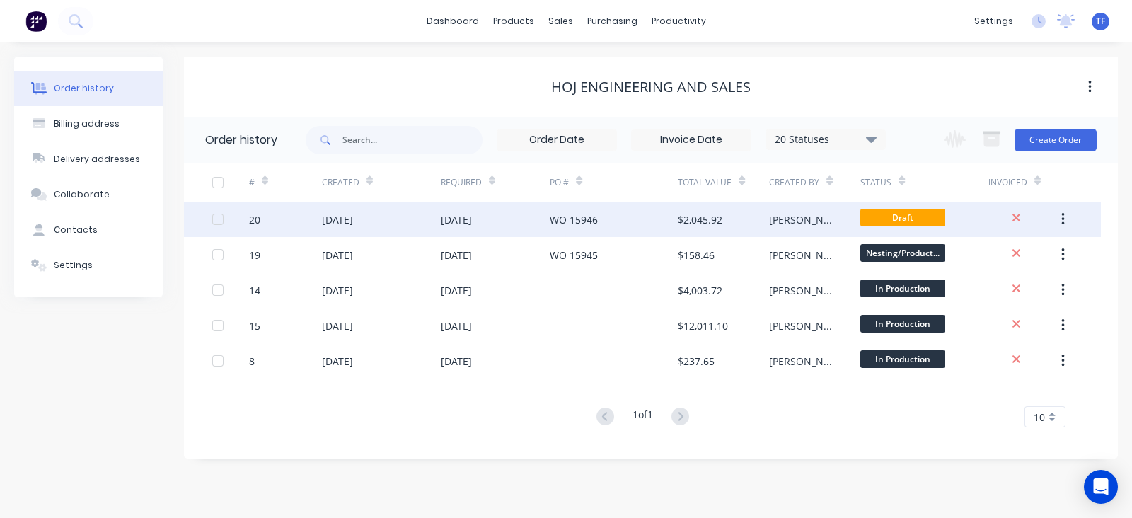
click at [1078, 210] on button "button" at bounding box center [1062, 219] width 33 height 25
click at [1015, 281] on div "Duplicate" at bounding box center [1012, 285] width 109 height 21
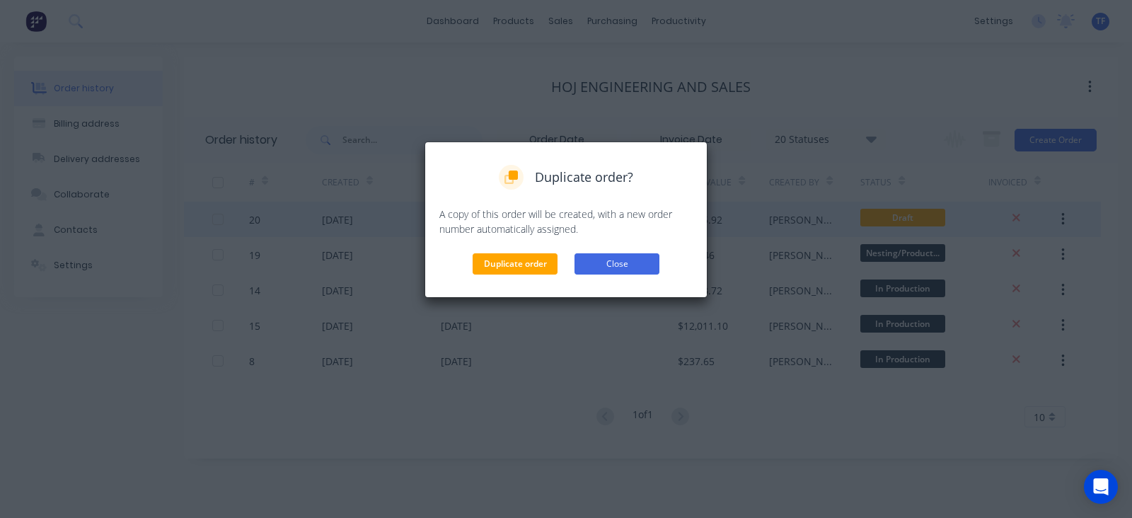
click at [605, 261] on button "Close" at bounding box center [616, 263] width 85 height 21
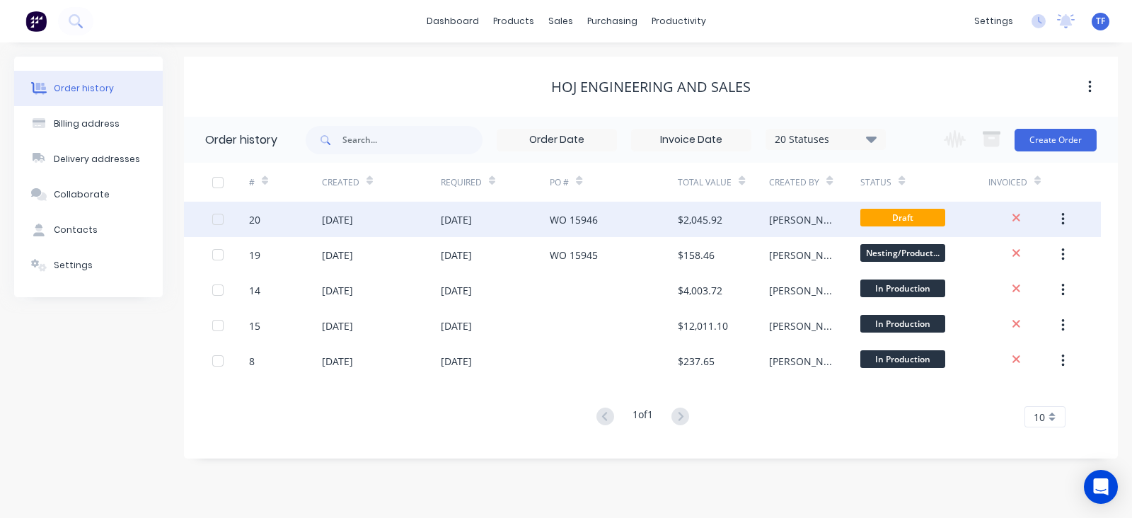
click at [1062, 211] on button "button" at bounding box center [1062, 219] width 33 height 25
click at [1037, 252] on div "Archive" at bounding box center [1012, 256] width 109 height 21
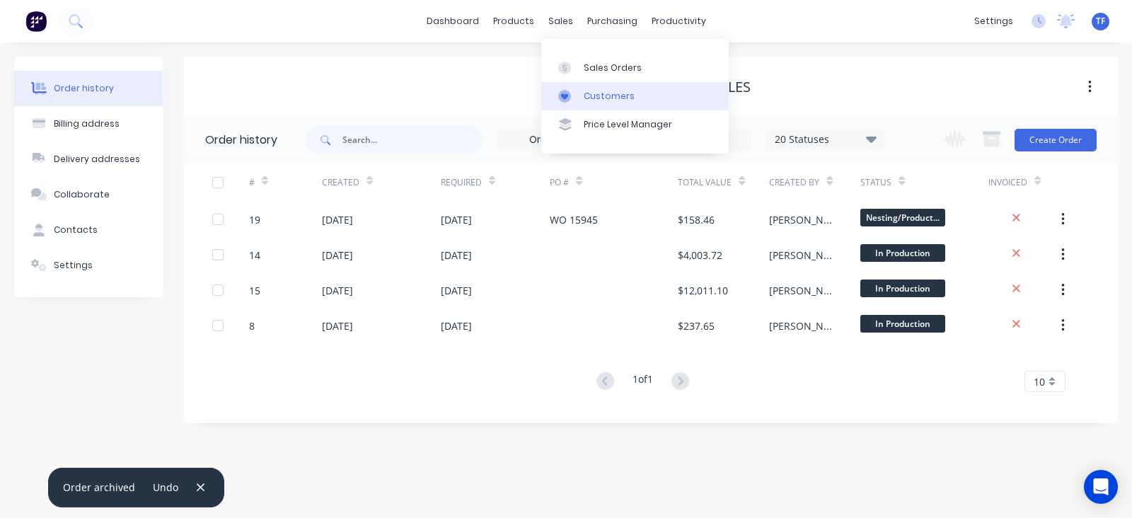
click at [574, 83] on link "Customers" at bounding box center [634, 96] width 187 height 28
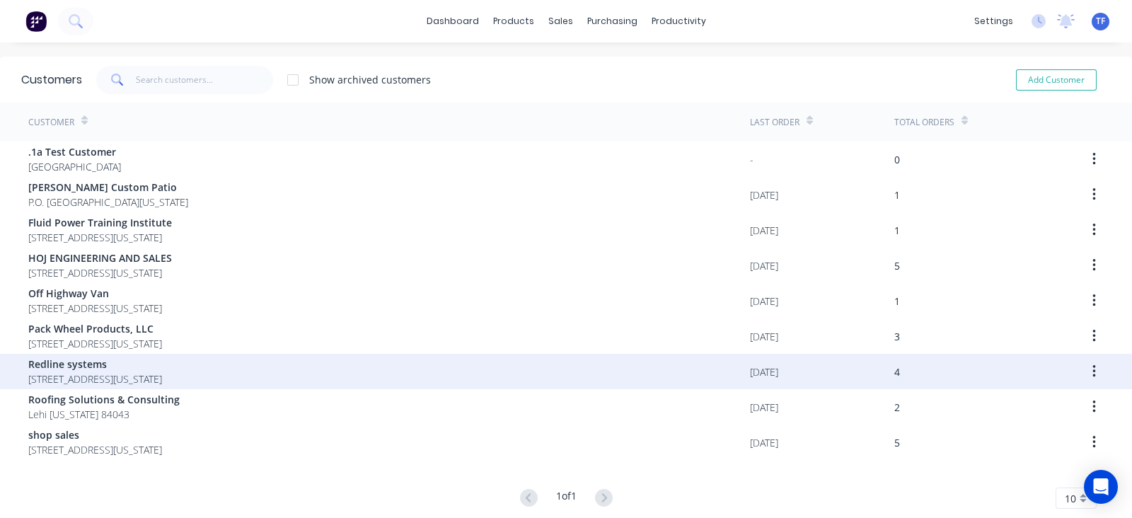
click at [190, 367] on div "Redline systems [STREET_ADDRESS][US_STATE]" at bounding box center [389, 371] width 722 height 35
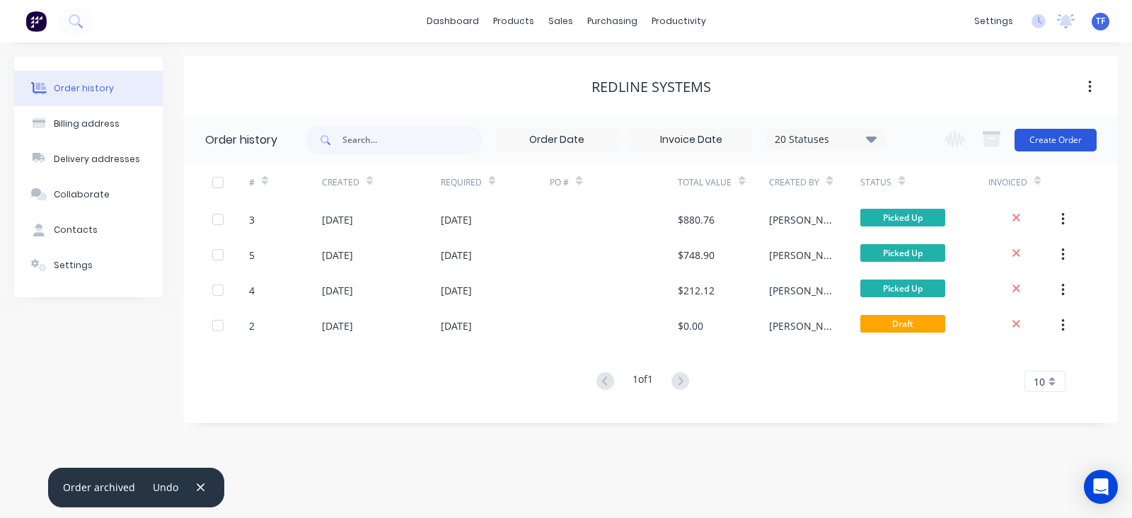
click at [1075, 144] on button "Create Order" at bounding box center [1056, 140] width 82 height 23
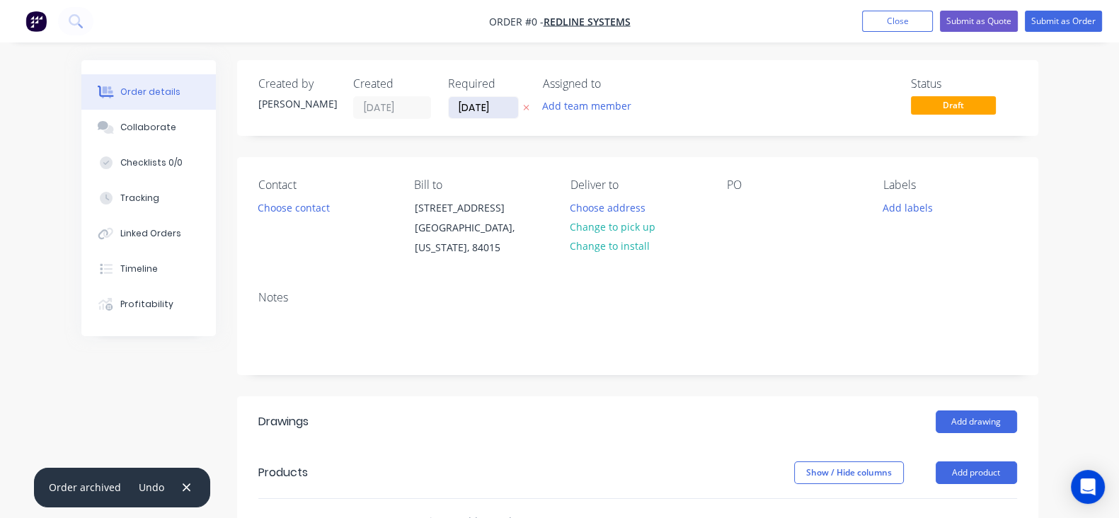
click at [449, 110] on input "[DATE]" at bounding box center [483, 107] width 69 height 21
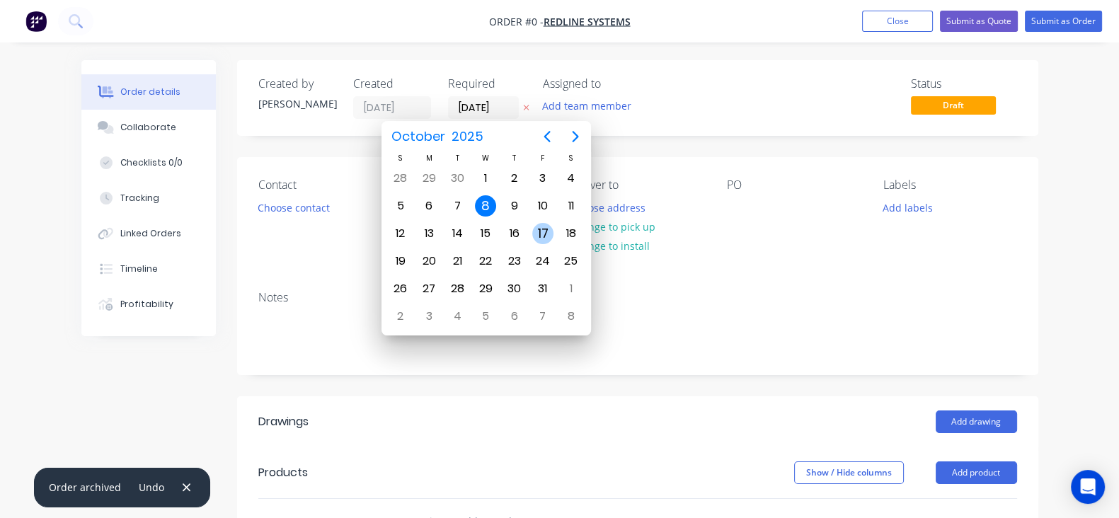
click at [530, 224] on div "17" at bounding box center [543, 233] width 28 height 27
type input "[DATE]"
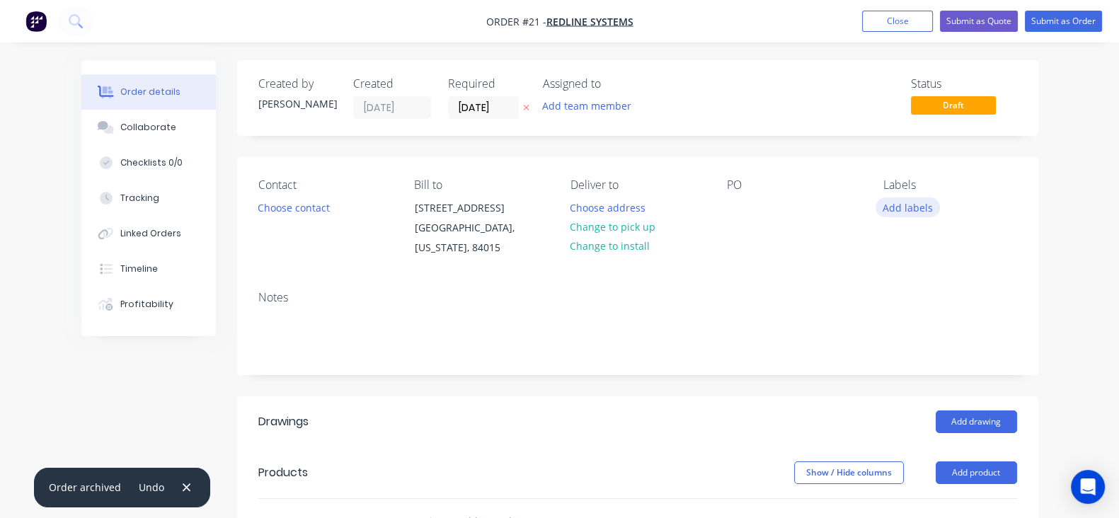
click at [940, 204] on button "Add labels" at bounding box center [907, 206] width 65 height 19
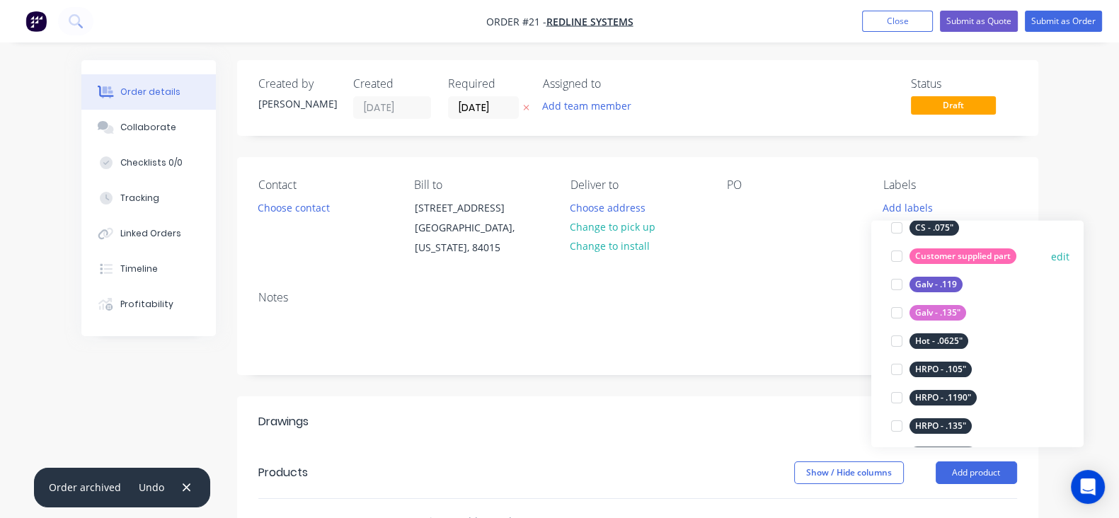
scroll to position [618, 0]
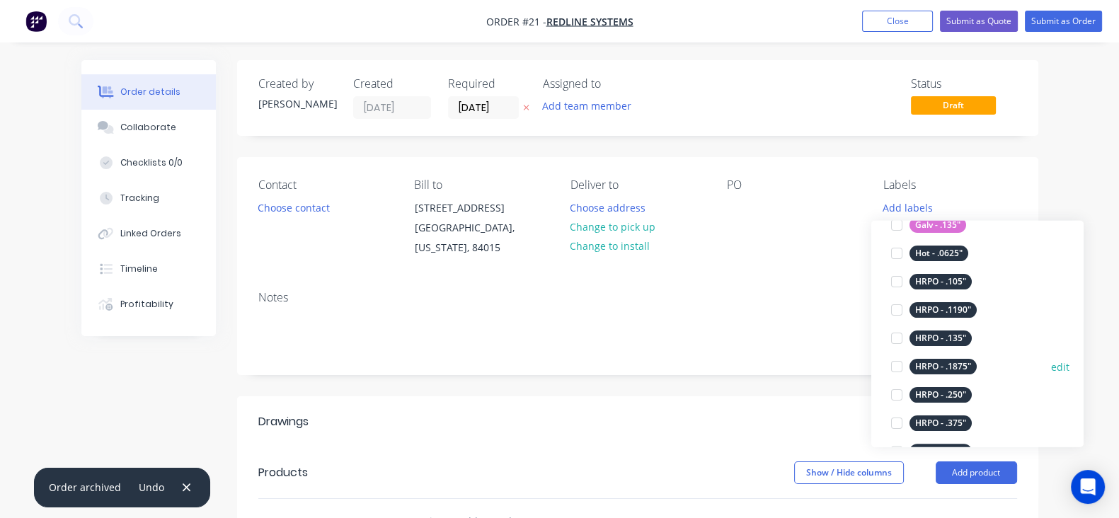
click at [896, 366] on div at bounding box center [896, 366] width 28 height 28
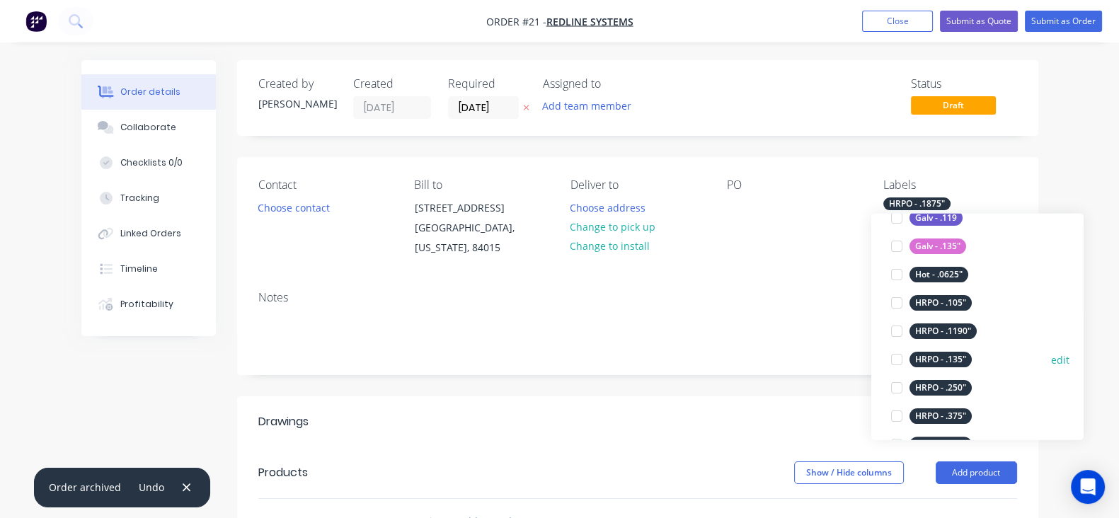
click at [894, 366] on div at bounding box center [896, 359] width 28 height 28
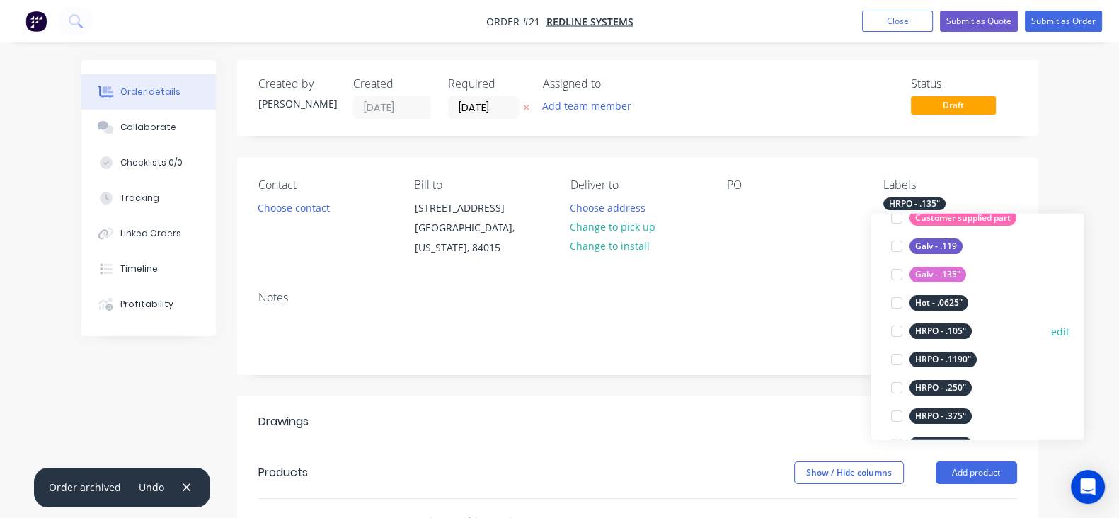
click at [899, 332] on div at bounding box center [896, 331] width 28 height 28
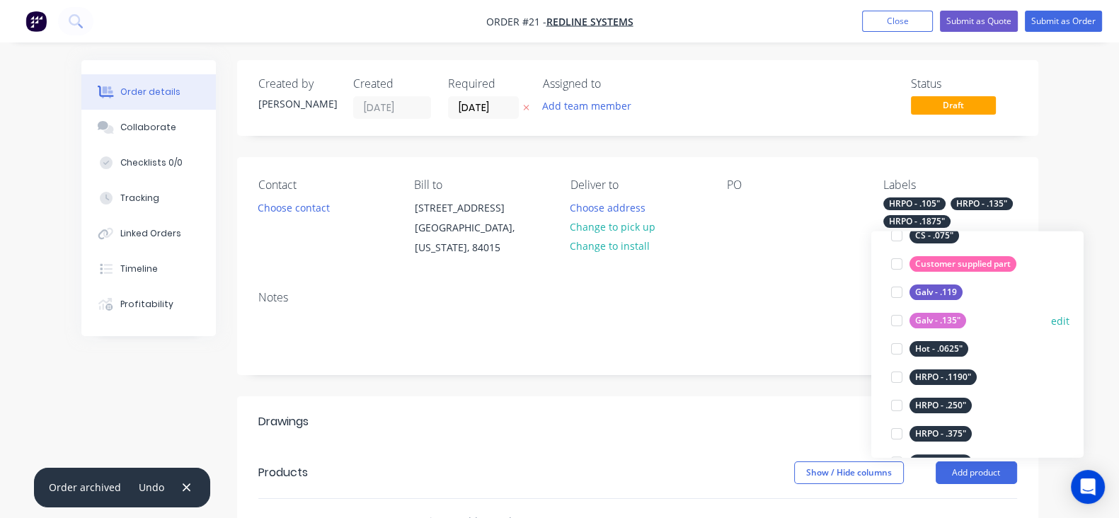
click at [1051, 316] on button "edit" at bounding box center [1060, 320] width 18 height 15
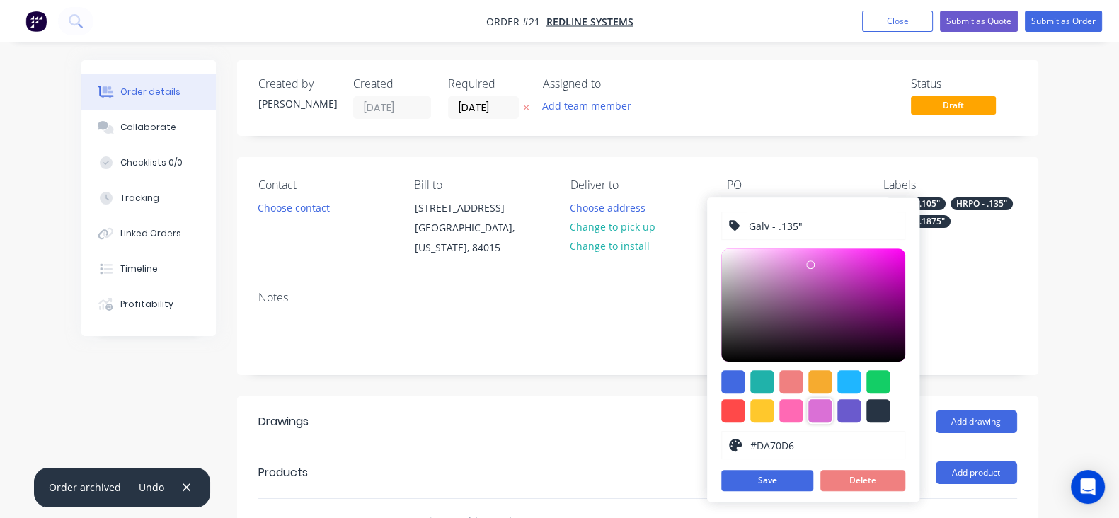
click at [824, 402] on div at bounding box center [819, 410] width 23 height 23
click at [845, 403] on div at bounding box center [848, 410] width 23 height 23
type input "#6A5ACD"
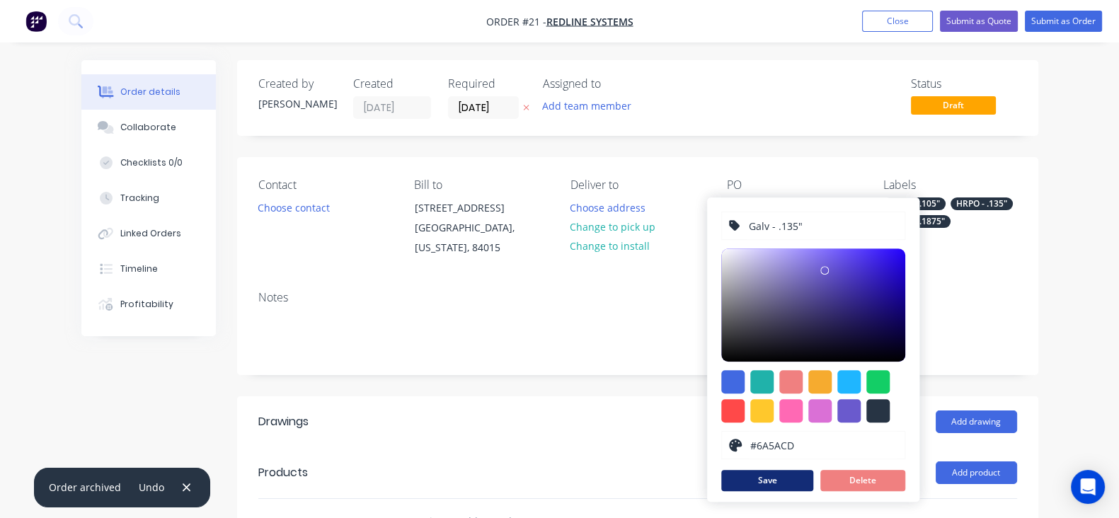
click at [772, 482] on button "Save" at bounding box center [767, 480] width 92 height 21
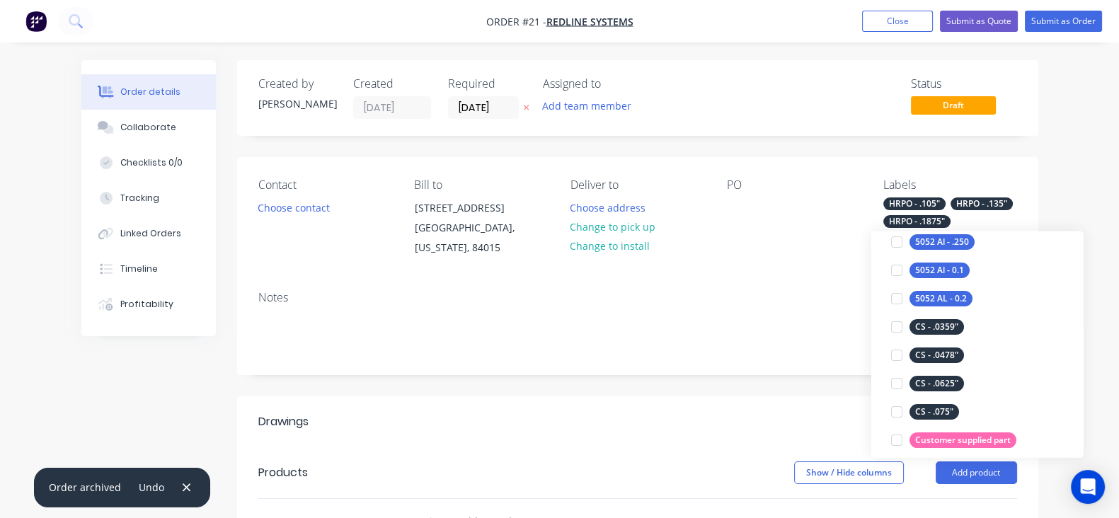
scroll to position [531, 0]
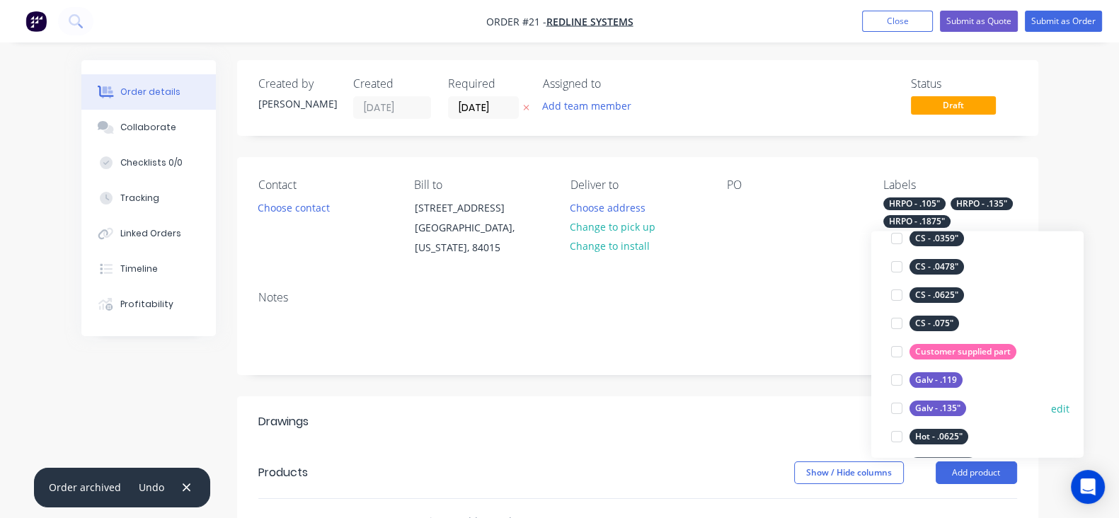
click at [896, 411] on div at bounding box center [896, 408] width 28 height 28
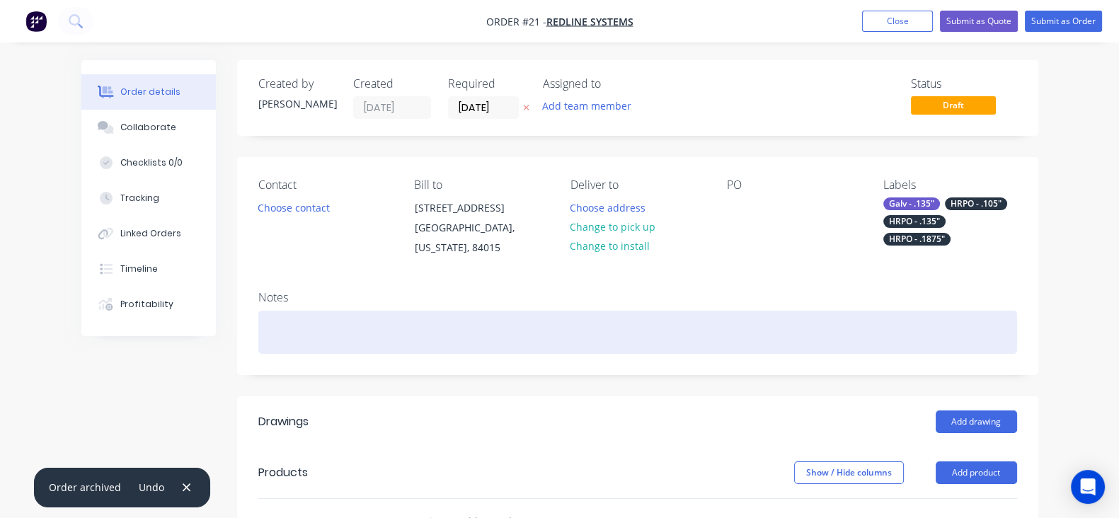
click at [812, 323] on div at bounding box center [637, 332] width 758 height 43
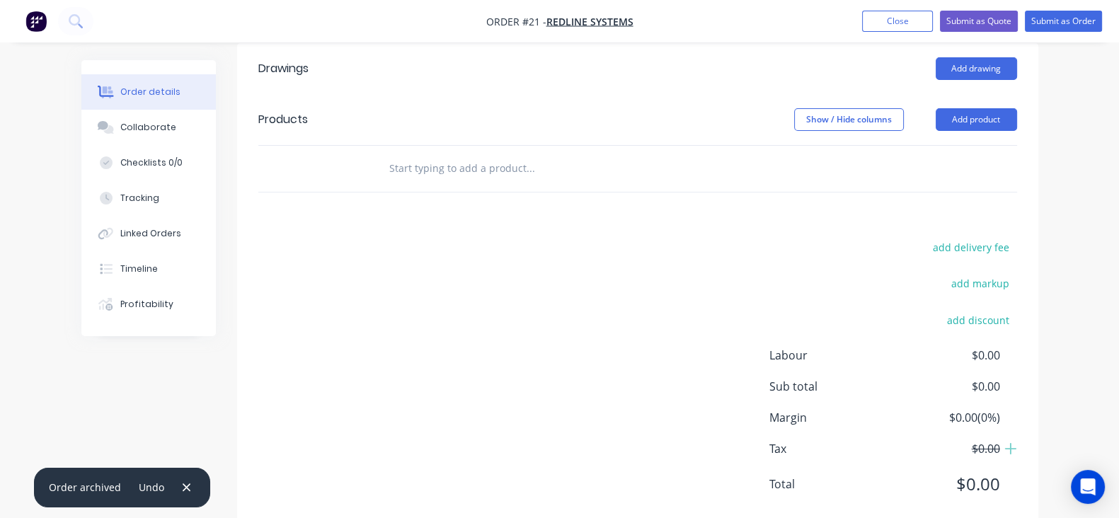
scroll to position [265, 0]
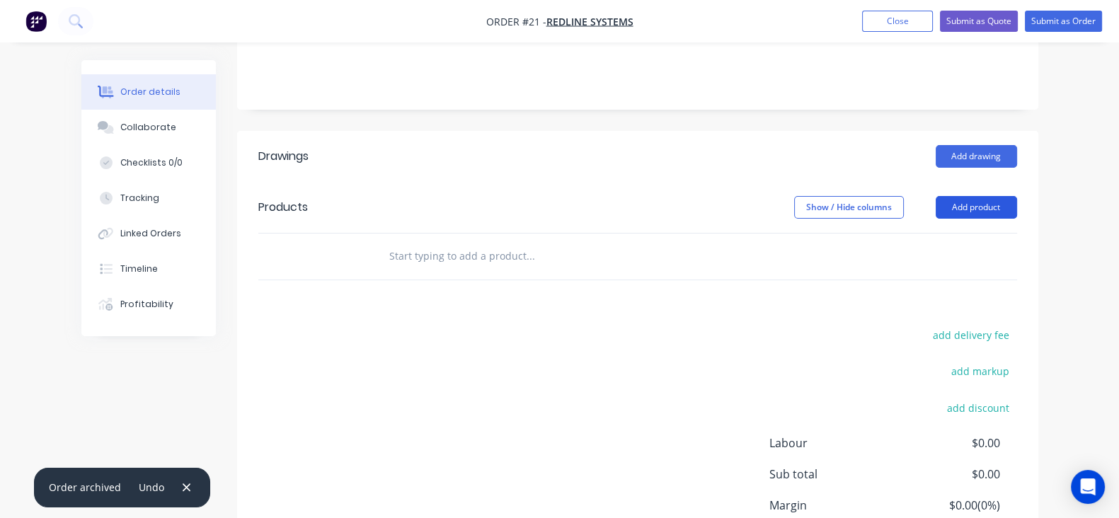
click at [1017, 196] on button "Add product" at bounding box center [975, 207] width 81 height 23
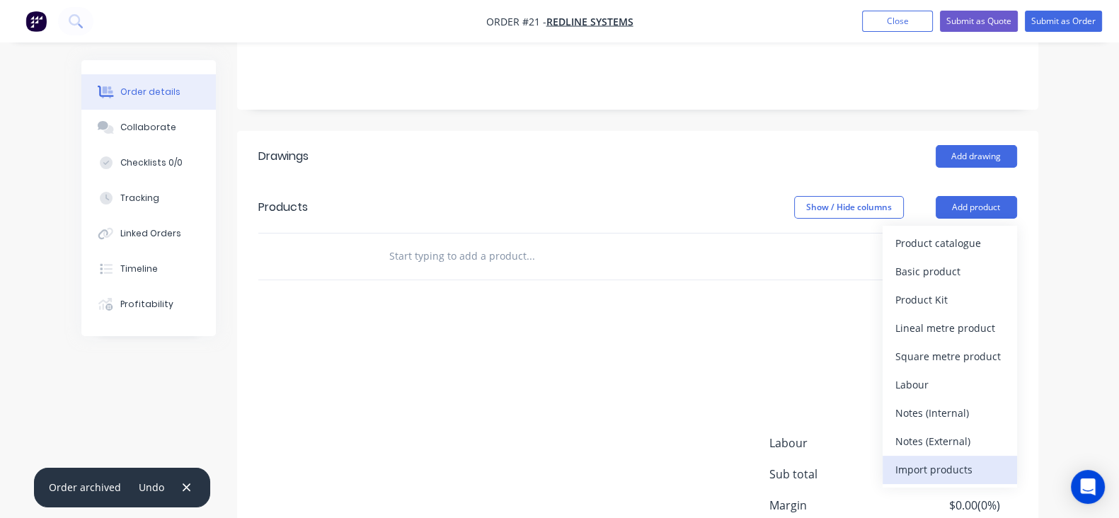
click at [1004, 459] on div "Import products" at bounding box center [949, 469] width 109 height 21
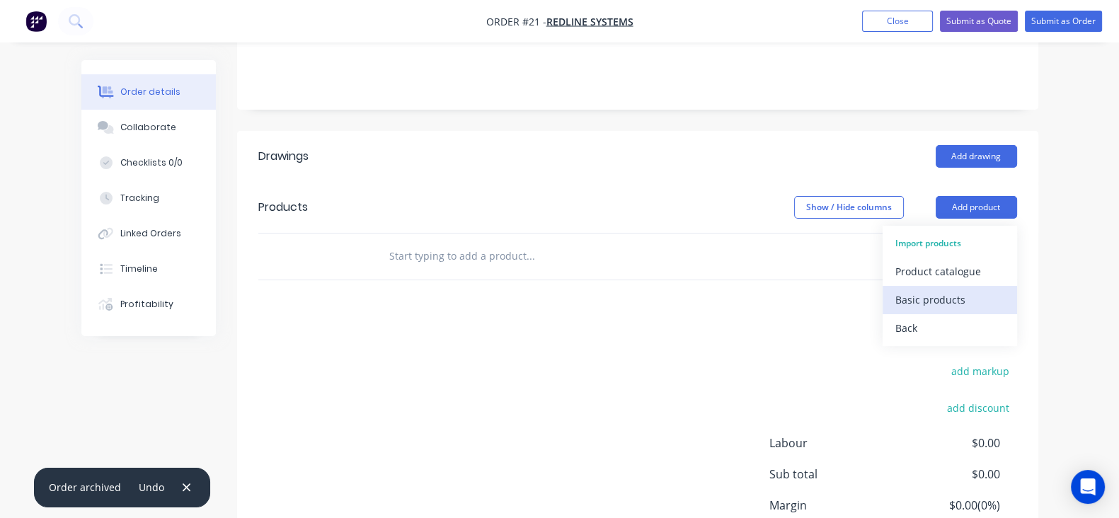
click at [1004, 290] on div "Basic products" at bounding box center [949, 299] width 109 height 21
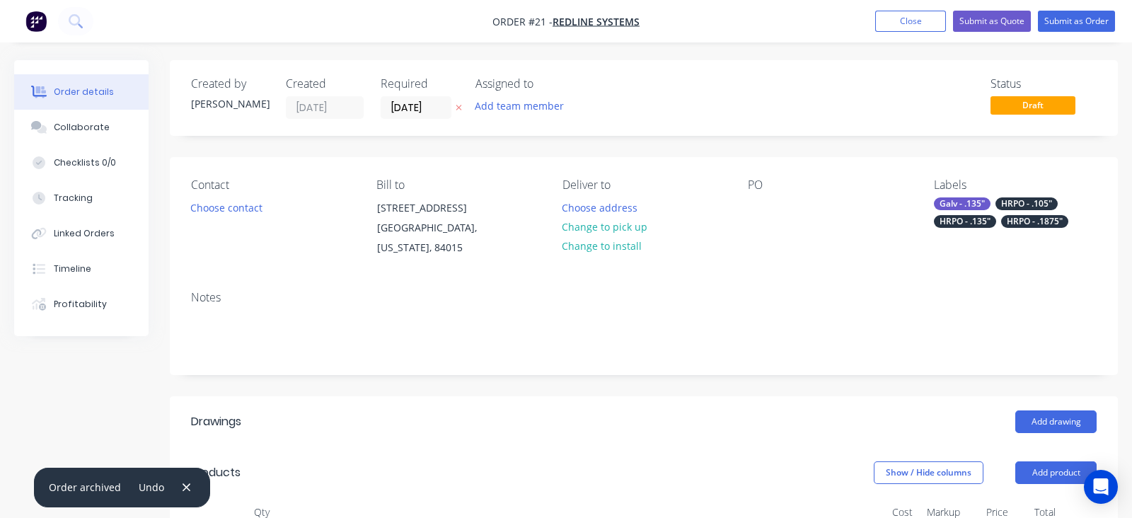
type input "10"
type input "$9.37"
type input "$93.70"
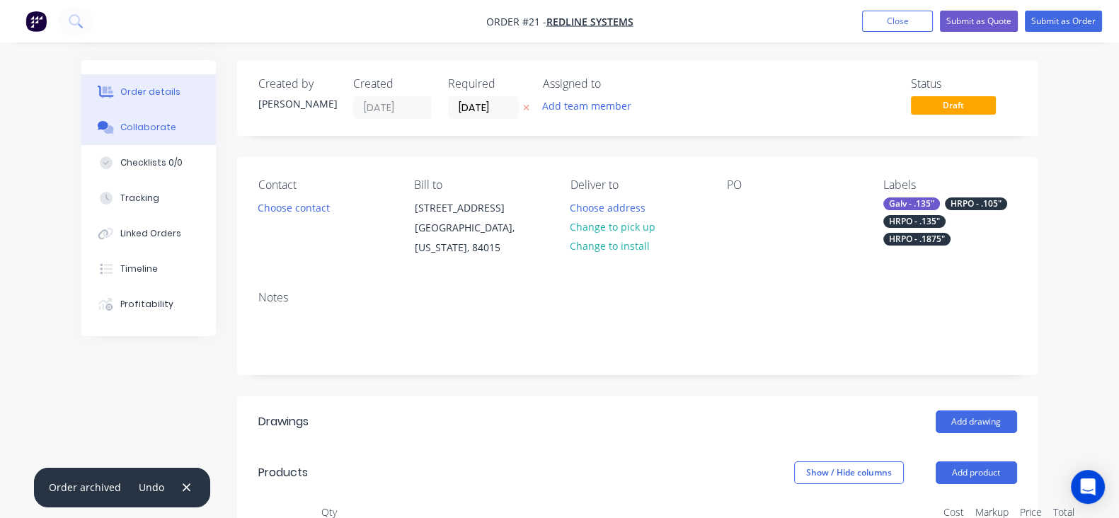
click at [103, 114] on button "Collaborate" at bounding box center [148, 127] width 134 height 35
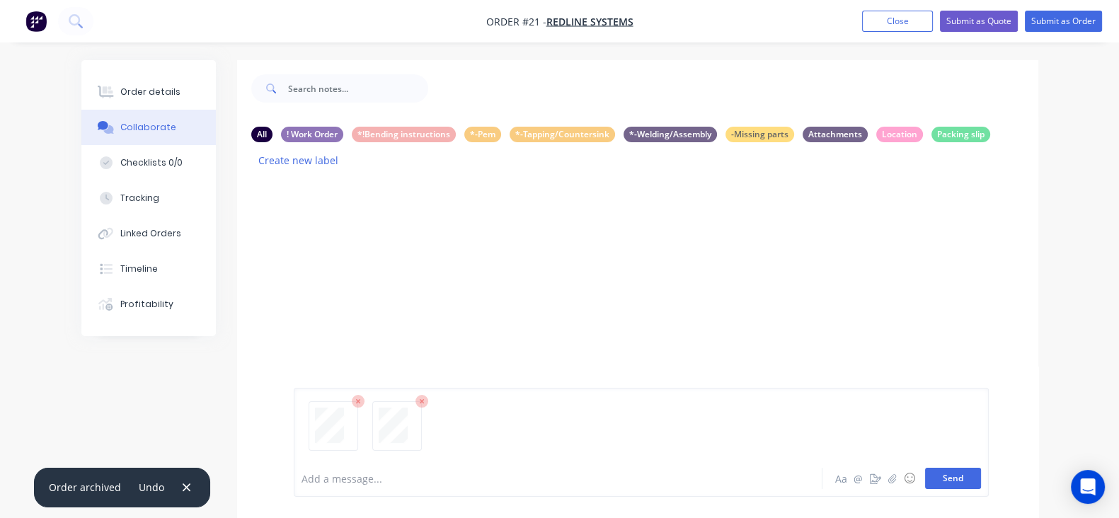
click at [981, 477] on button "Send" at bounding box center [953, 478] width 56 height 21
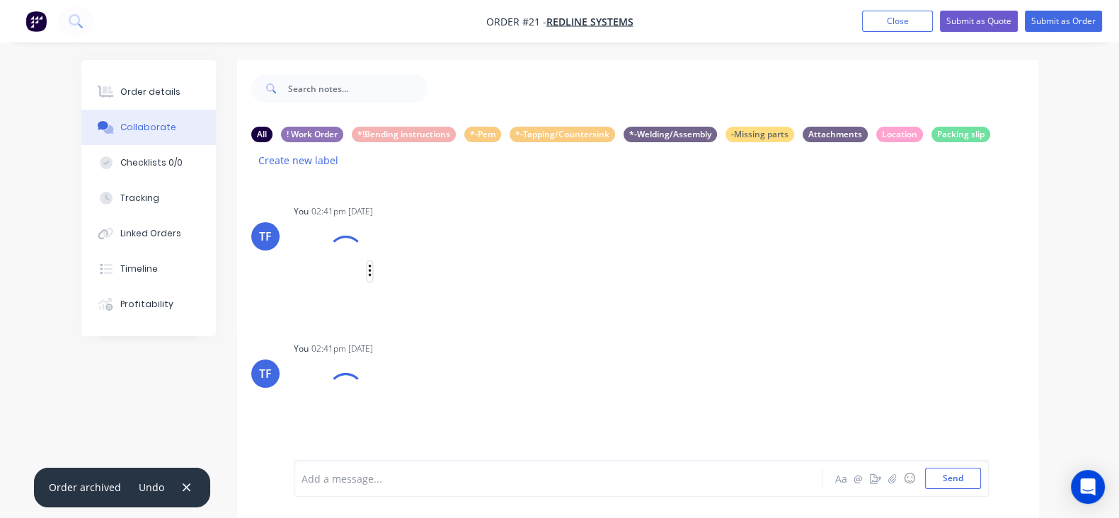
click at [368, 265] on icon "button" at bounding box center [369, 271] width 3 height 13
click at [383, 265] on button "Labels" at bounding box center [462, 277] width 159 height 32
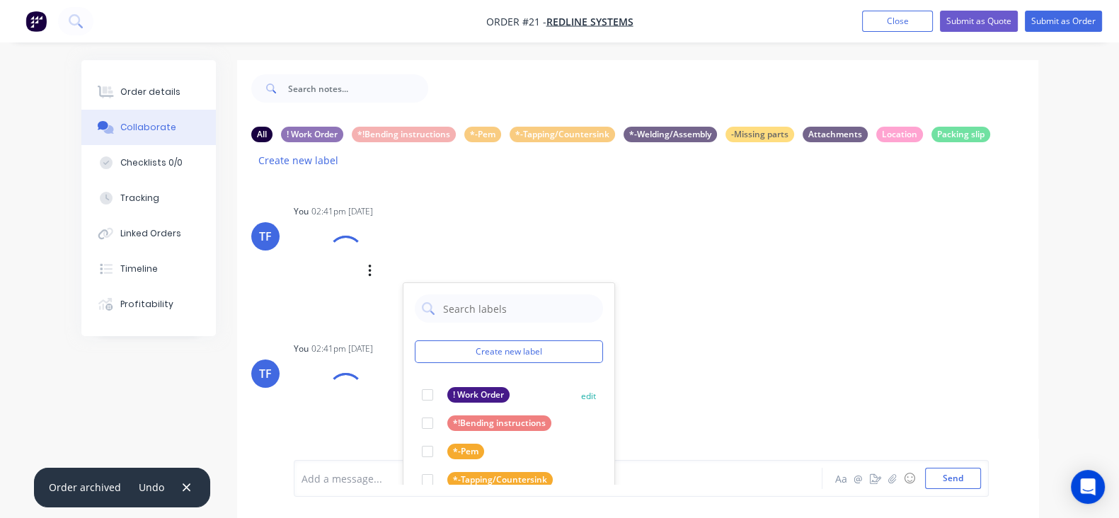
click at [413, 381] on div at bounding box center [427, 395] width 28 height 28
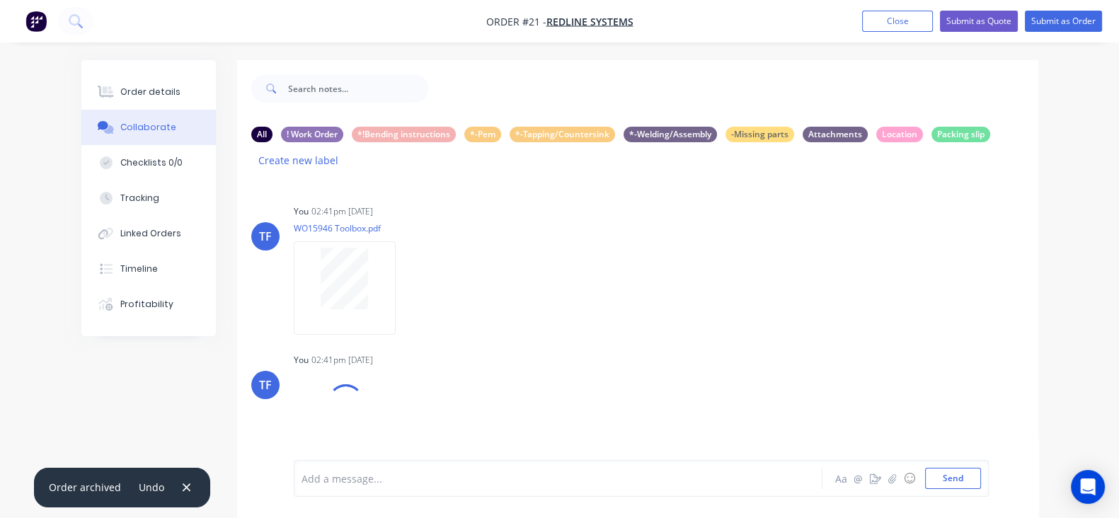
click at [410, 235] on div "Labels Download Delete" at bounding box center [352, 288] width 116 height 106
click at [405, 430] on icon "button" at bounding box center [406, 436] width 3 height 13
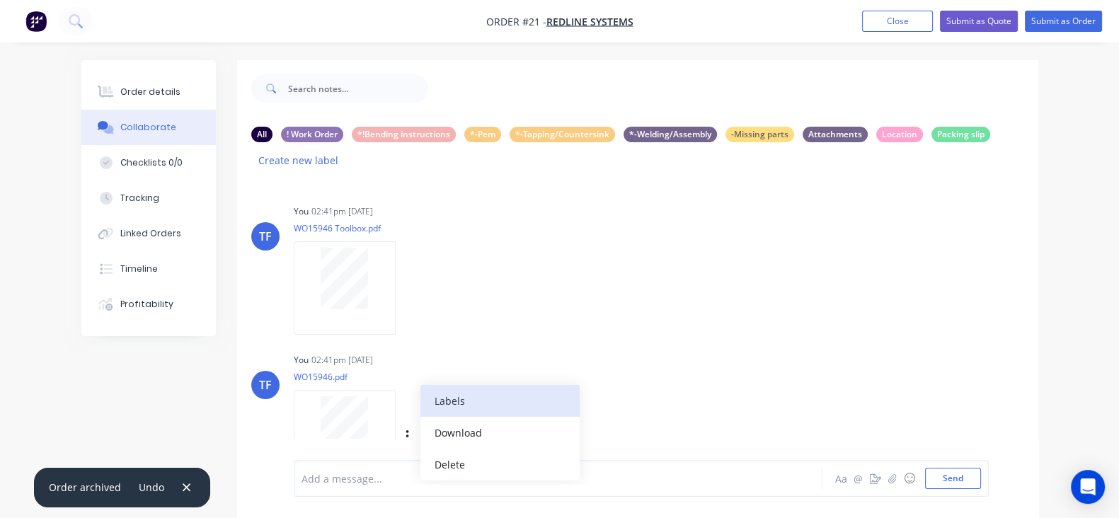
click at [420, 385] on button "Labels" at bounding box center [499, 401] width 159 height 32
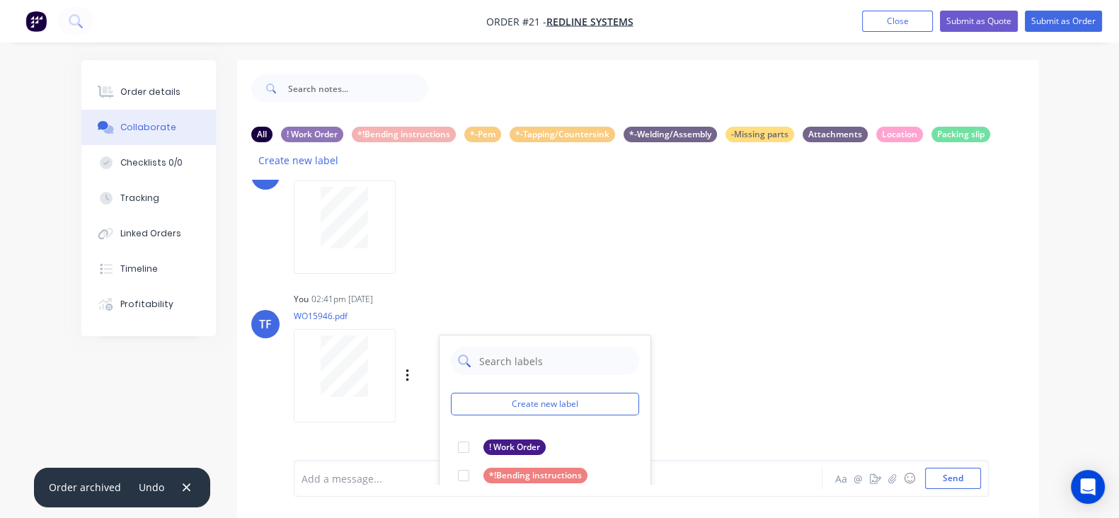
scroll to position [88, 0]
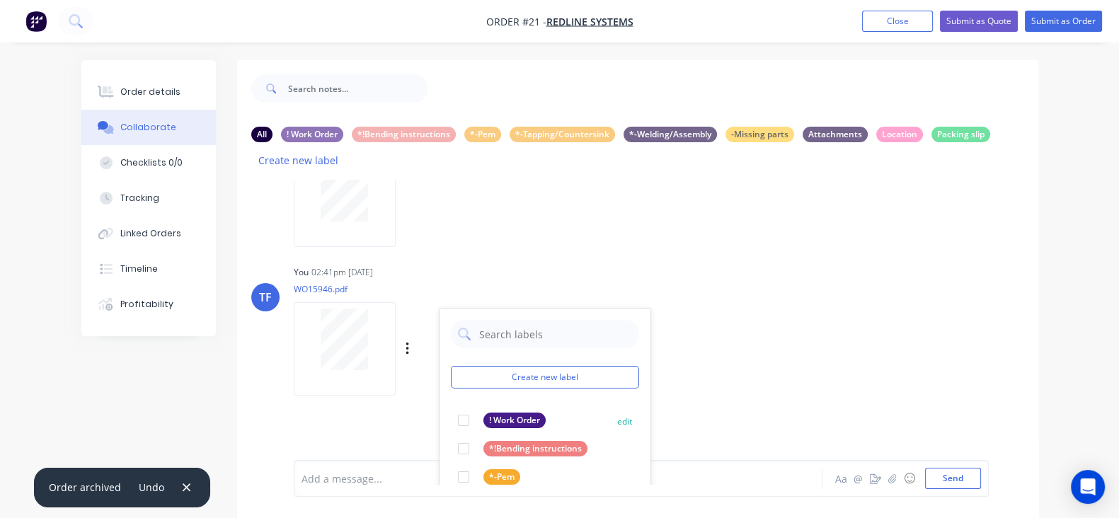
click at [449, 406] on div at bounding box center [463, 420] width 28 height 28
click at [671, 355] on div "TF You 02:41pm [DATE] WO15946.pdf Labels Download Delete Create new label ! Wor…" at bounding box center [637, 325] width 801 height 127
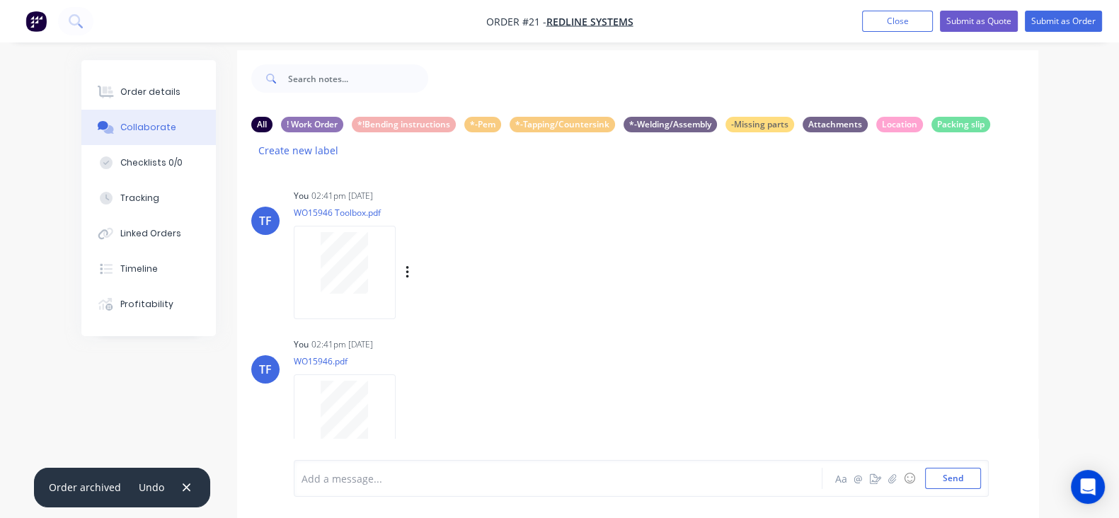
scroll to position [21, 0]
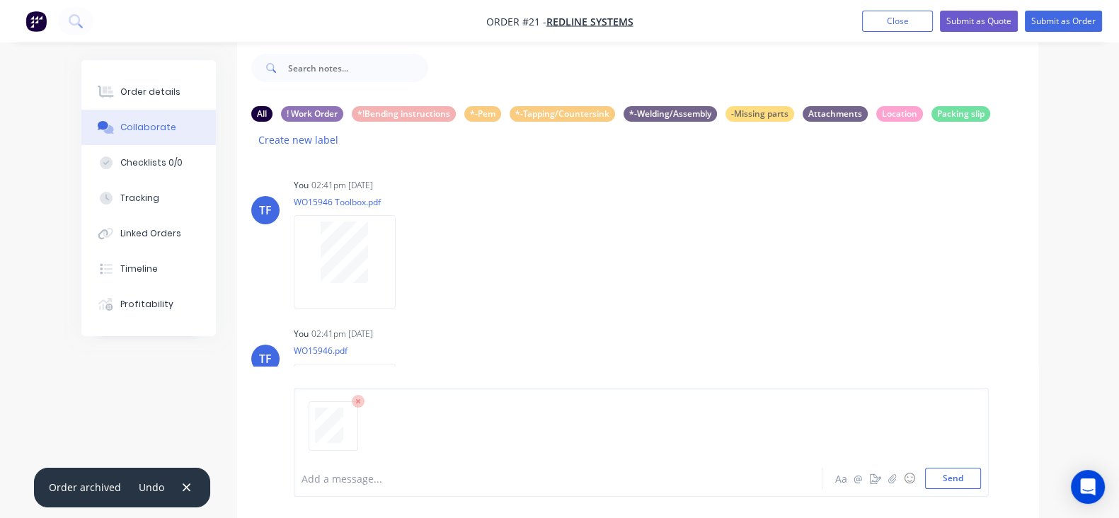
drag, startPoint x: 1056, startPoint y: 480, endPoint x: 1049, endPoint y: 480, distance: 7.8
click at [1038, 480] on div "Add a message... Aa @ ☺ Send" at bounding box center [637, 441] width 801 height 151
click at [981, 479] on button "Send" at bounding box center [953, 478] width 56 height 21
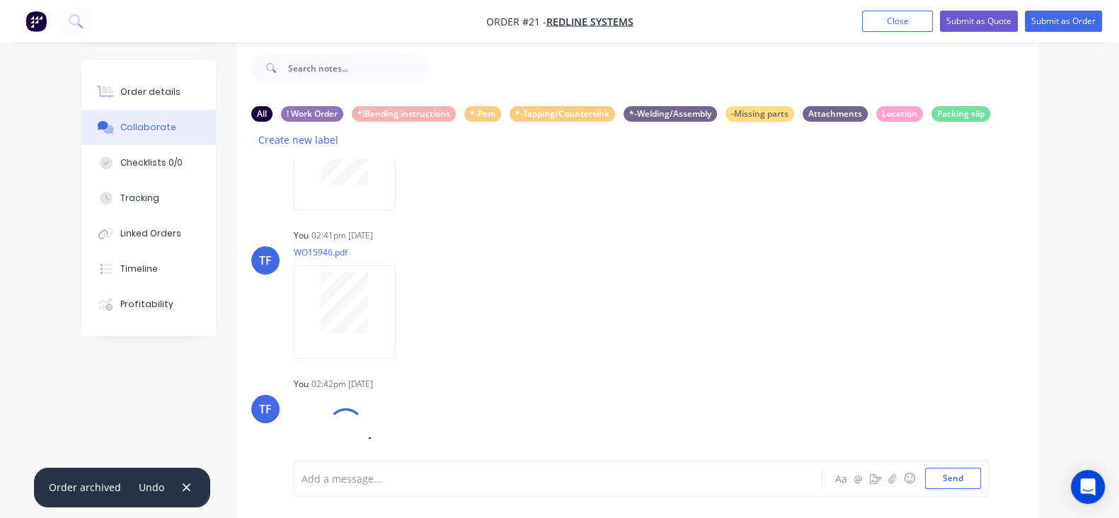
scroll to position [131, 0]
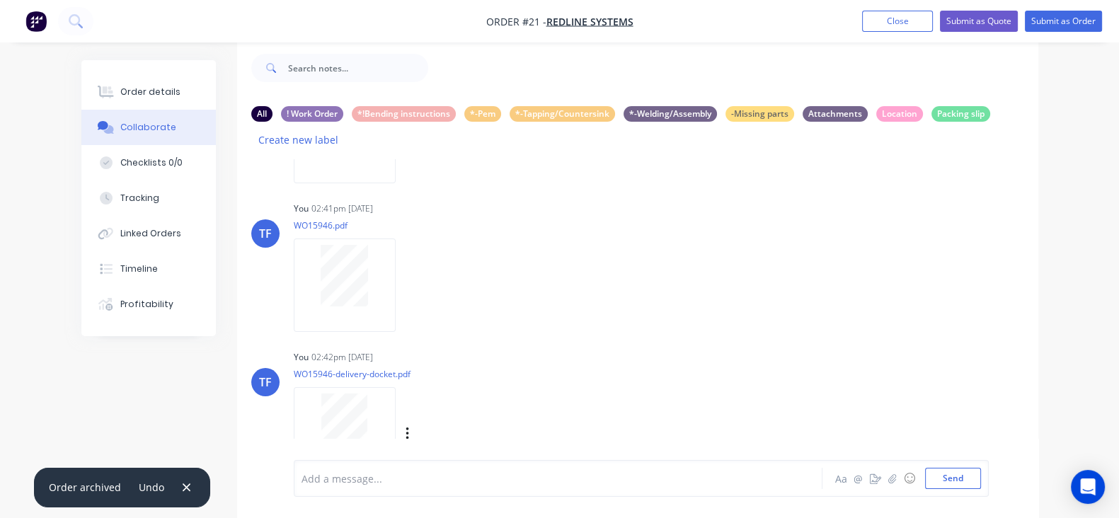
click at [401, 424] on div "Labels Download Delete" at bounding box center [480, 434] width 159 height 21
click at [405, 426] on icon "button" at bounding box center [407, 434] width 4 height 16
click at [420, 365] on button "Labels" at bounding box center [499, 381] width 159 height 32
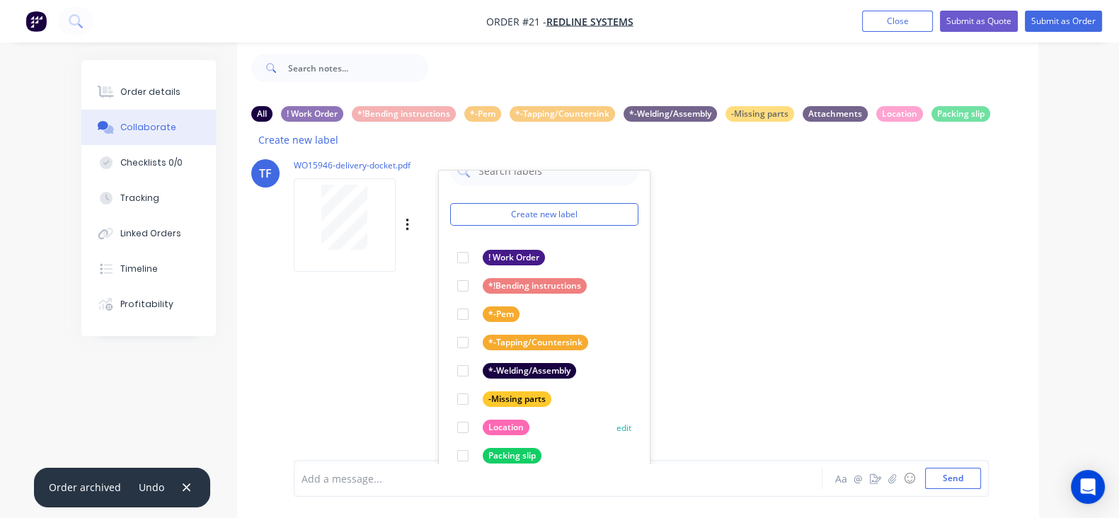
scroll to position [357, 0]
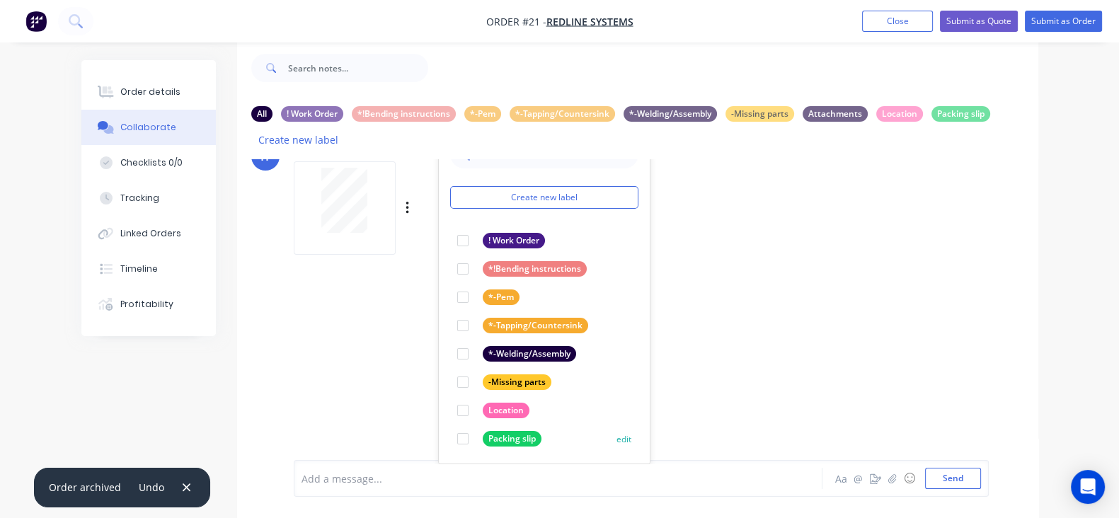
click at [449, 424] on div at bounding box center [463, 438] width 28 height 28
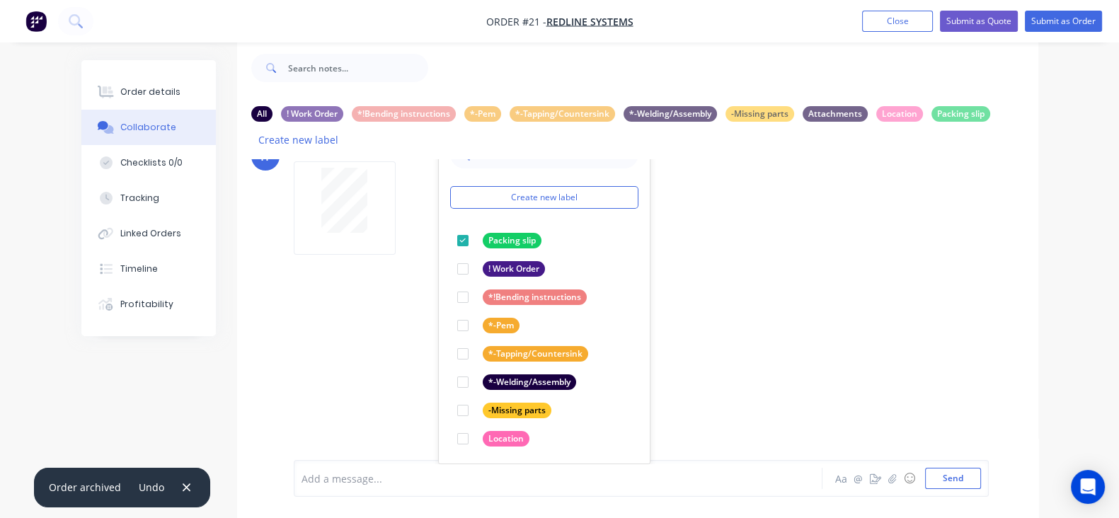
click at [676, 359] on div "TF You 02:41pm [DATE] WO15946 Toolbox.pdf Labels Download Delete TF You 02:41pm…" at bounding box center [637, 311] width 801 height 304
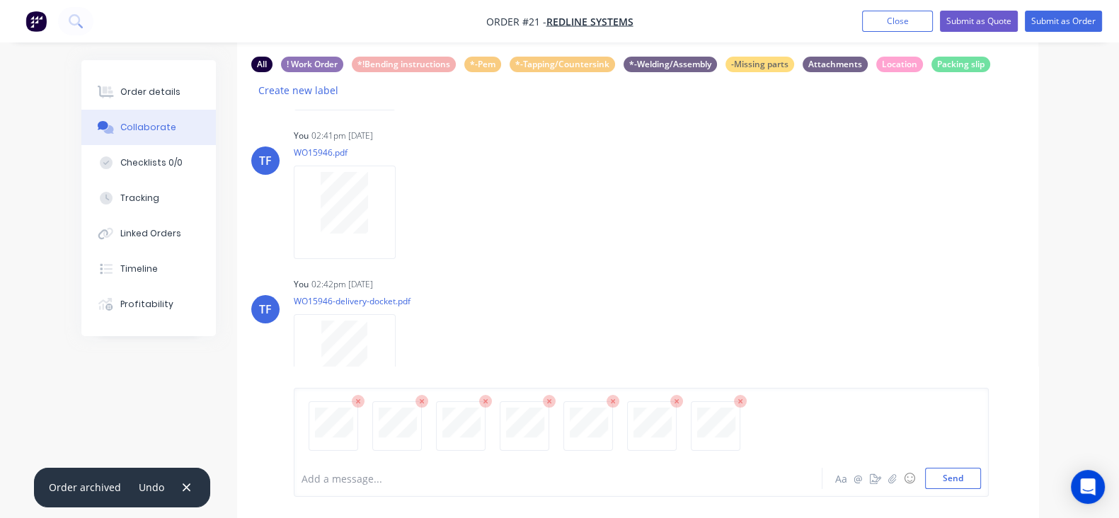
scroll to position [93, 0]
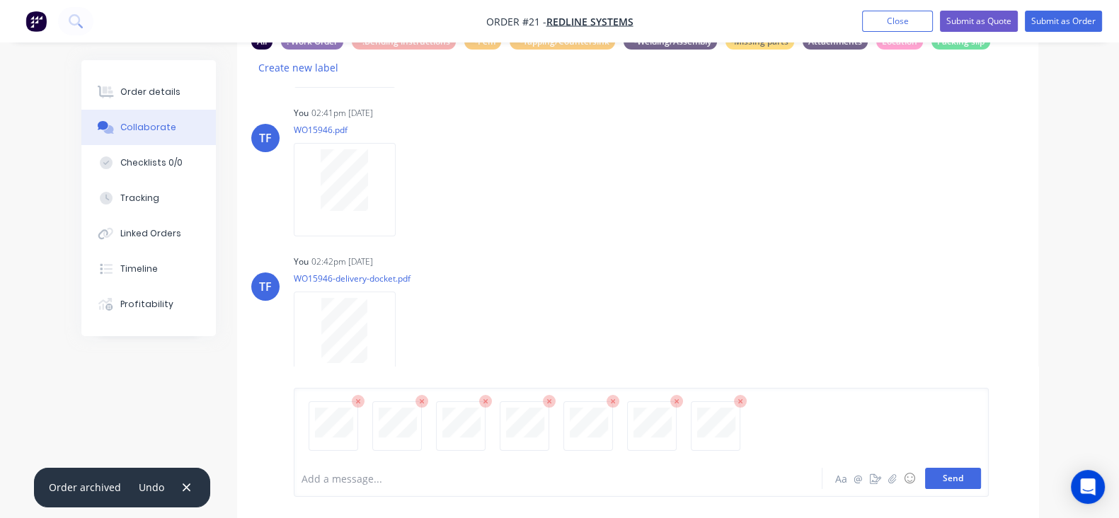
click at [981, 468] on button "Send" at bounding box center [953, 478] width 56 height 21
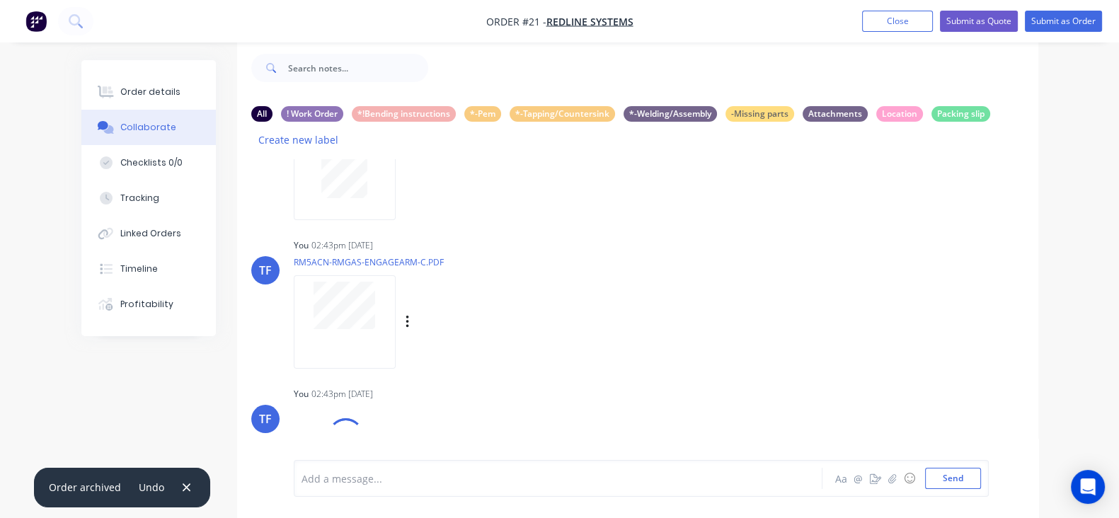
scroll to position [445, 0]
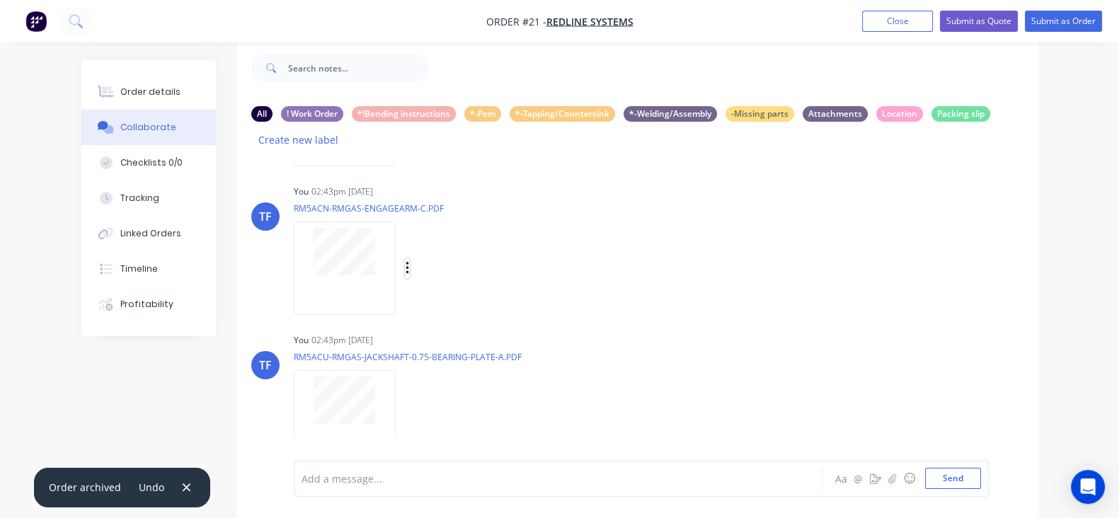
click at [405, 262] on icon "button" at bounding box center [406, 268] width 3 height 13
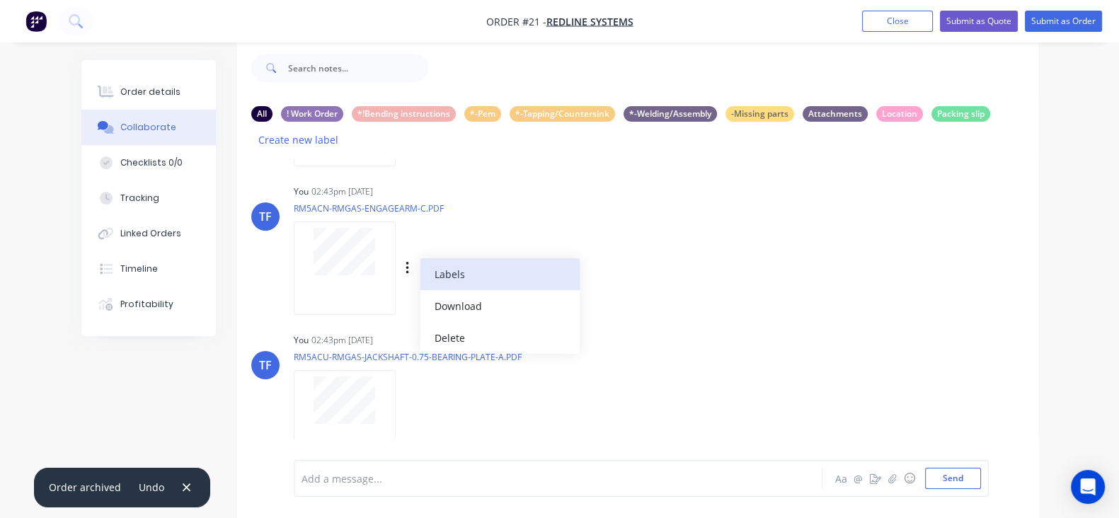
click at [420, 258] on button "Labels" at bounding box center [499, 274] width 159 height 32
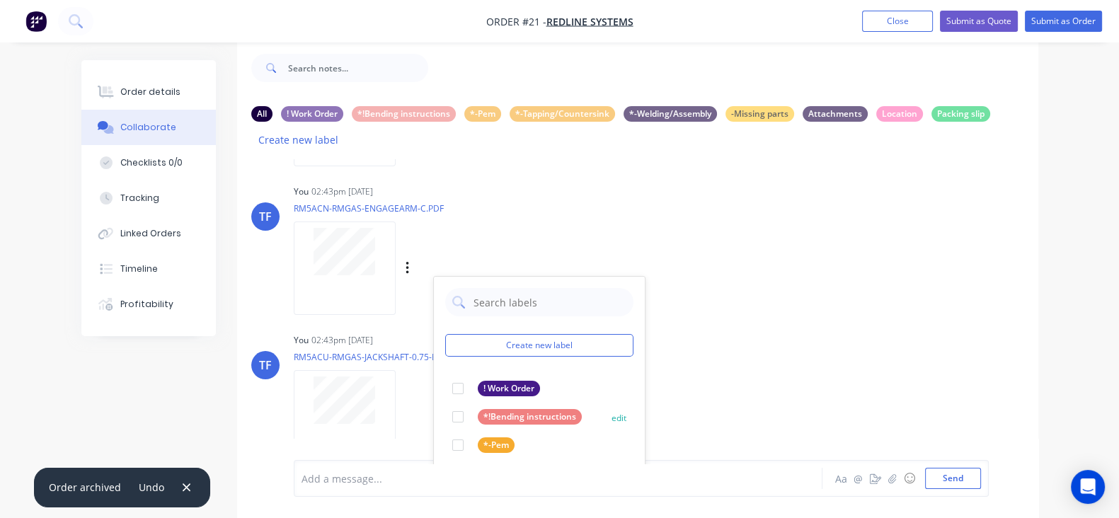
click at [444, 403] on div at bounding box center [458, 417] width 28 height 28
click at [701, 330] on div "TF You 02:43pm [DATE] RM5ACU-RMGAS-JACKSHAFT-0.75-BEARING-PLATE-A.PDF Labels Do…" at bounding box center [637, 393] width 801 height 127
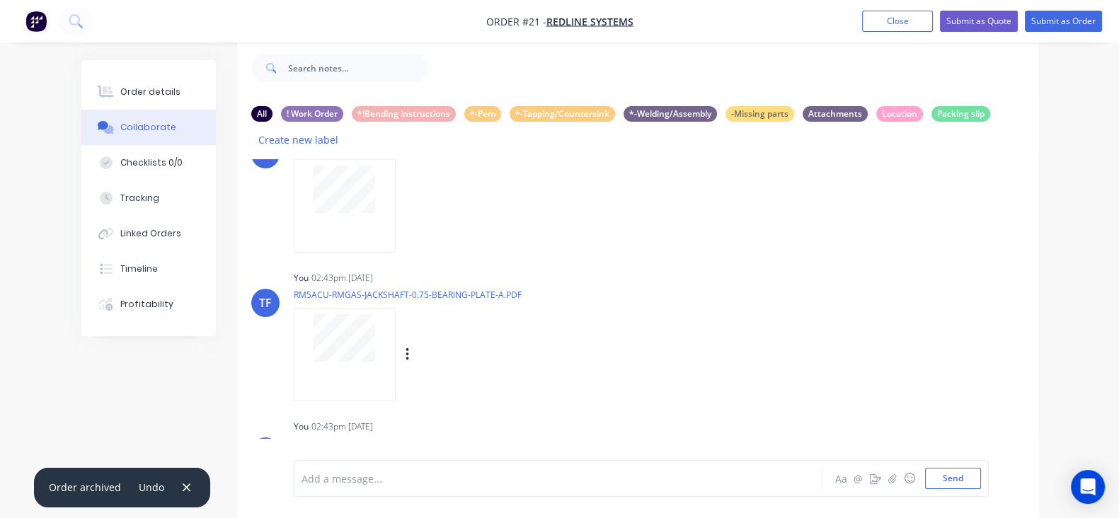
scroll to position [533, 0]
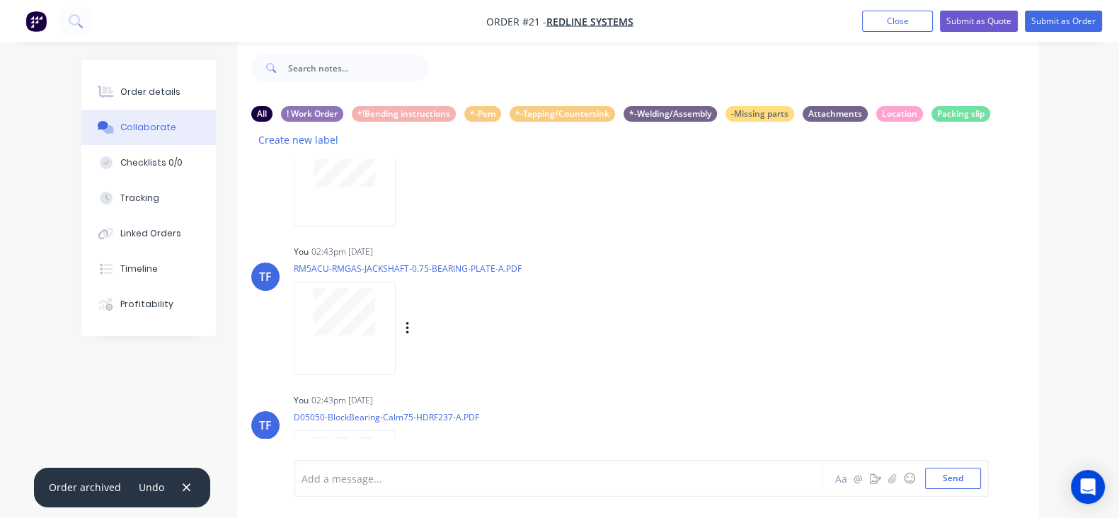
click at [401, 318] on div "Labels Download Delete" at bounding box center [480, 328] width 159 height 21
click at [405, 320] on icon "button" at bounding box center [407, 328] width 4 height 16
click at [420, 318] on button "Labels" at bounding box center [499, 334] width 159 height 32
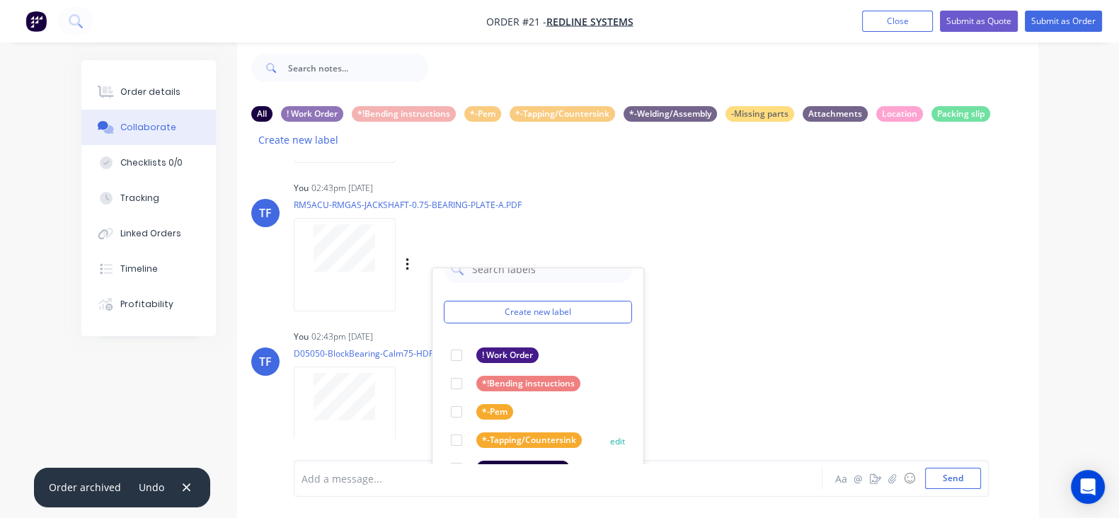
scroll to position [622, 0]
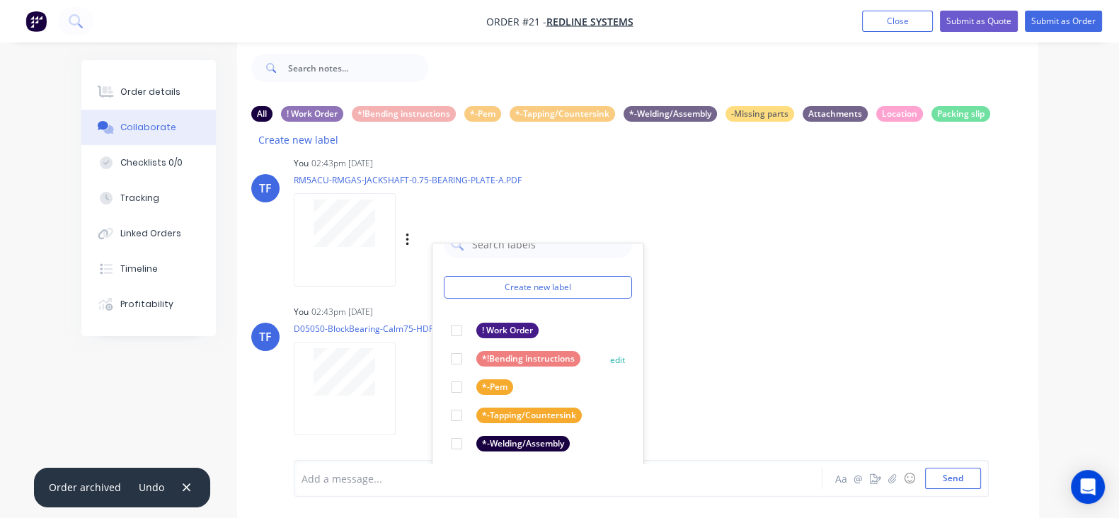
click at [442, 345] on div at bounding box center [456, 359] width 28 height 28
click at [680, 364] on div "TF You 02:43pm [DATE] D05050-BlockBearing-Calm75-HDRF237-A.PDF Labels Download …" at bounding box center [637, 364] width 801 height 127
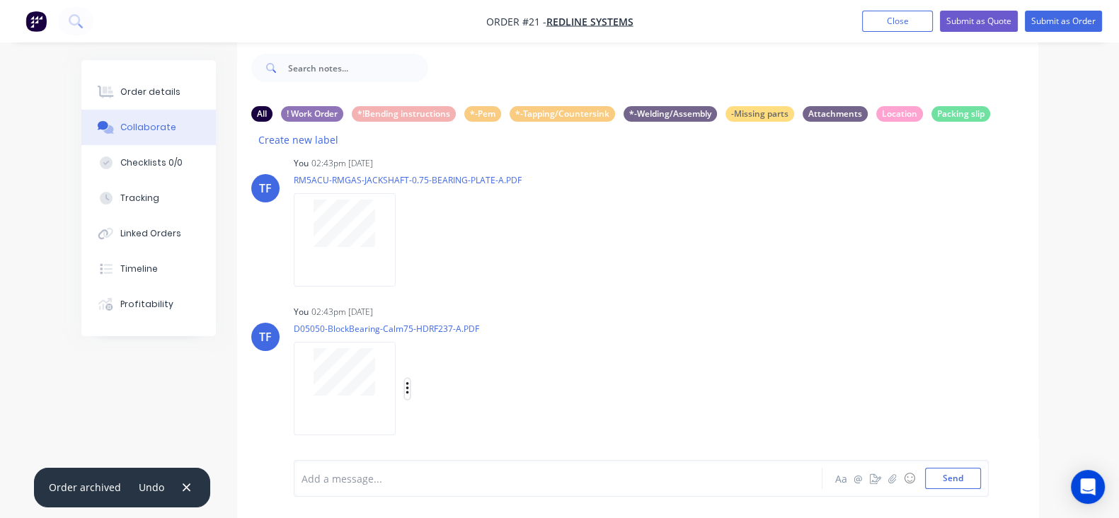
click at [405, 381] on icon "button" at bounding box center [407, 389] width 4 height 16
click at [420, 364] on button "Labels" at bounding box center [499, 380] width 159 height 32
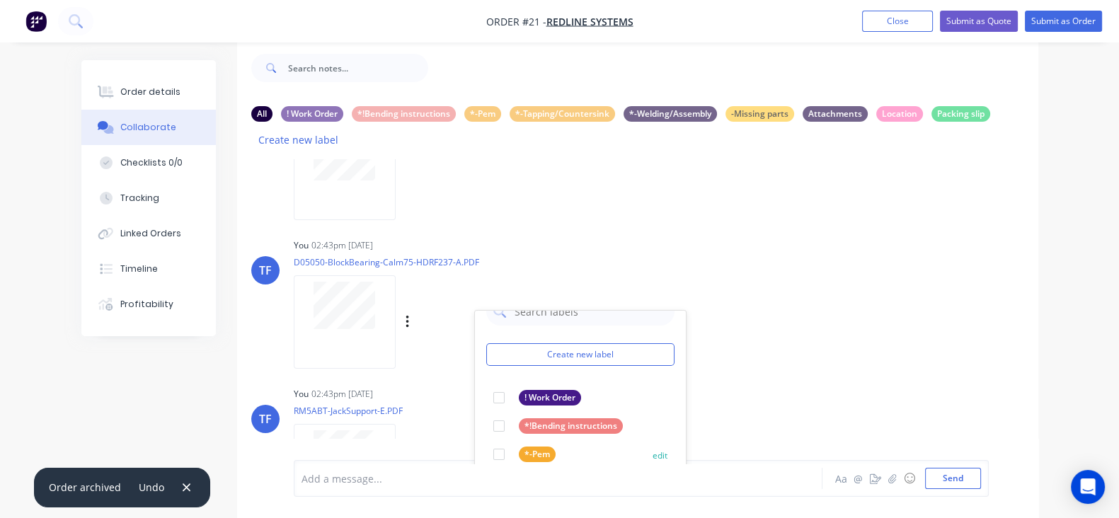
scroll to position [799, 0]
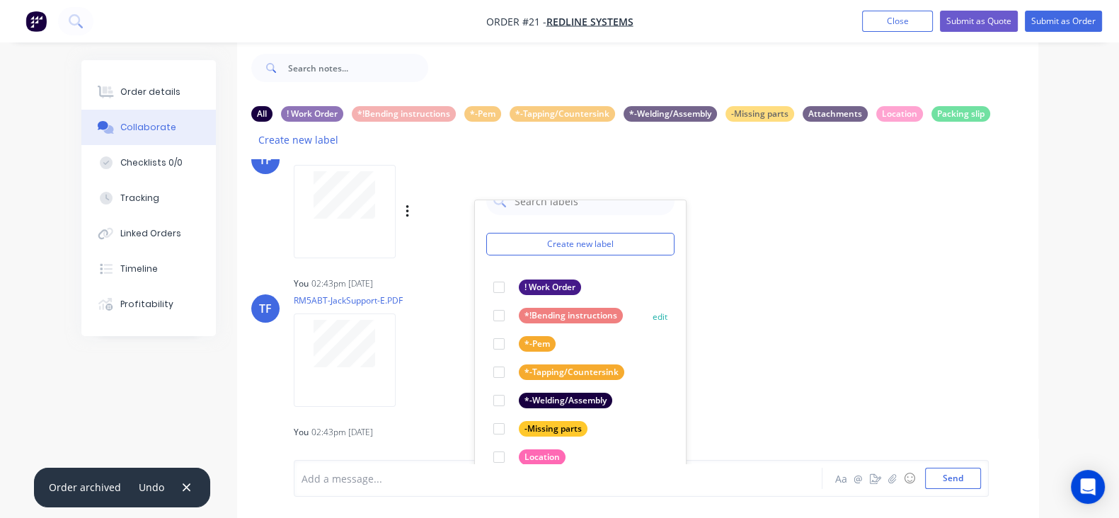
click at [485, 301] on div at bounding box center [499, 315] width 28 height 28
click at [761, 326] on div "TF You 02:43pm [DATE] RM5ABT-JackSupport-E.PDF Labels Download Delete" at bounding box center [637, 336] width 801 height 127
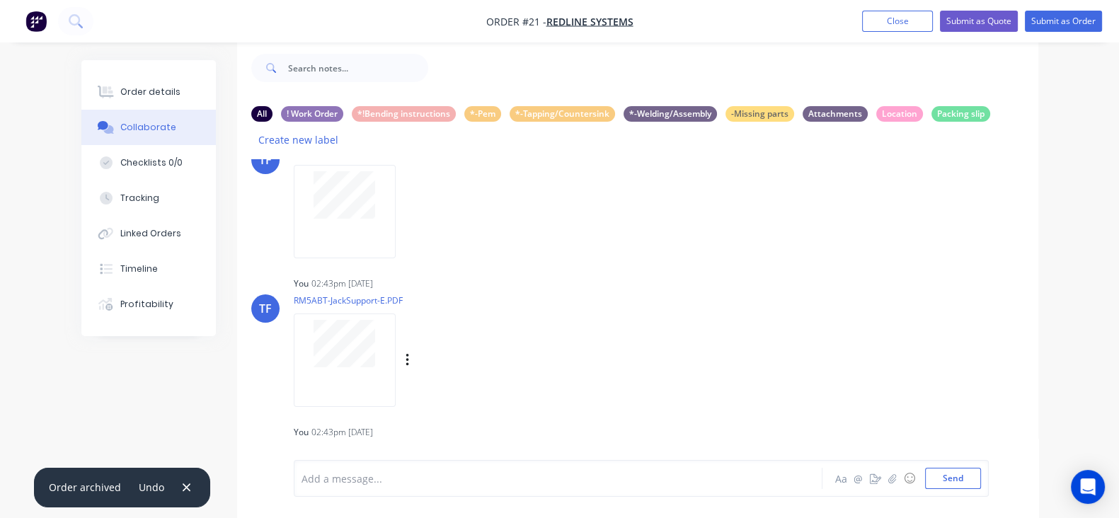
click at [401, 350] on div "Labels Download Delete" at bounding box center [480, 360] width 159 height 21
click at [405, 354] on icon "button" at bounding box center [406, 360] width 3 height 13
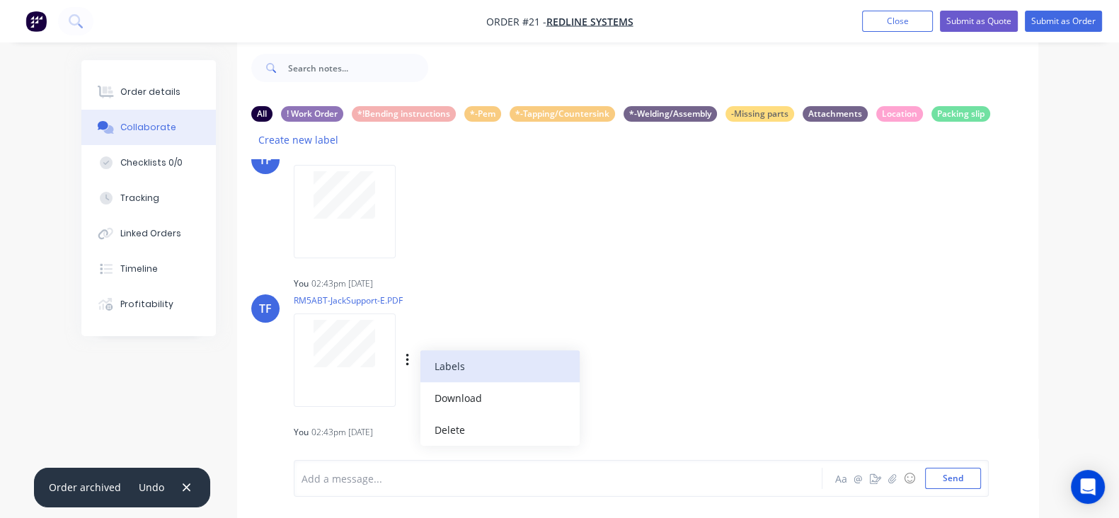
click at [420, 350] on button "Labels" at bounding box center [499, 366] width 159 height 32
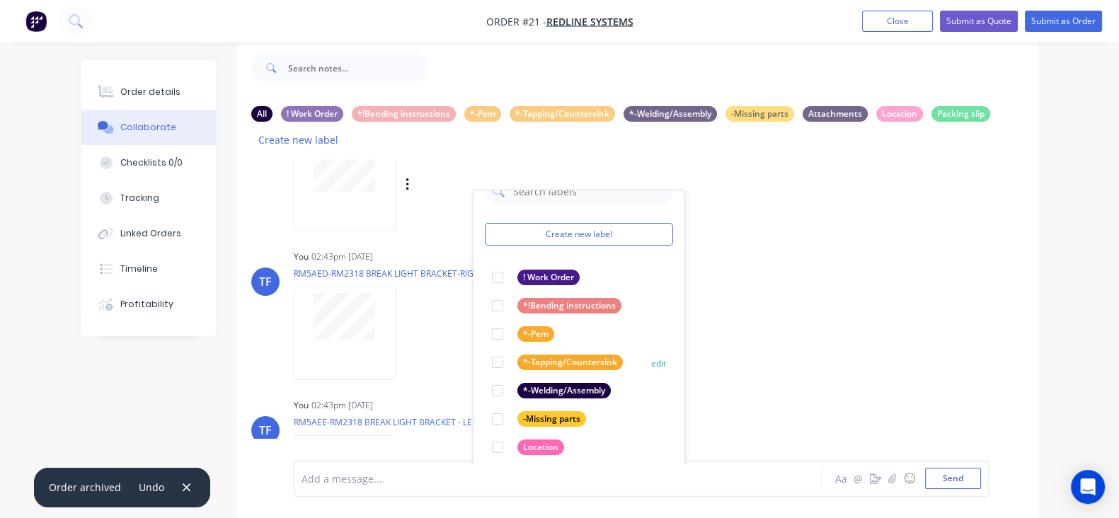
scroll to position [976, 0]
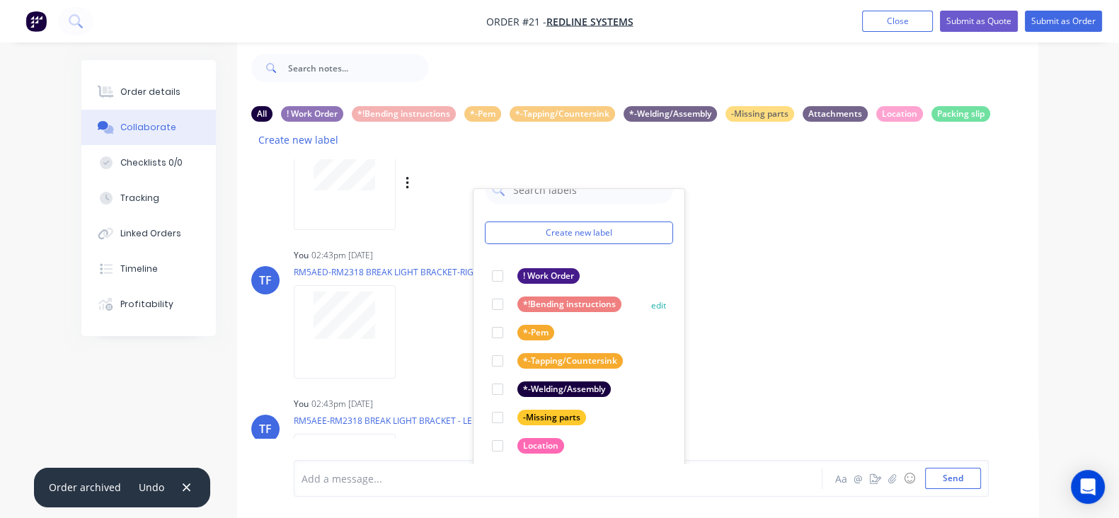
click at [483, 290] on div at bounding box center [497, 304] width 28 height 28
click at [785, 304] on div "TF You 02:43pm [DATE] RM5AED-RM2318 BREAK LIGHT BRACKET-RIGHT HAND-A.PDF Labels…" at bounding box center [637, 308] width 801 height 127
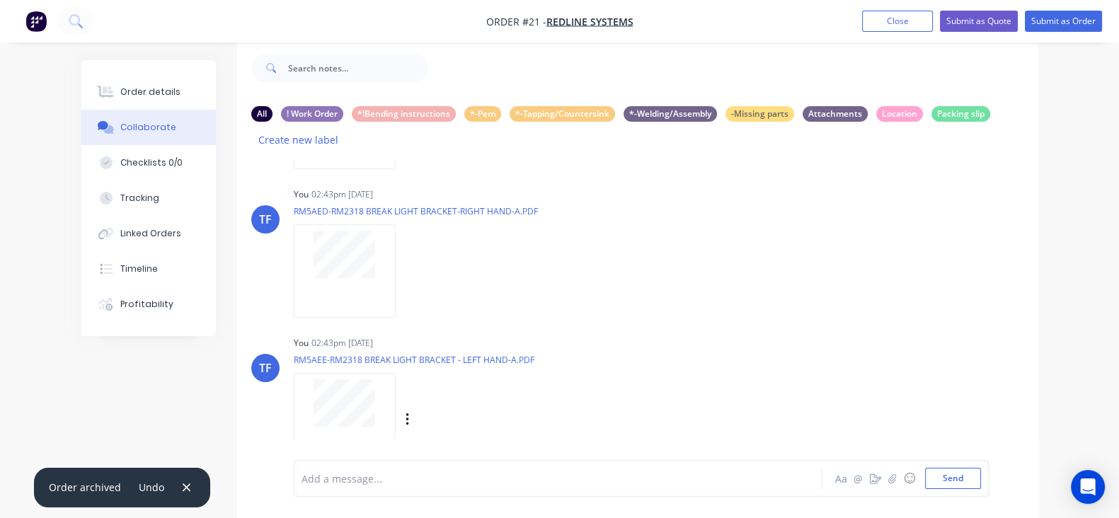
scroll to position [1064, 0]
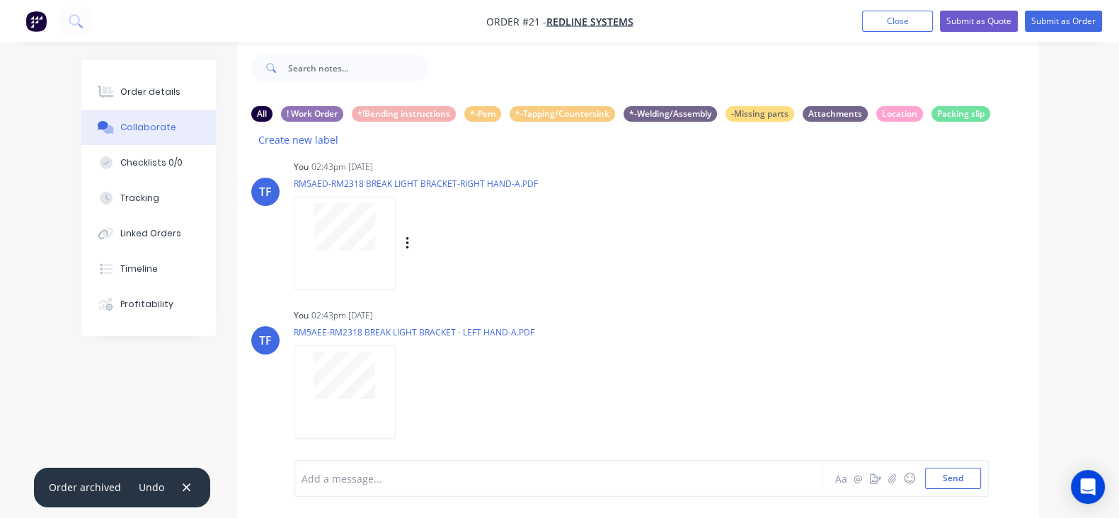
click at [401, 233] on div "Labels Download Delete" at bounding box center [480, 243] width 159 height 21
click at [405, 237] on icon "button" at bounding box center [406, 243] width 3 height 13
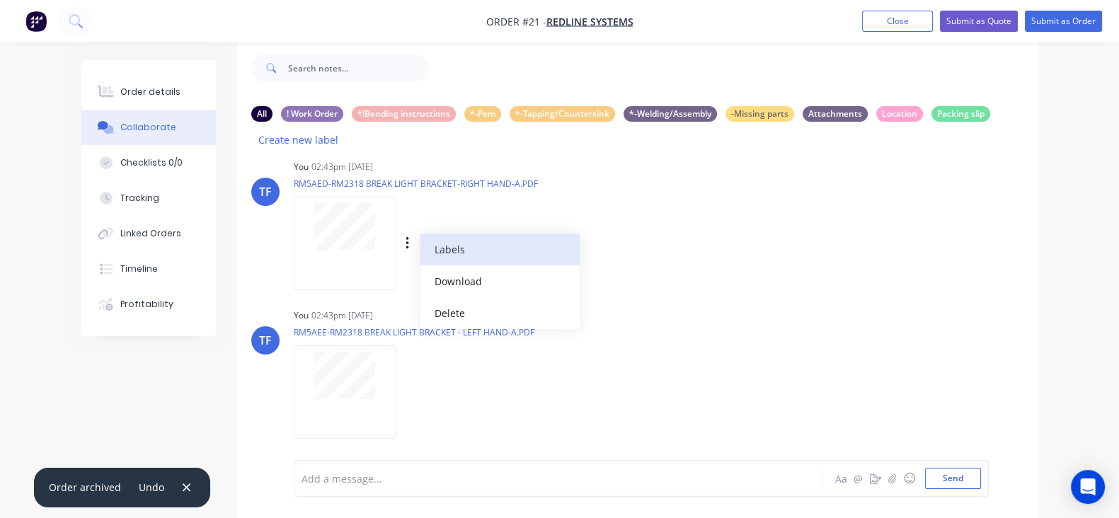
click at [420, 233] on button "Labels" at bounding box center [499, 249] width 159 height 32
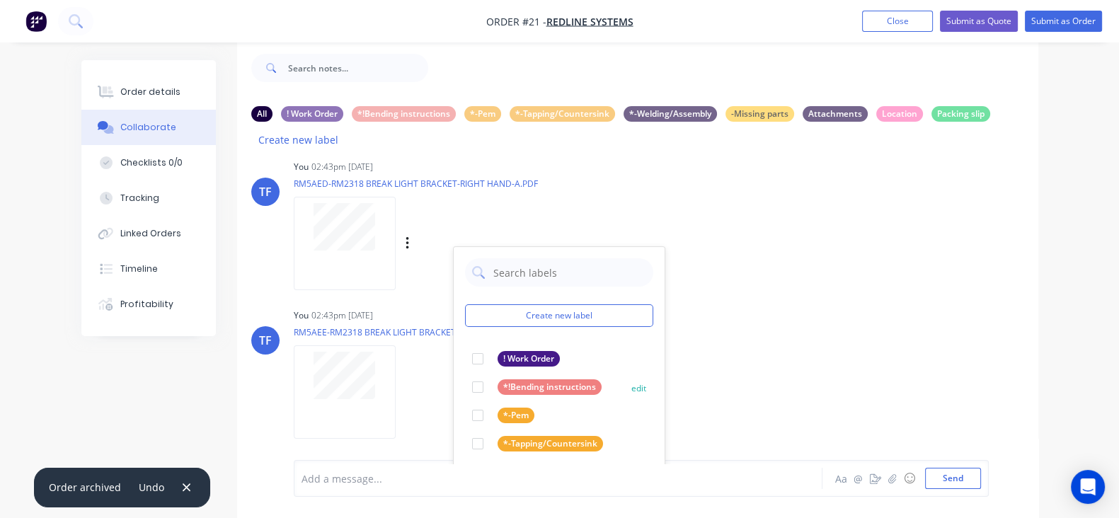
click at [463, 373] on div at bounding box center [477, 387] width 28 height 28
drag, startPoint x: 715, startPoint y: 353, endPoint x: 511, endPoint y: 365, distance: 204.1
click at [715, 353] on div "TF You 02:43pm [DATE] RM5AEE-RM2318 BREAK LIGHT BRACKET - LEFT HAND-A.PDF Label…" at bounding box center [637, 368] width 801 height 127
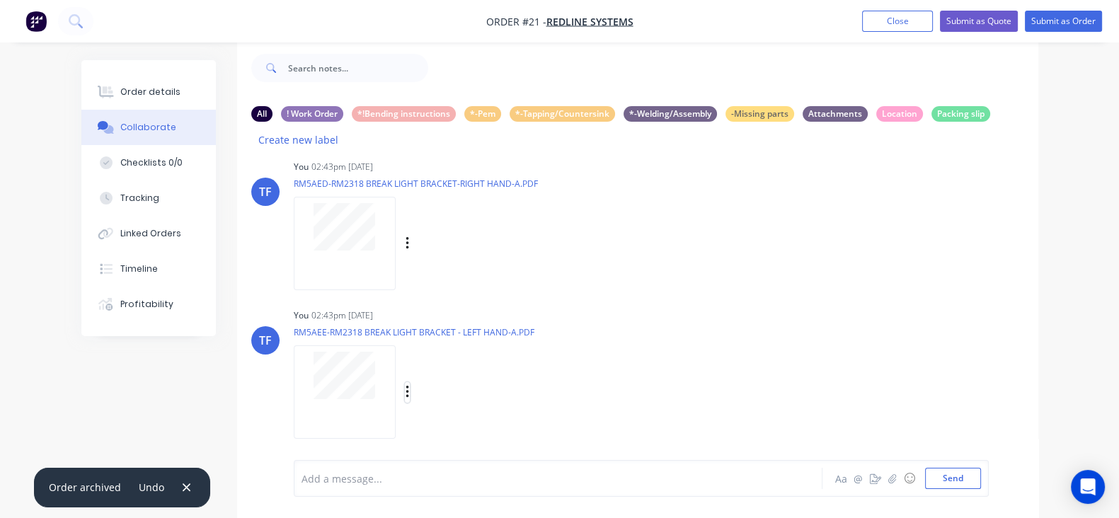
click at [405, 386] on icon "button" at bounding box center [406, 392] width 3 height 13
click at [420, 366] on button "Labels" at bounding box center [499, 380] width 159 height 32
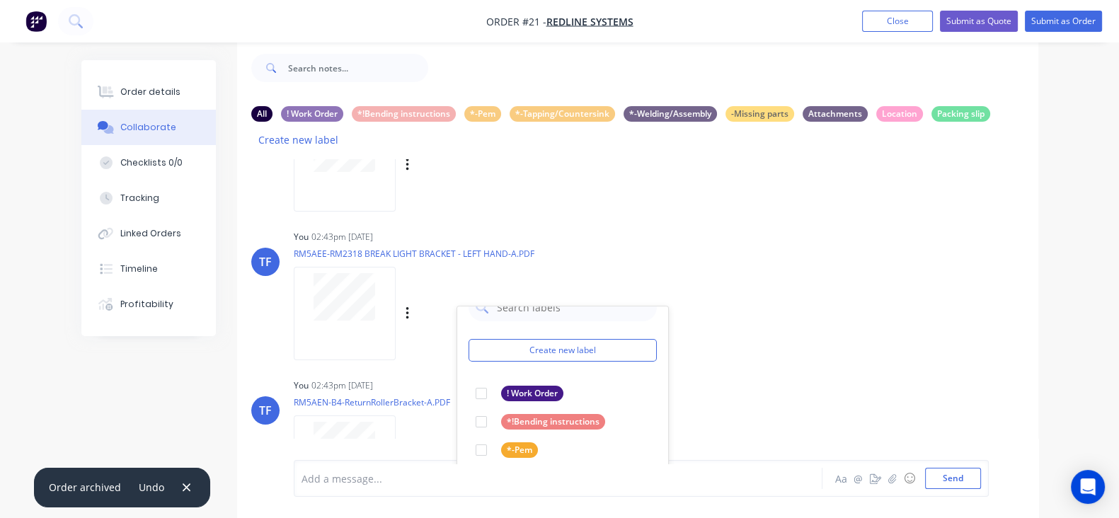
scroll to position [1241, 0]
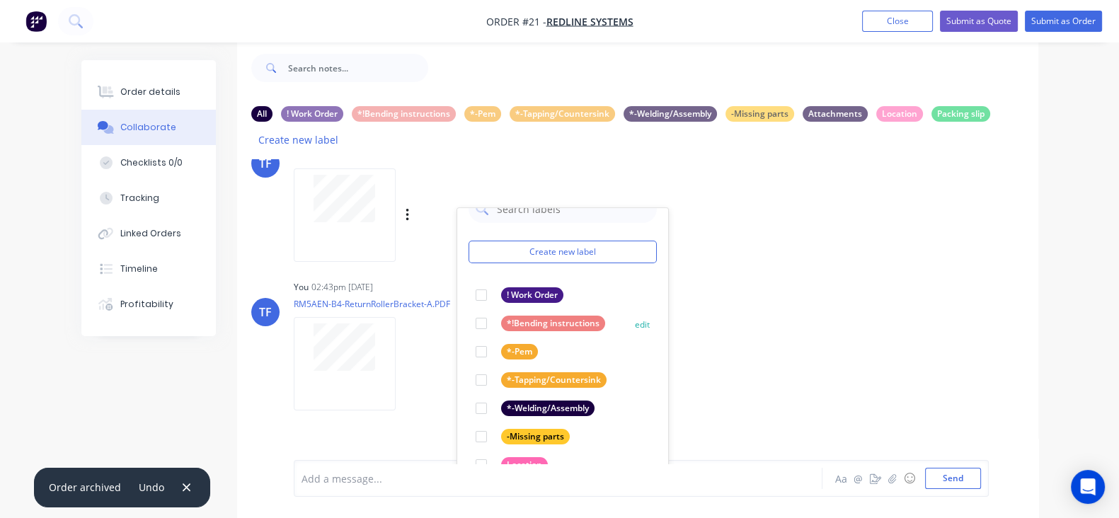
click at [467, 309] on div at bounding box center [481, 323] width 28 height 28
click at [651, 308] on div "You 02:43pm [DATE] RM5AEN-B4-ReturnRollerBracket-A.PDF Labels Download Delete" at bounding box center [514, 340] width 441 height 127
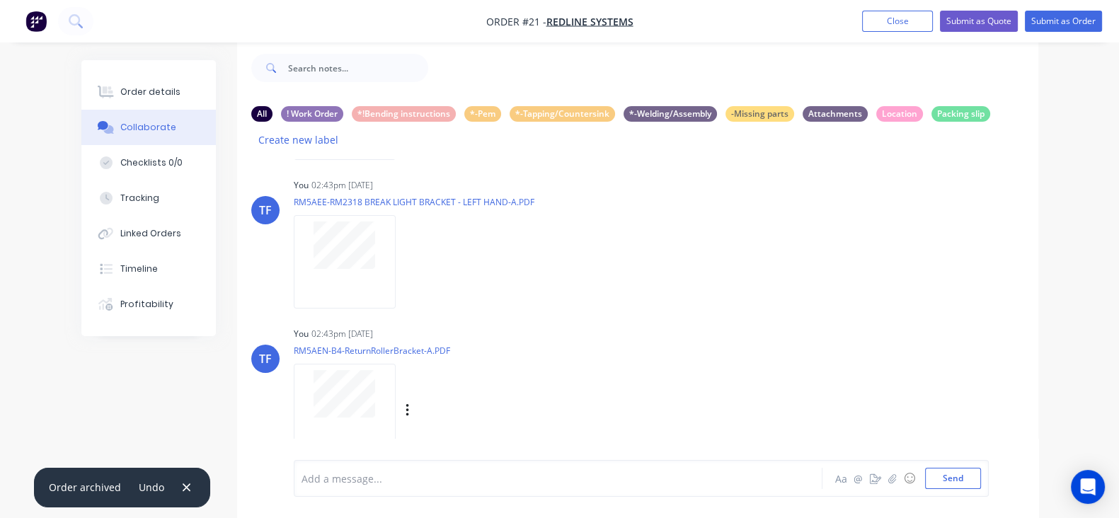
scroll to position [1194, 0]
click at [405, 403] on icon "button" at bounding box center [407, 411] width 4 height 16
click at [435, 365] on button "Labels" at bounding box center [499, 381] width 159 height 32
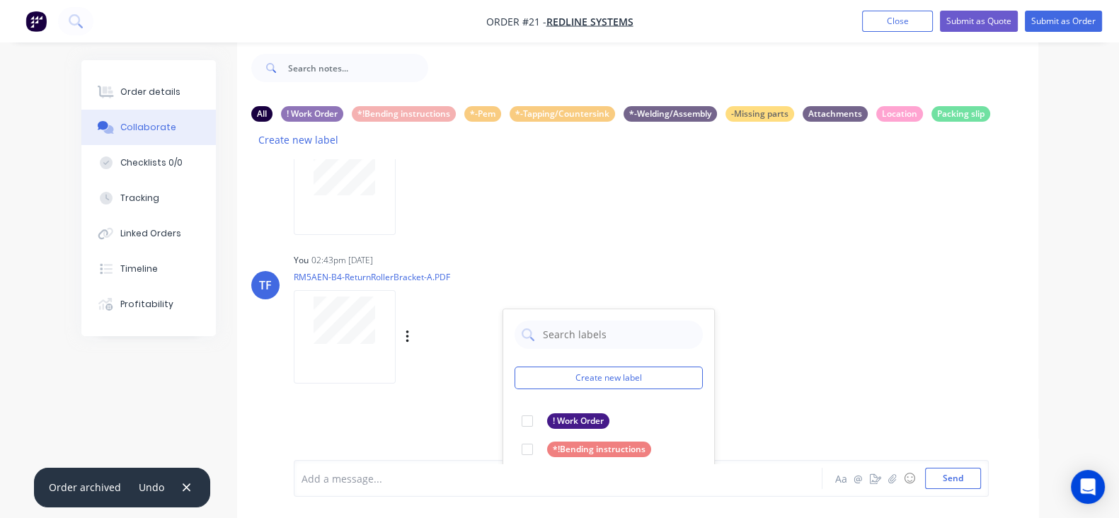
scroll to position [1370, 0]
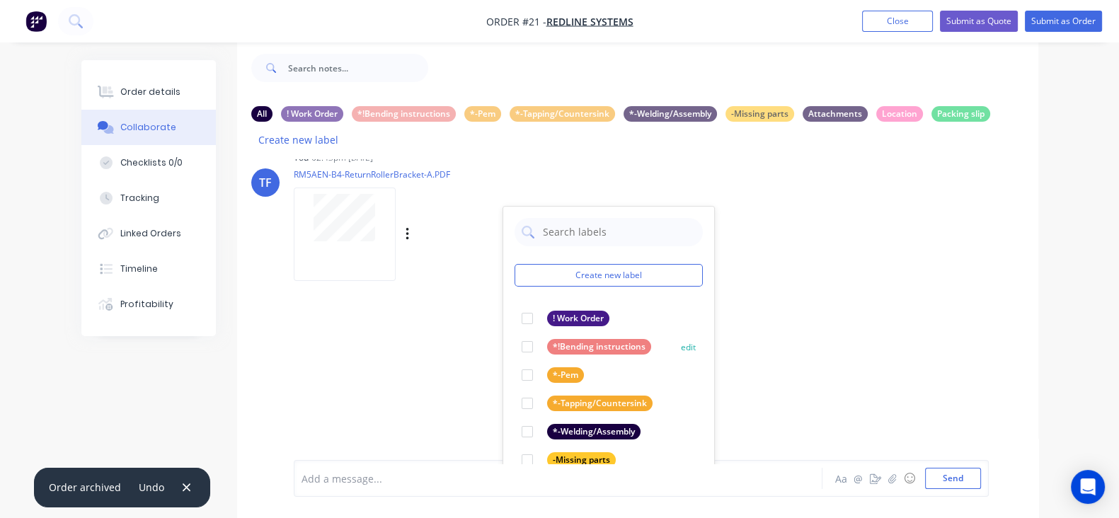
click at [513, 333] on div at bounding box center [527, 347] width 28 height 28
click at [752, 340] on div "TF You 02:41pm [DATE] WO15946 Toolbox.pdf Labels Download Delete TF You 02:41pm…" at bounding box center [637, 311] width 801 height 304
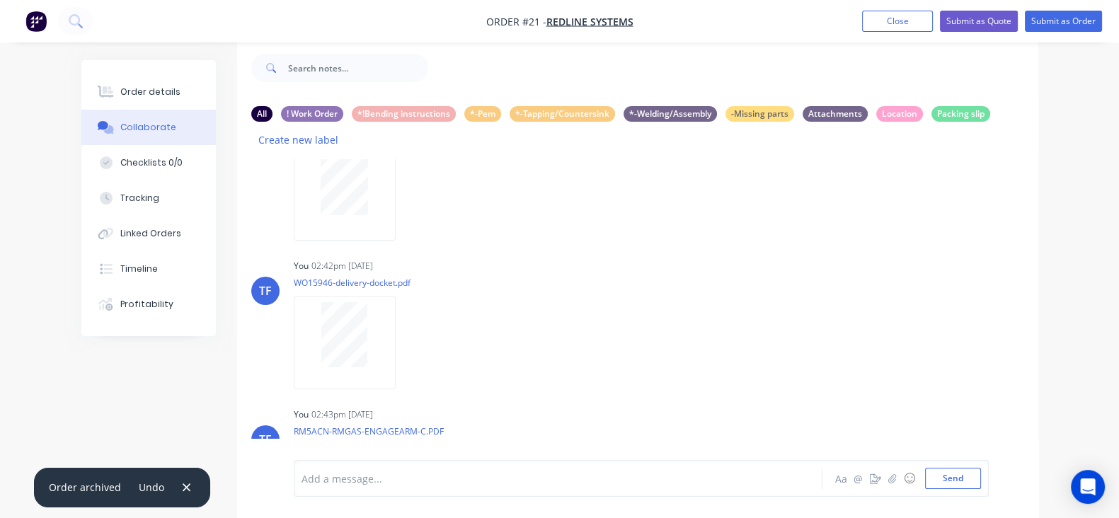
scroll to position [221, 0]
click at [304, 190] on div at bounding box center [344, 185] width 89 height 62
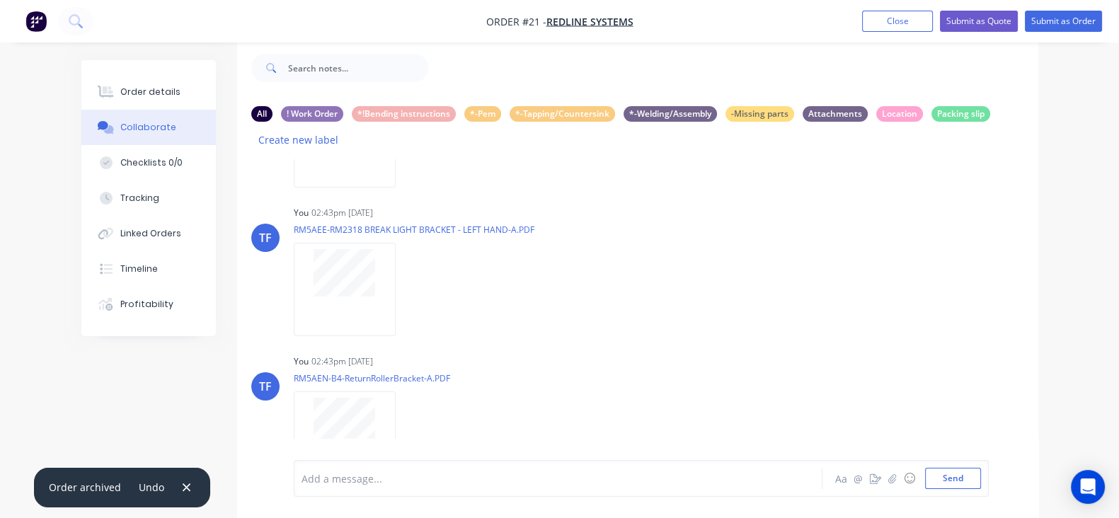
scroll to position [1194, 0]
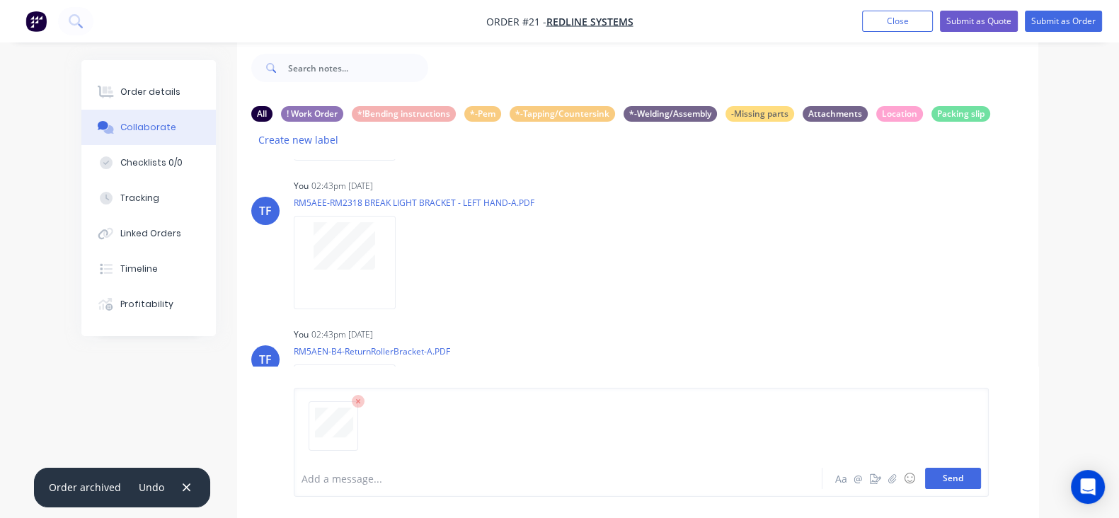
click at [981, 479] on button "Send" at bounding box center [953, 478] width 56 height 21
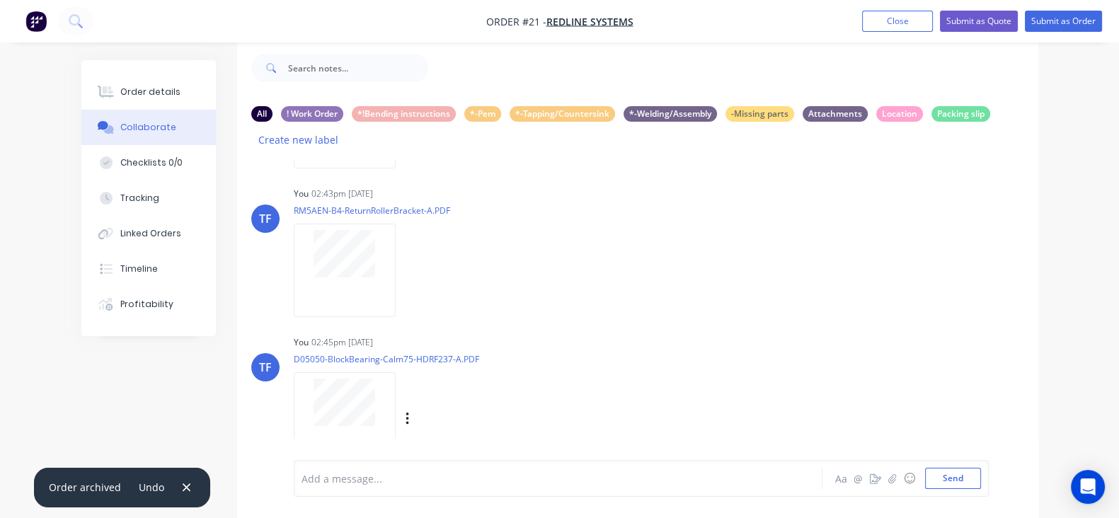
scroll to position [1342, 0]
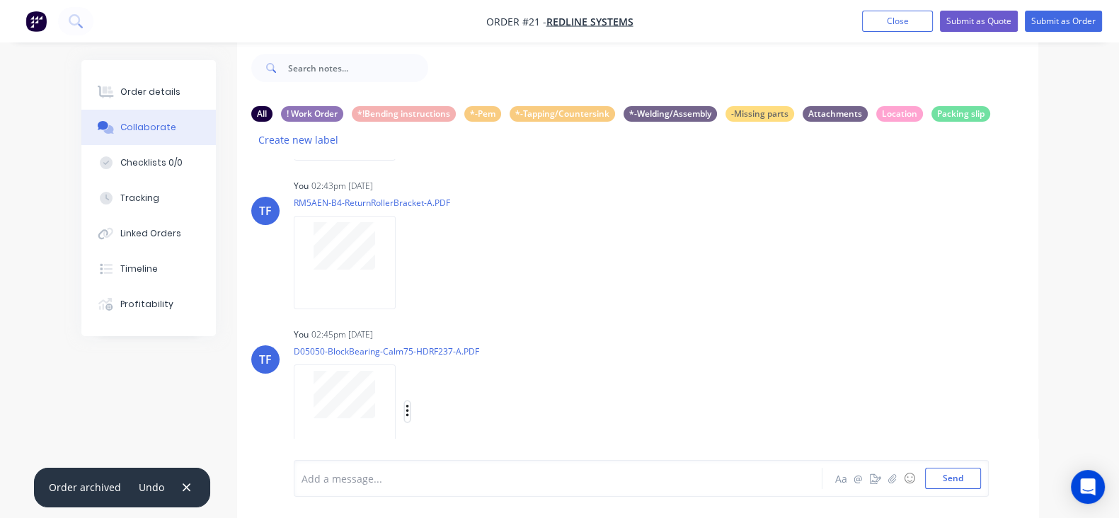
click at [405, 403] on icon "button" at bounding box center [407, 411] width 4 height 16
click at [420, 369] on button "Labels" at bounding box center [499, 381] width 159 height 32
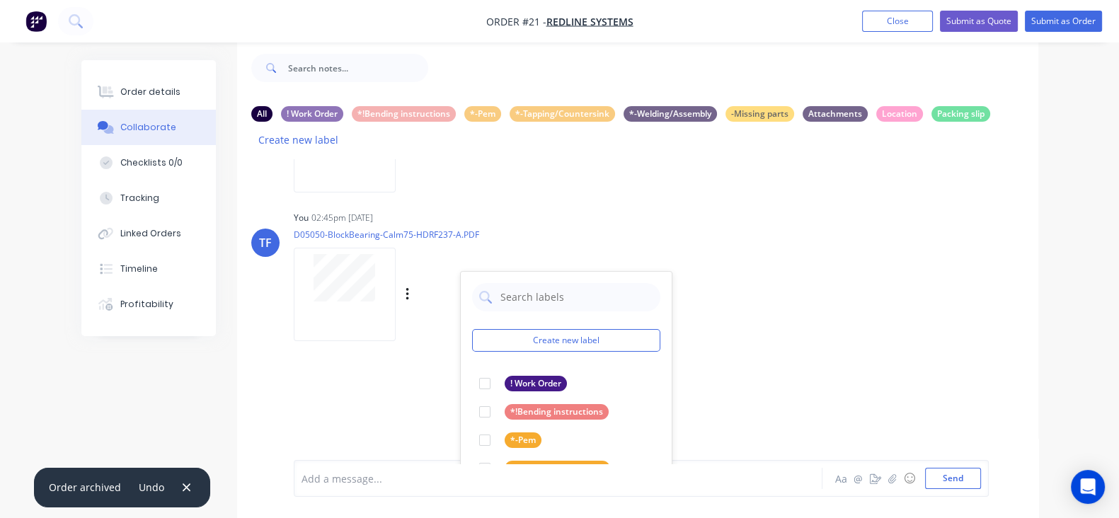
scroll to position [1577, 0]
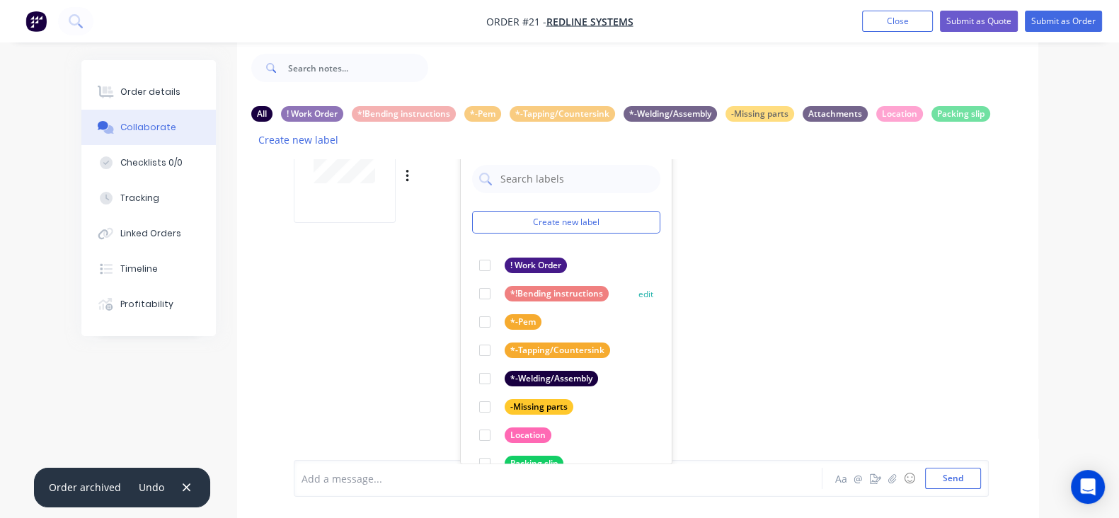
click at [470, 279] on div at bounding box center [484, 293] width 28 height 28
click at [790, 337] on div "TF You 02:41pm [DATE] WO15946 Toolbox.pdf Labels Download Delete TF You 02:41pm…" at bounding box center [637, 311] width 801 height 304
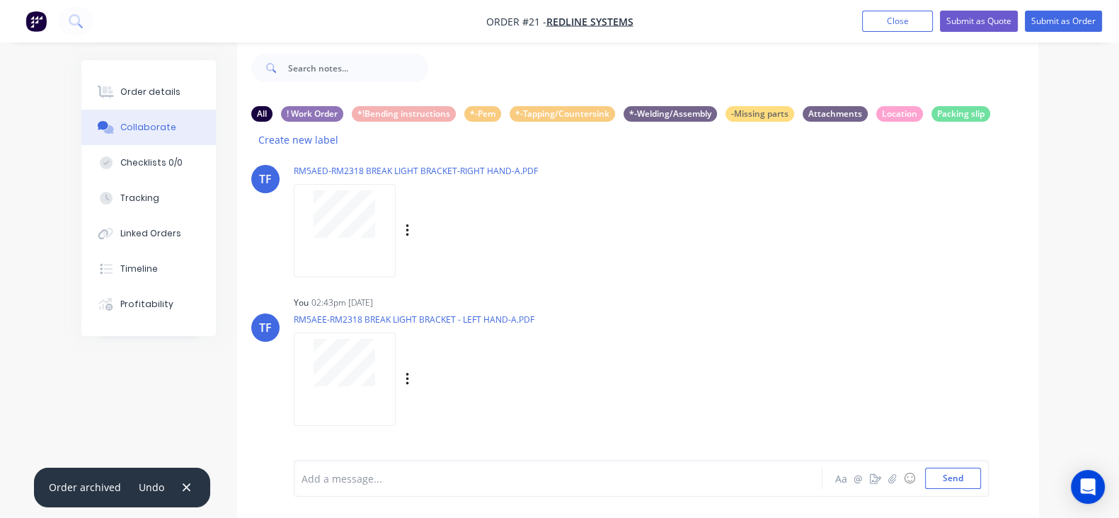
scroll to position [1342, 0]
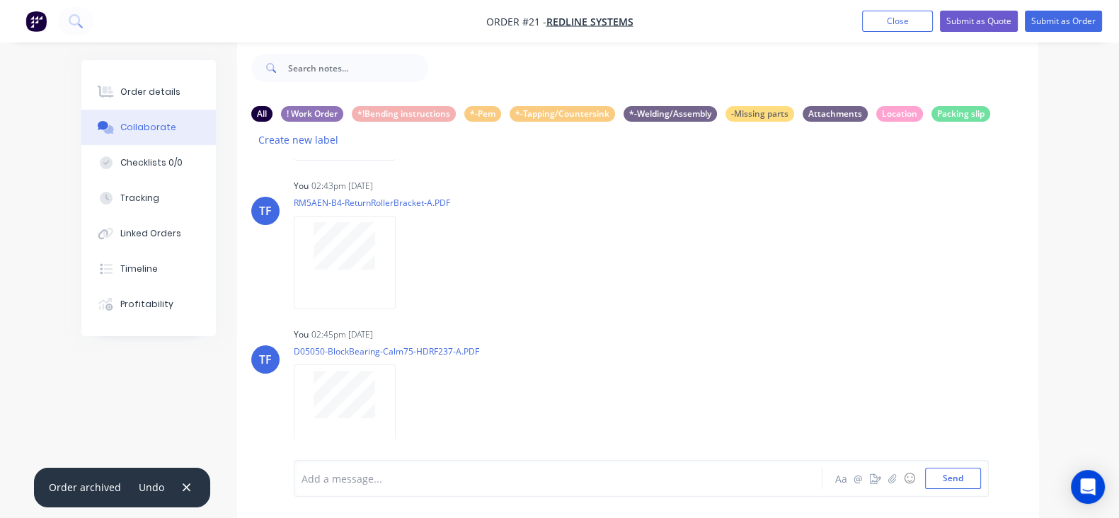
click at [0, 0] on icon "button" at bounding box center [0, 0] width 0 height 0
click at [0, 0] on button "Delete" at bounding box center [0, 0] width 0 height 0
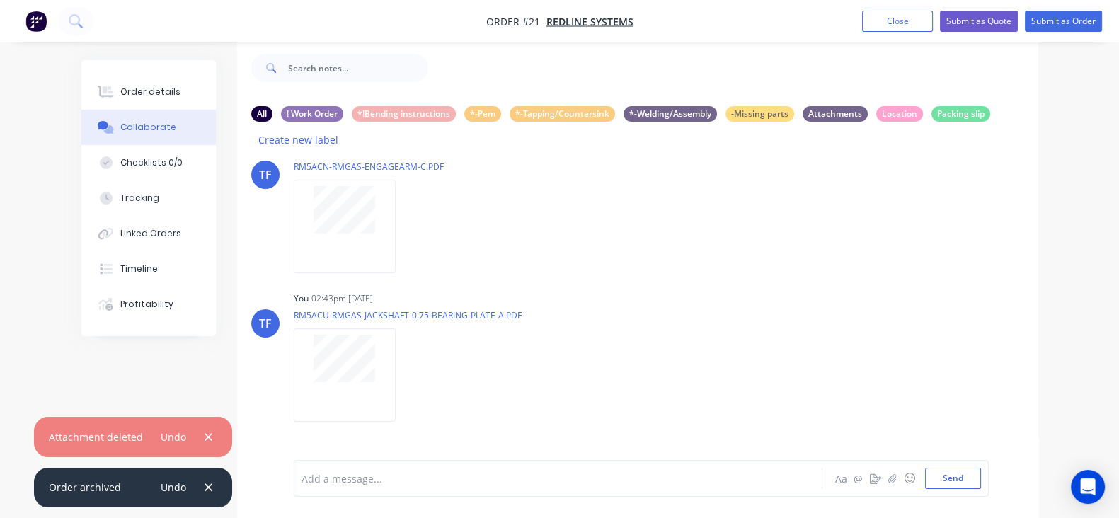
scroll to position [486, 0]
click at [0, 0] on div "Labels Download Delete" at bounding box center [0, 0] width 0 height 0
click at [0, 0] on icon "button" at bounding box center [0, 0] width 0 height 0
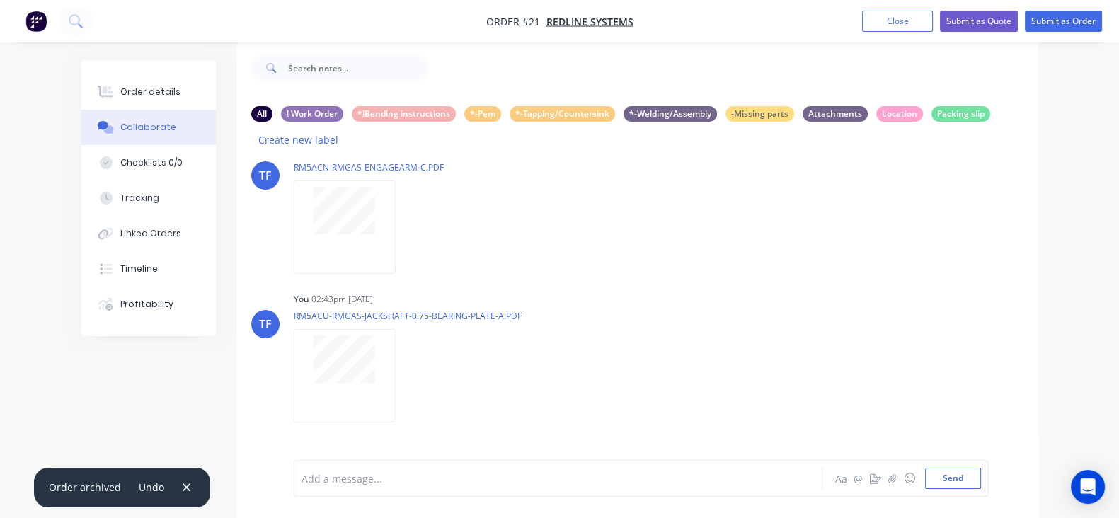
click at [0, 0] on button "Download" at bounding box center [0, 0] width 0 height 0
click at [0, 0] on div "Labels Download Delete" at bounding box center [0, 0] width 0 height 0
click at [0, 0] on icon "button" at bounding box center [0, 0] width 0 height 0
click at [0, 0] on button "Delete" at bounding box center [0, 0] width 0 height 0
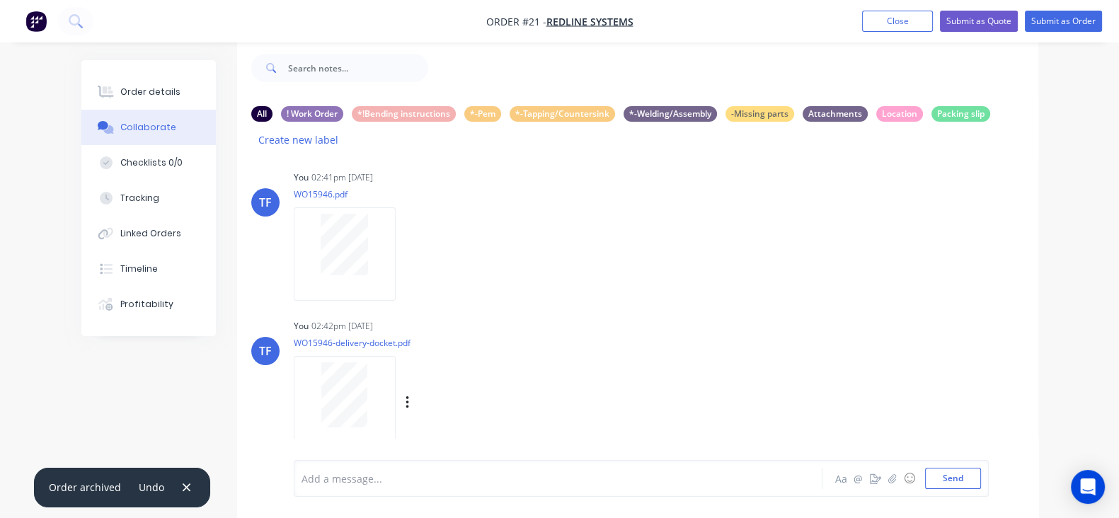
scroll to position [161, 0]
click at [294, 256] on div at bounding box center [345, 254] width 102 height 93
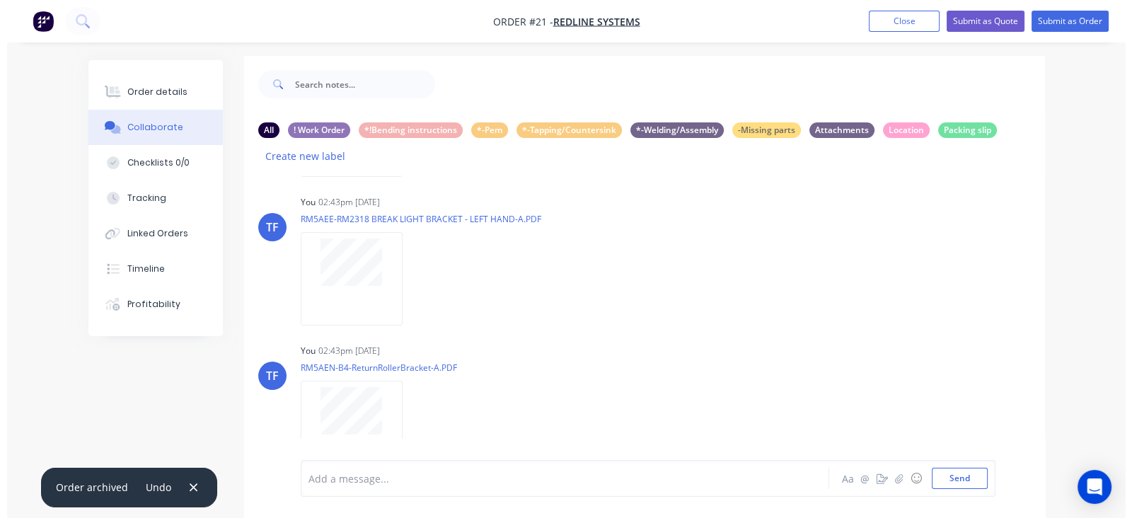
scroll to position [0, 0]
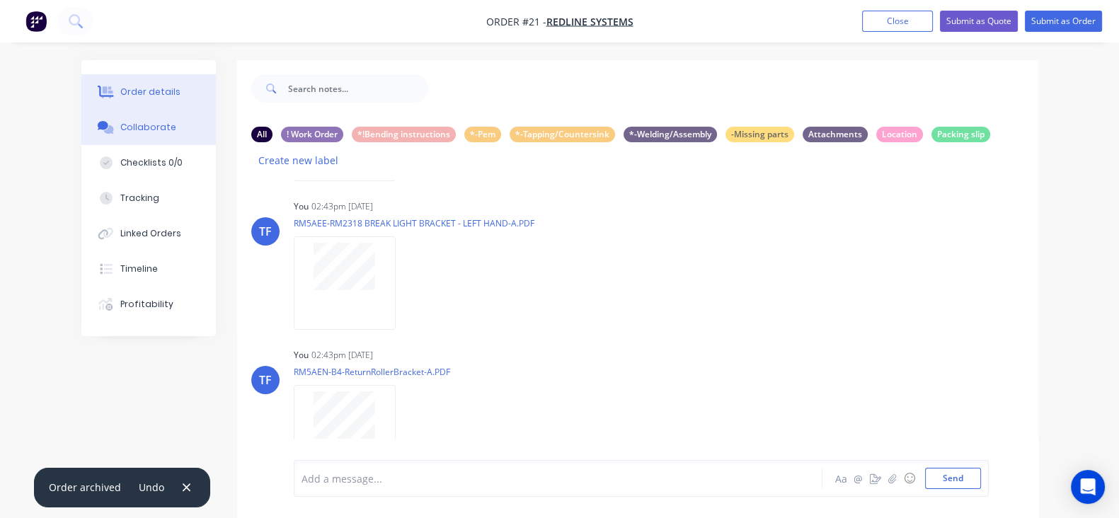
click at [101, 76] on button "Order details" at bounding box center [148, 91] width 134 height 35
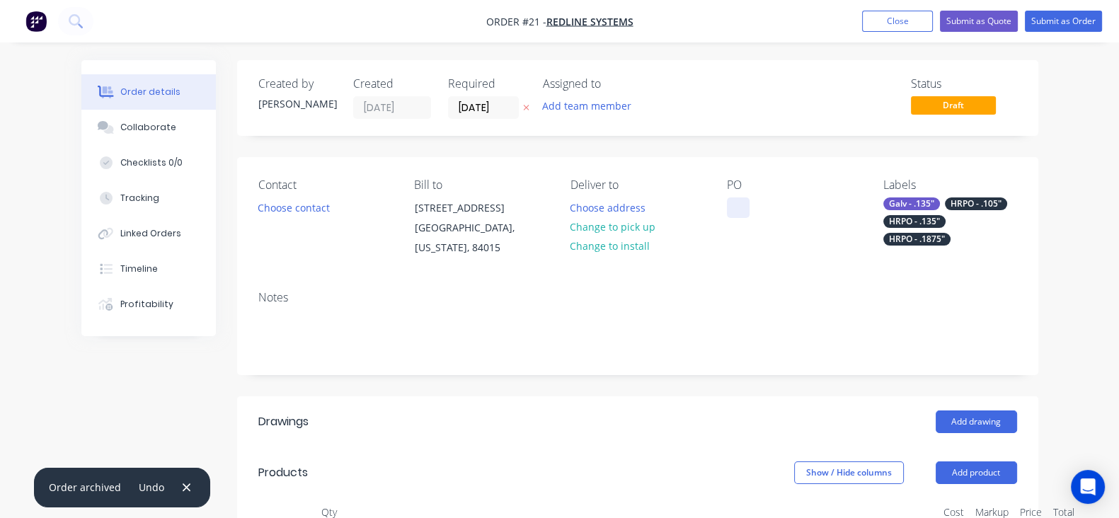
click at [761, 195] on div "PO" at bounding box center [794, 218] width 134 height 80
click at [749, 201] on div at bounding box center [738, 207] width 23 height 21
click at [749, 198] on div at bounding box center [738, 207] width 23 height 21
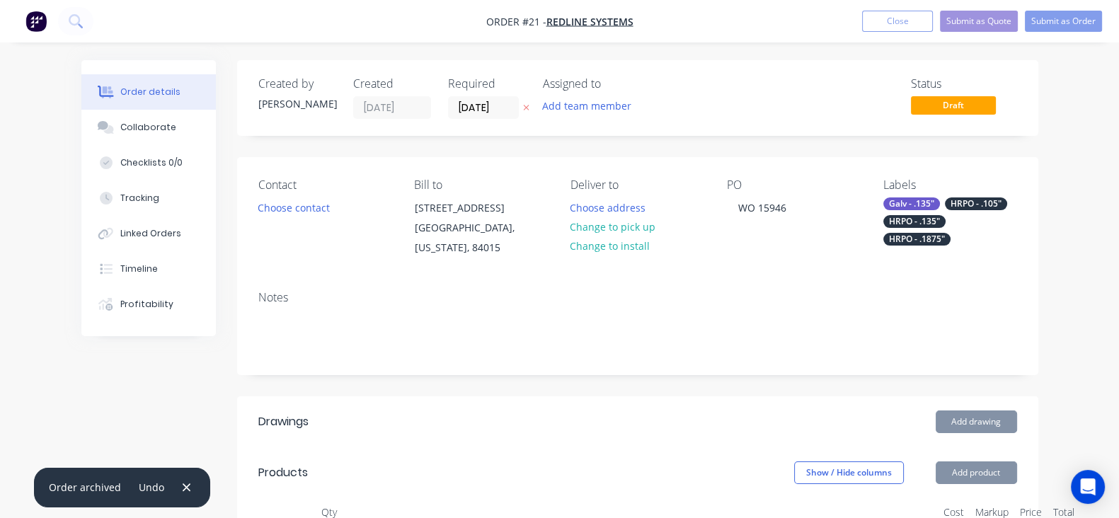
click at [749, 279] on div "Notes" at bounding box center [637, 326] width 801 height 95
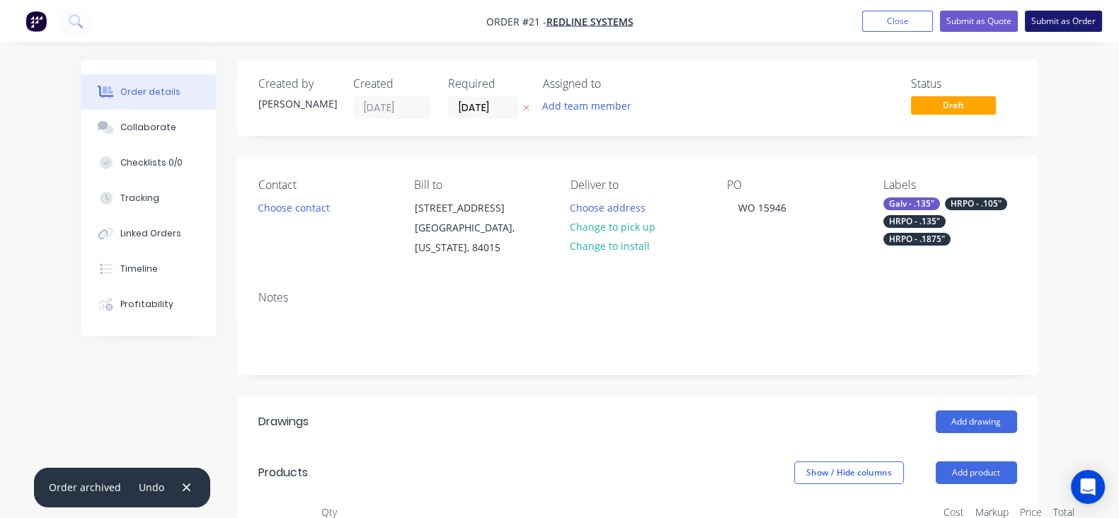
click at [1043, 21] on button "Submit as Order" at bounding box center [1062, 21] width 77 height 21
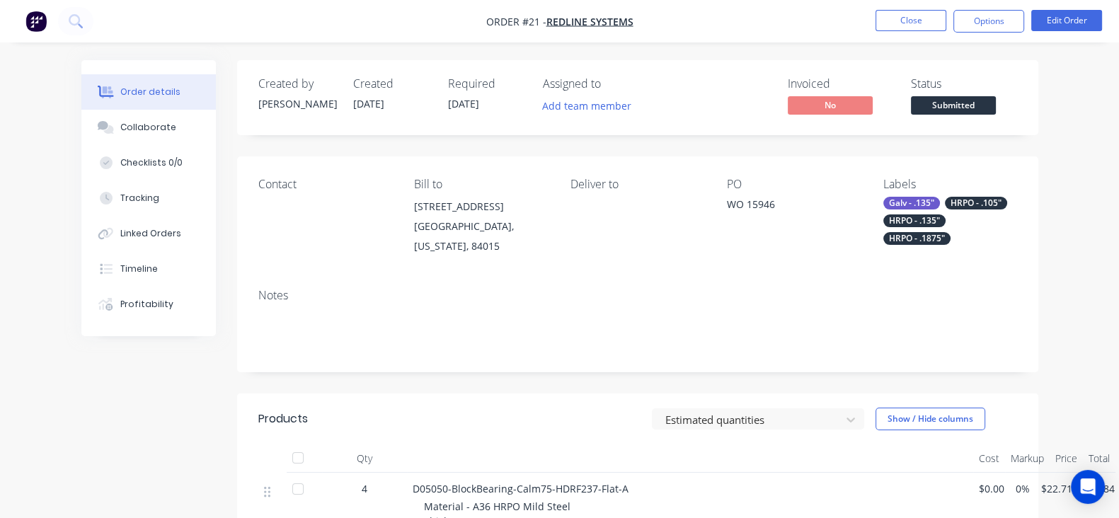
click at [913, 36] on nav "Order #21 - Redline systems Close Options Edit Order" at bounding box center [559, 21] width 1119 height 42
click at [911, 27] on button "Close" at bounding box center [910, 20] width 71 height 21
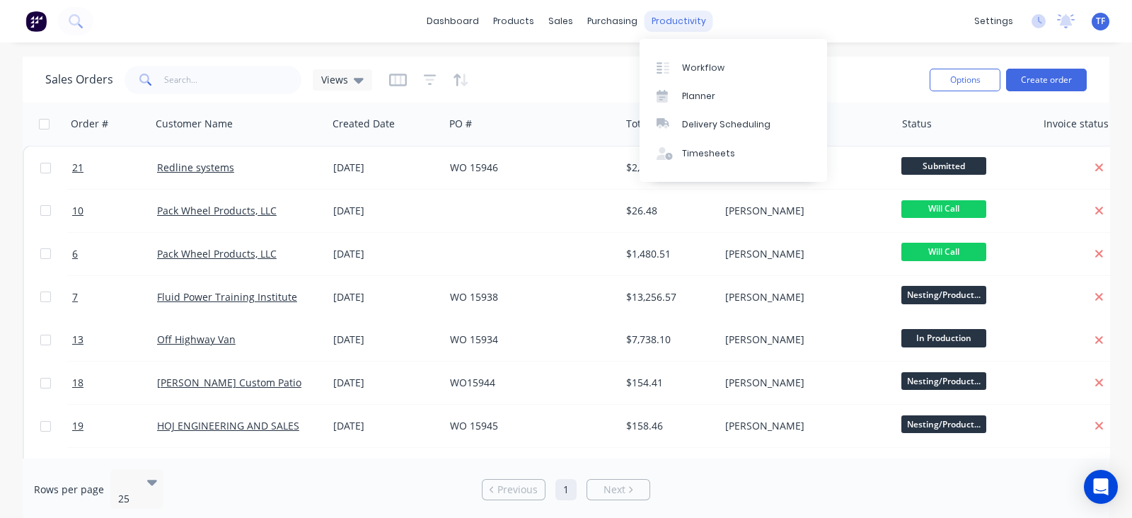
click at [669, 26] on div "productivity" at bounding box center [679, 21] width 69 height 21
